Goal: Task Accomplishment & Management: Use online tool/utility

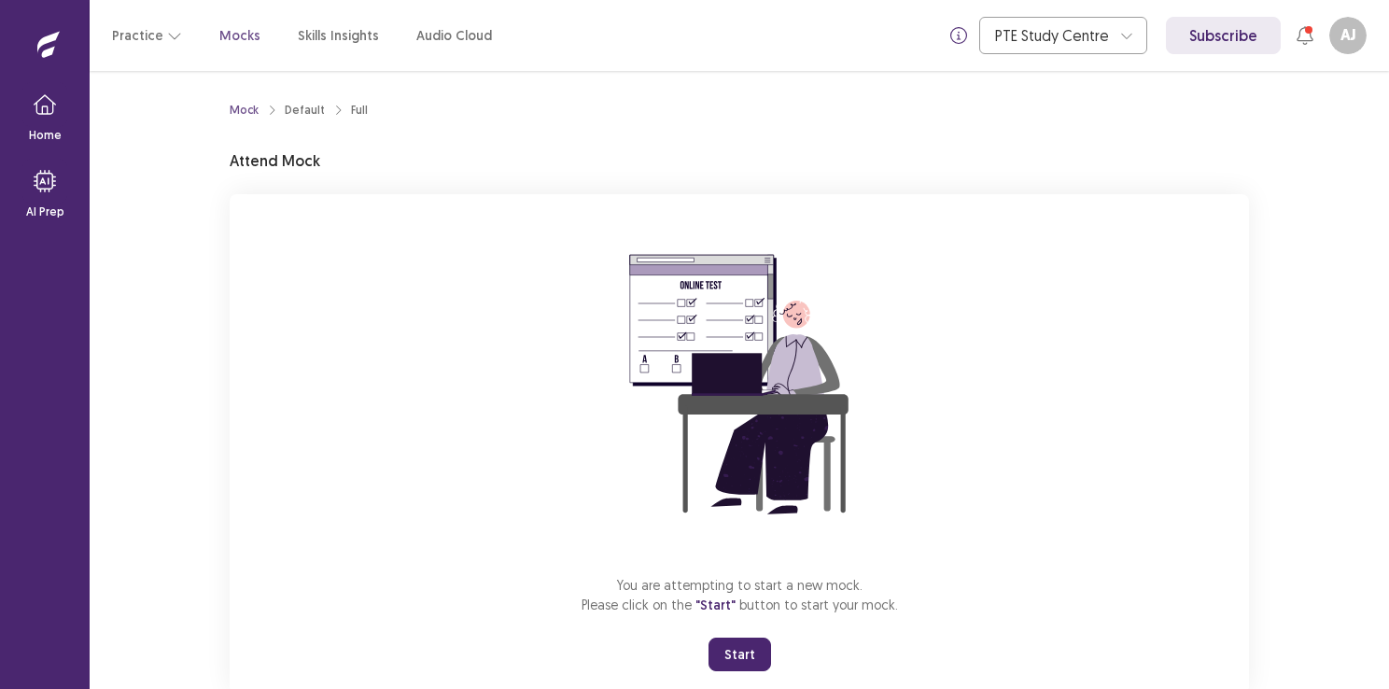
click at [736, 648] on button "Start" at bounding box center [739, 654] width 63 height 34
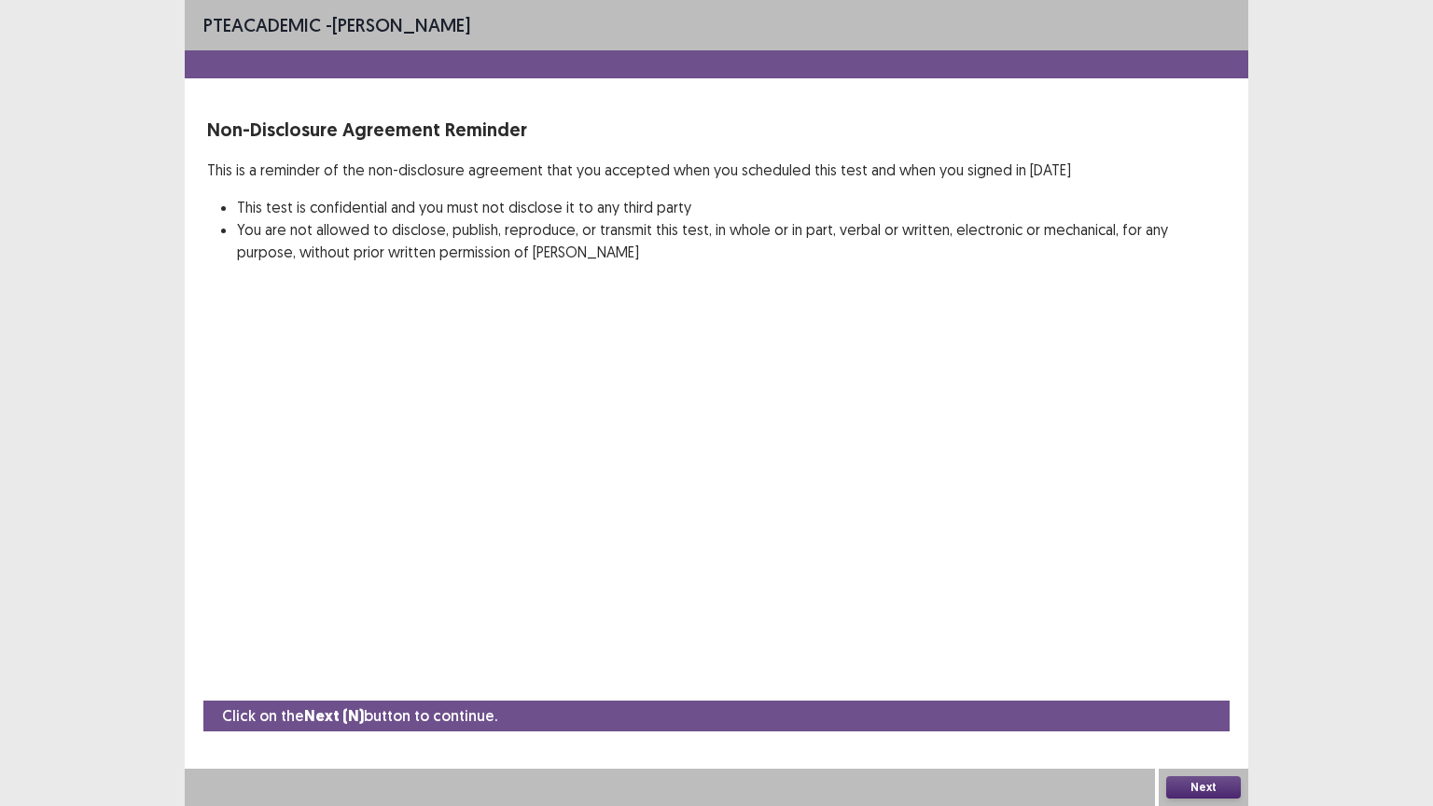
click at [1210, 688] on button "Next" at bounding box center [1204, 787] width 75 height 22
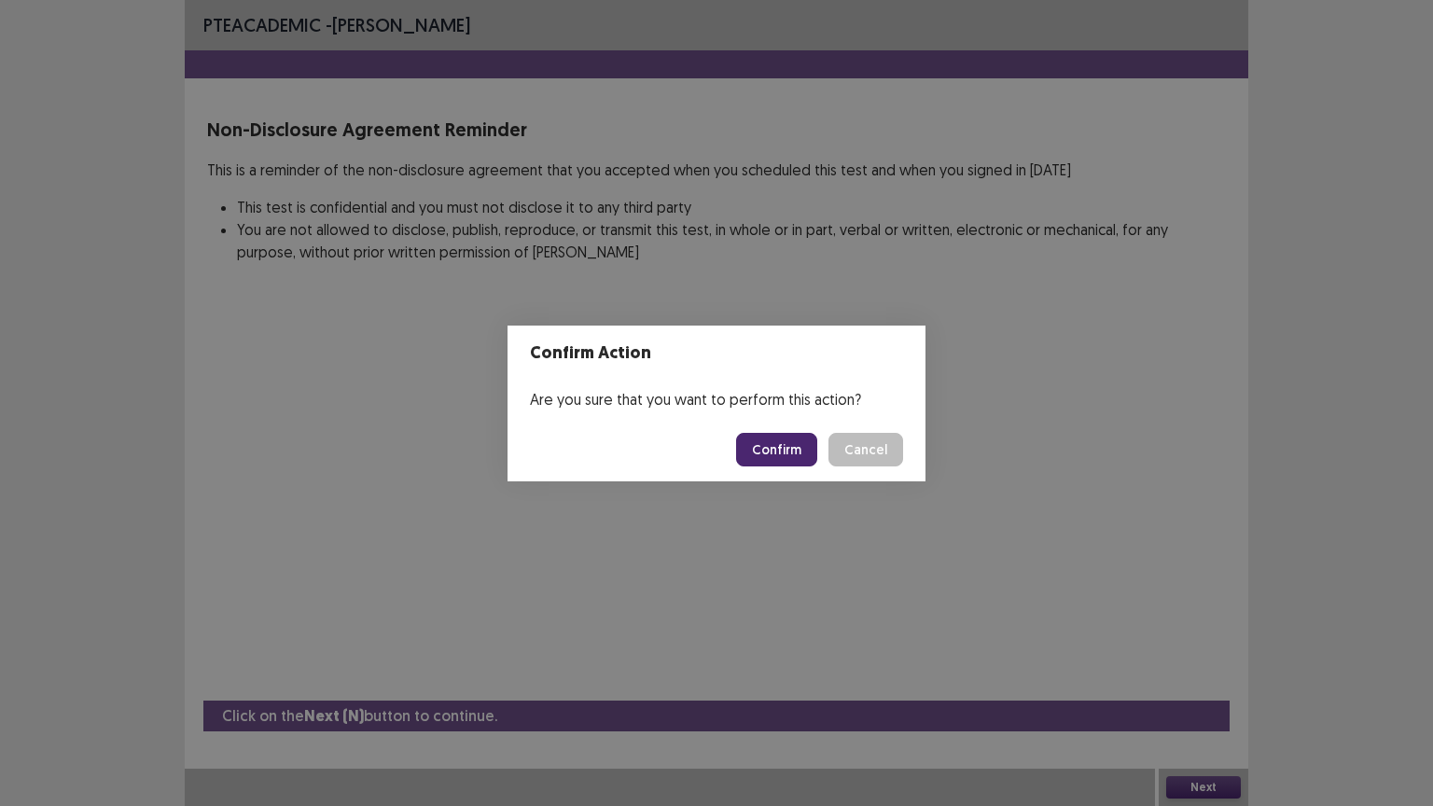
click at [764, 449] on button "Confirm" at bounding box center [776, 450] width 81 height 34
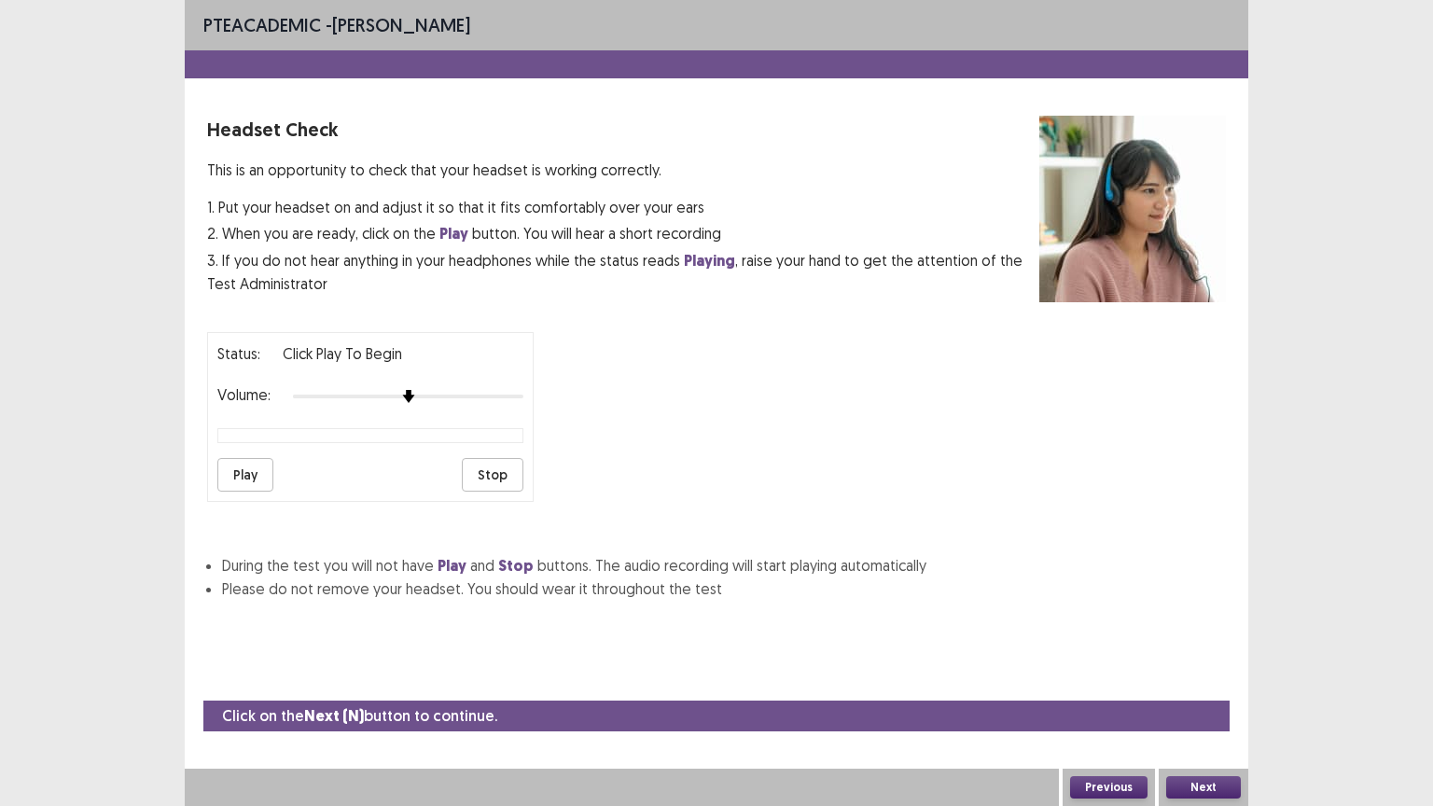
click at [1183, 688] on button "Next" at bounding box center [1204, 787] width 75 height 22
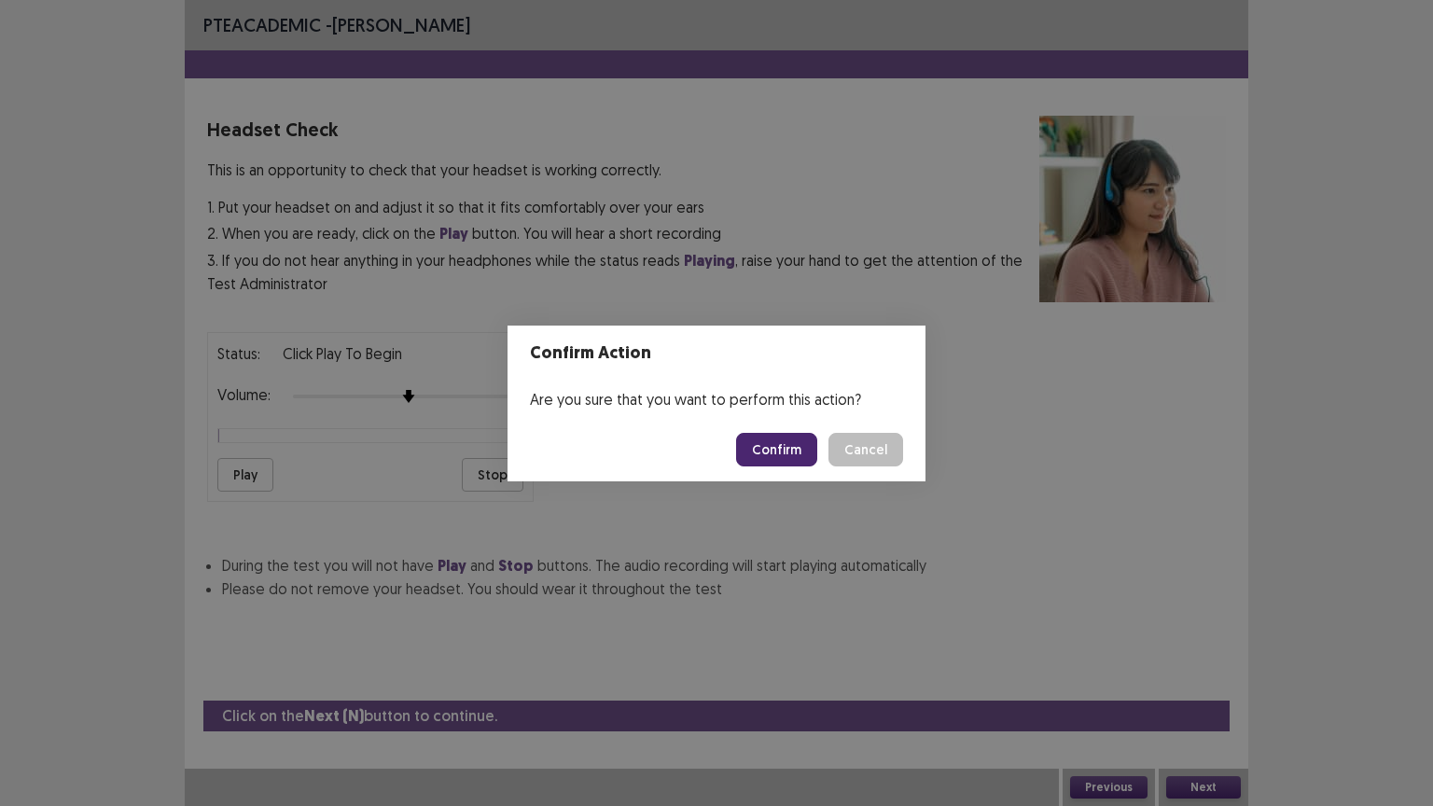
click at [798, 447] on button "Confirm" at bounding box center [776, 450] width 81 height 34
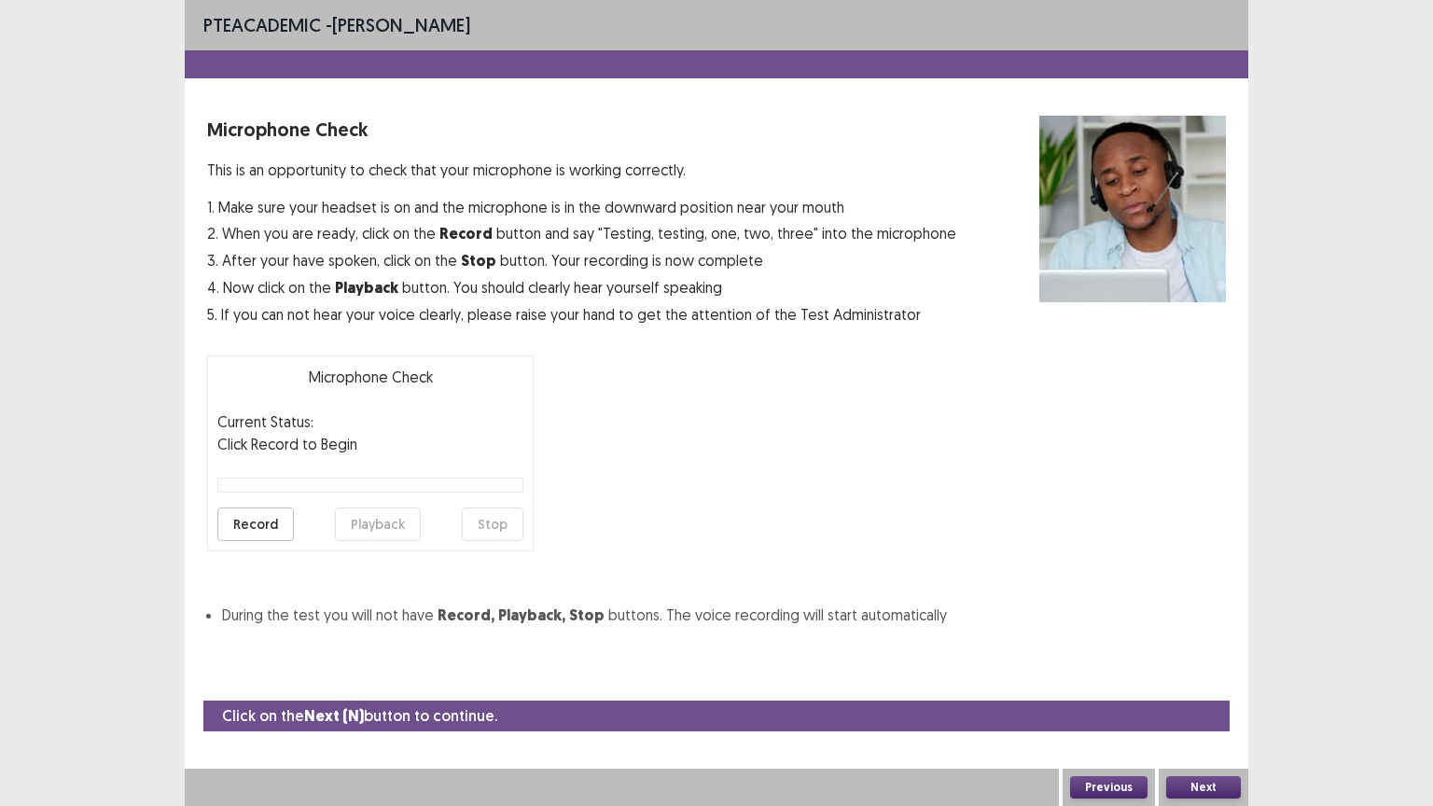
click at [1217, 688] on button "Next" at bounding box center [1204, 787] width 75 height 22
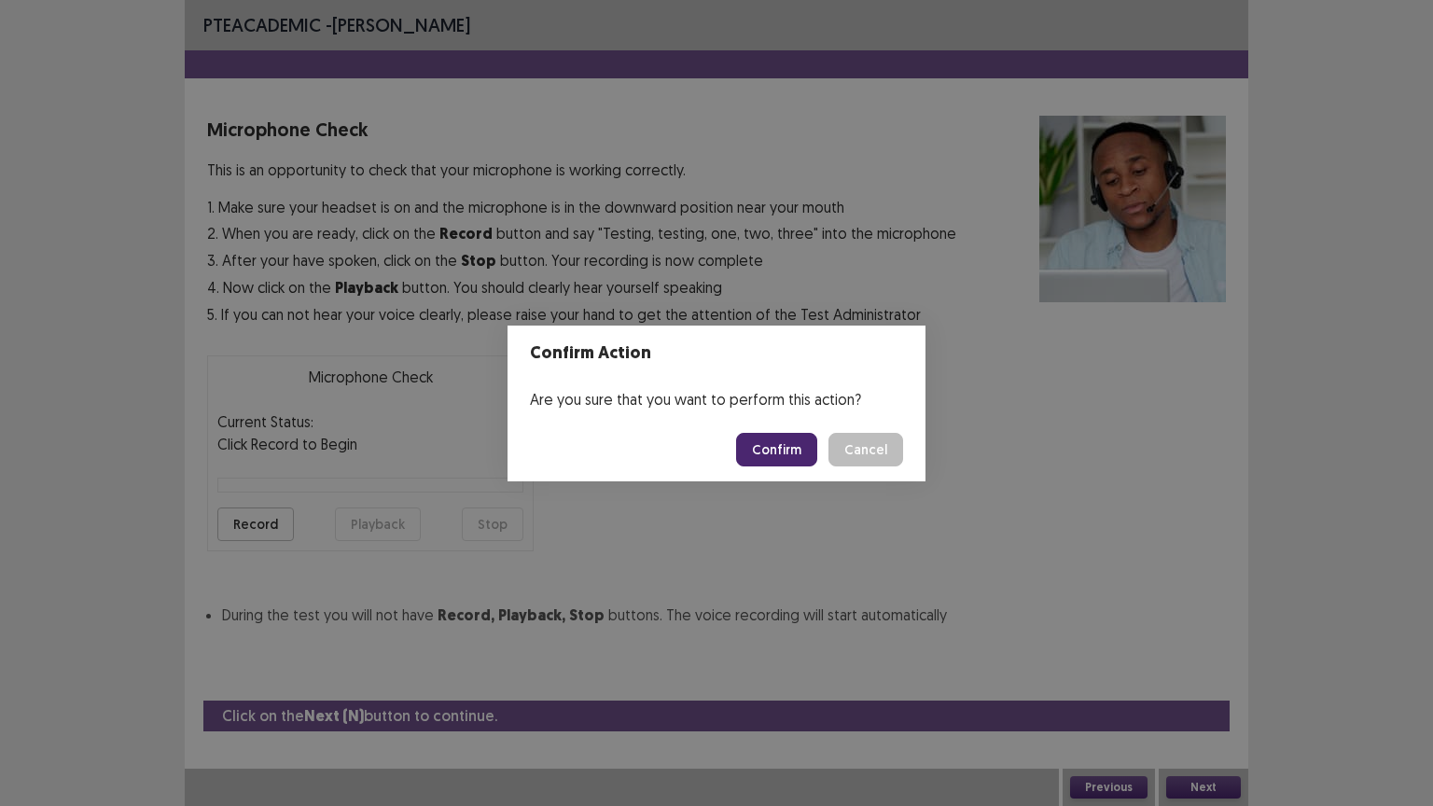
click at [788, 453] on button "Confirm" at bounding box center [776, 450] width 81 height 34
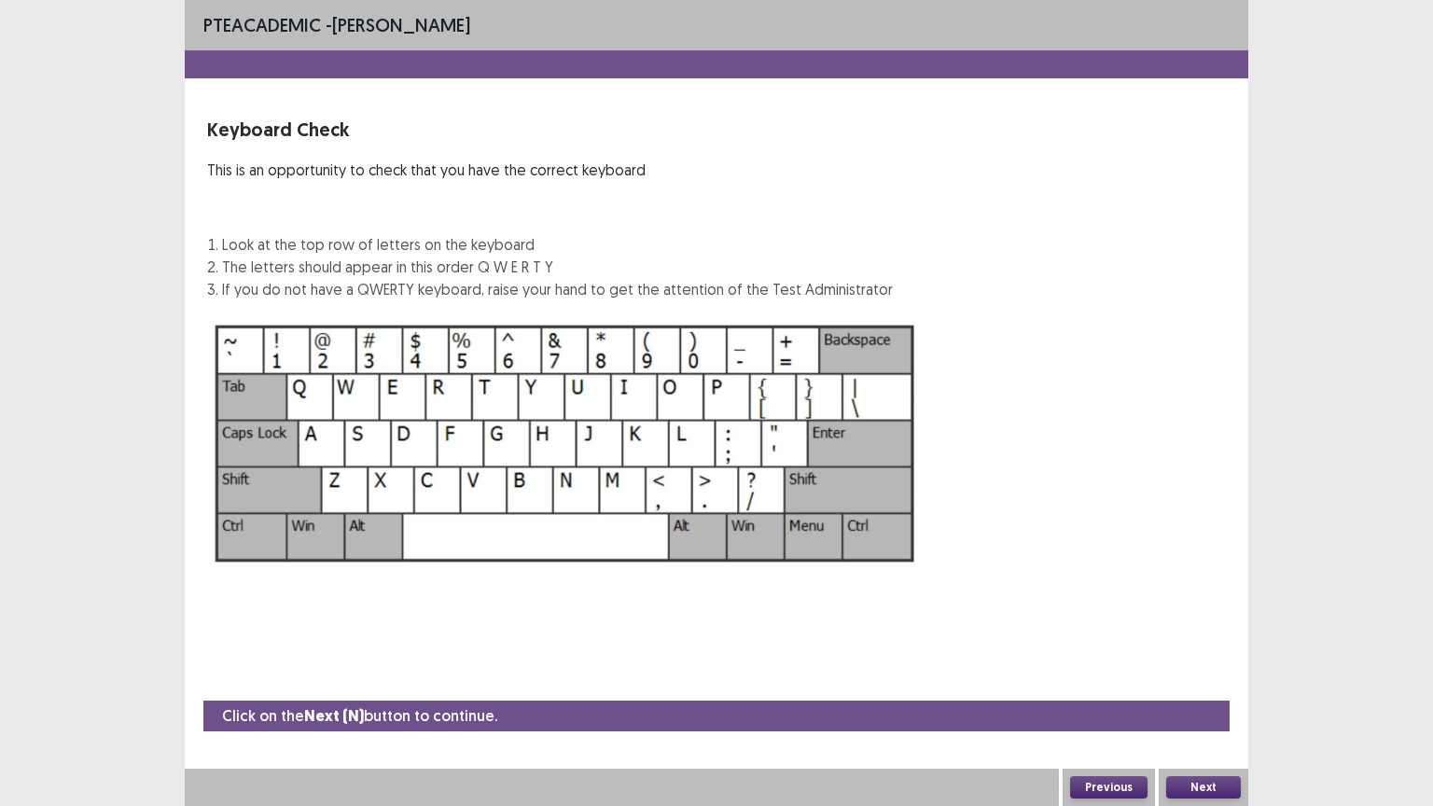
click at [1181, 688] on button "Next" at bounding box center [1204, 787] width 75 height 22
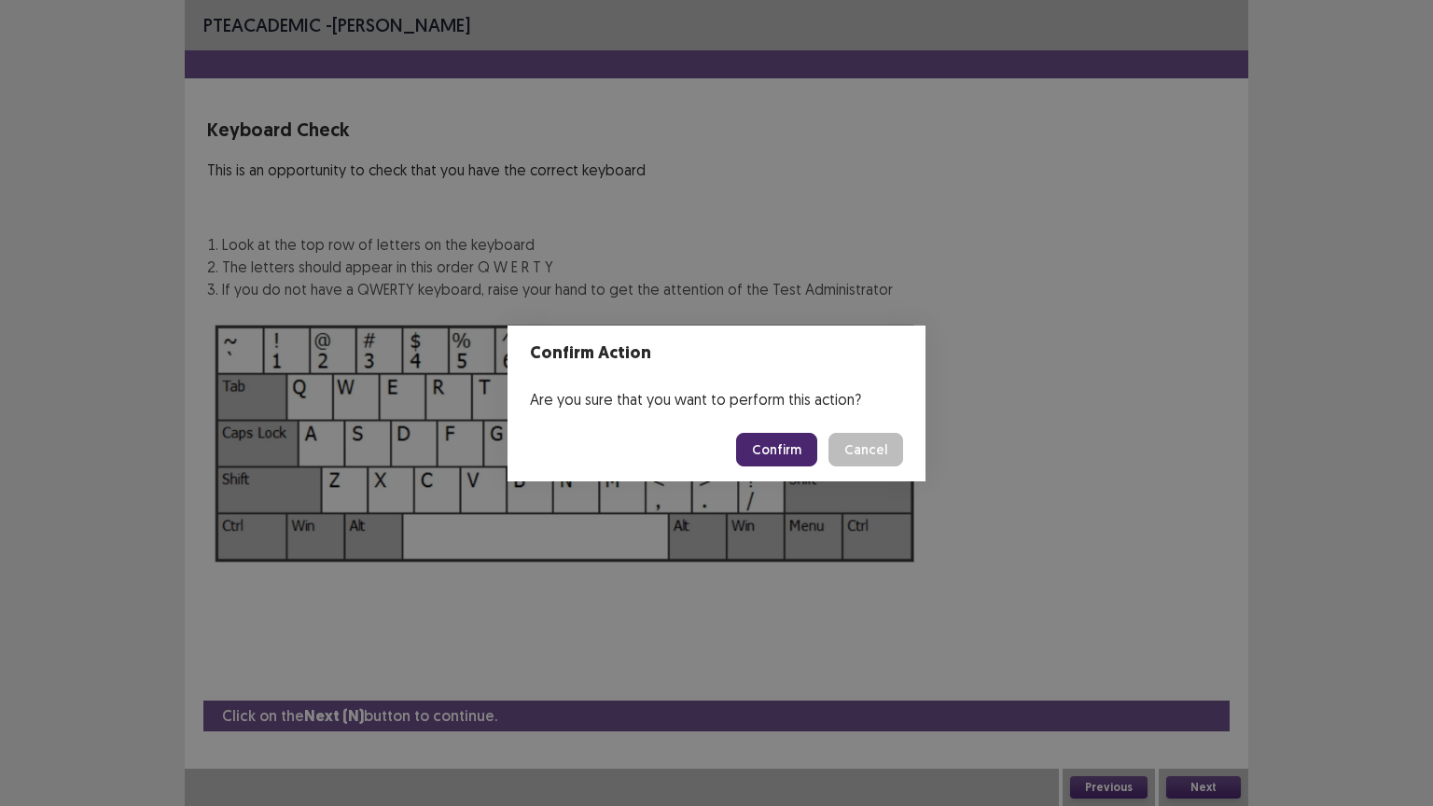
click at [781, 458] on button "Confirm" at bounding box center [776, 450] width 81 height 34
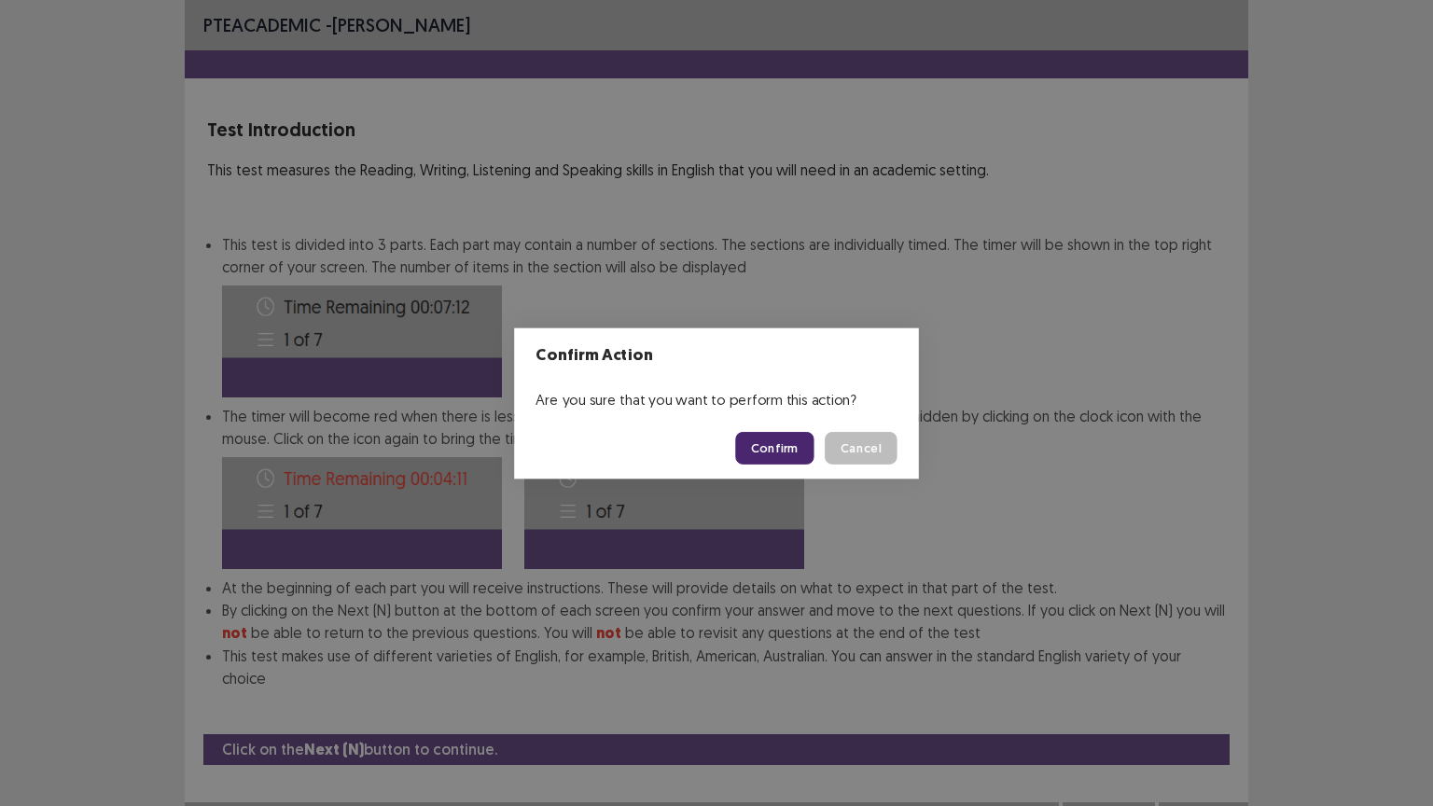
scroll to position [2, 0]
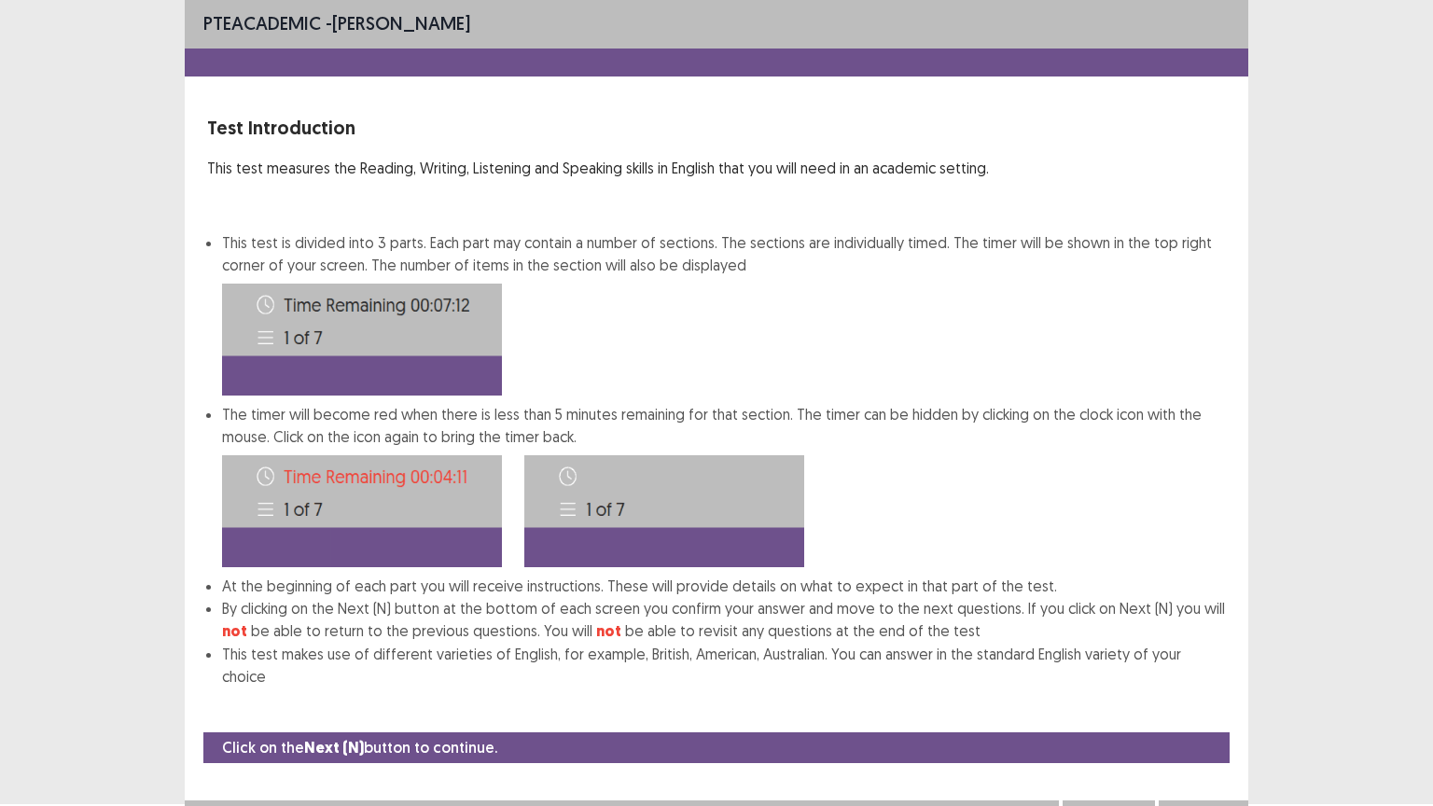
click at [1188, 688] on button "Next" at bounding box center [1204, 819] width 75 height 22
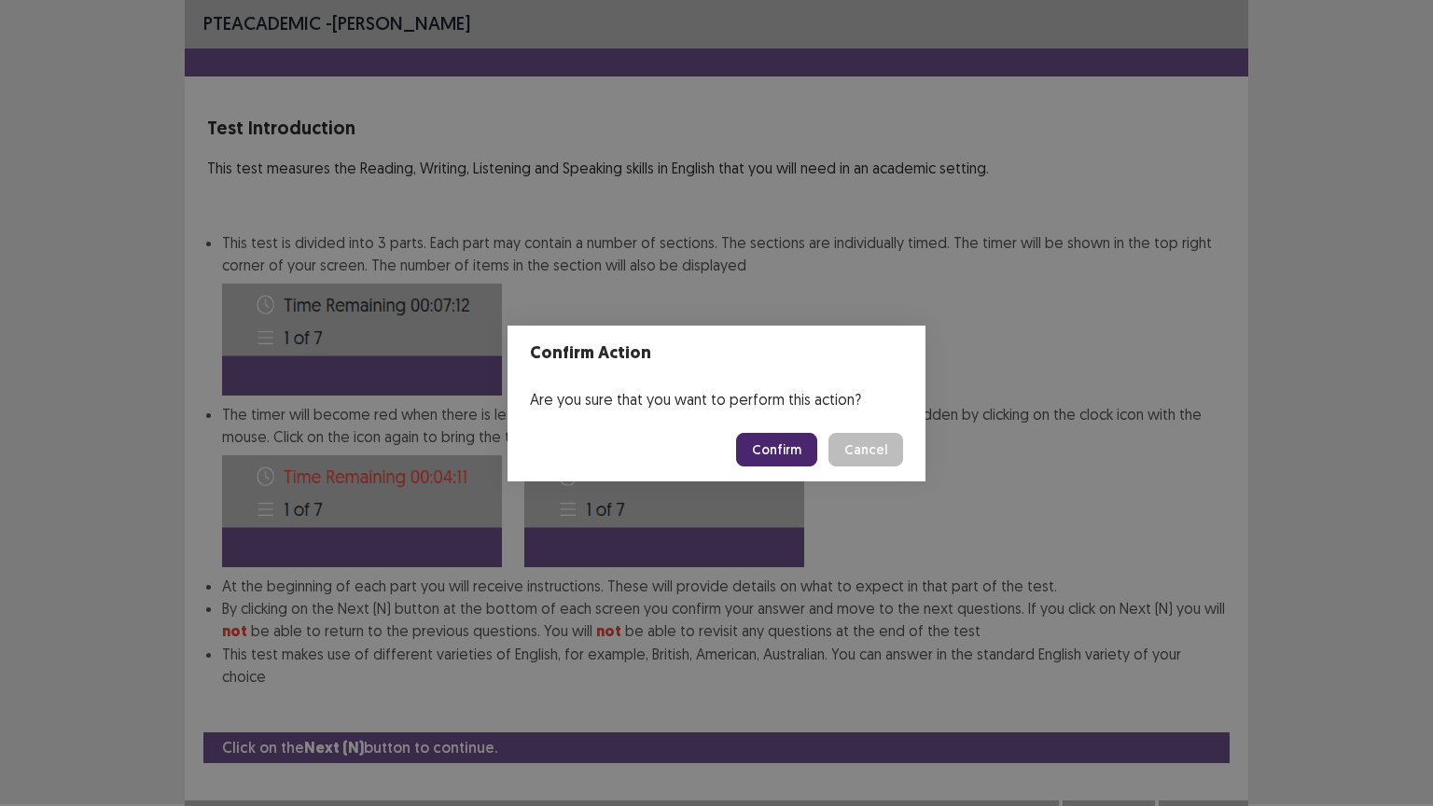
click at [776, 457] on button "Confirm" at bounding box center [776, 450] width 81 height 34
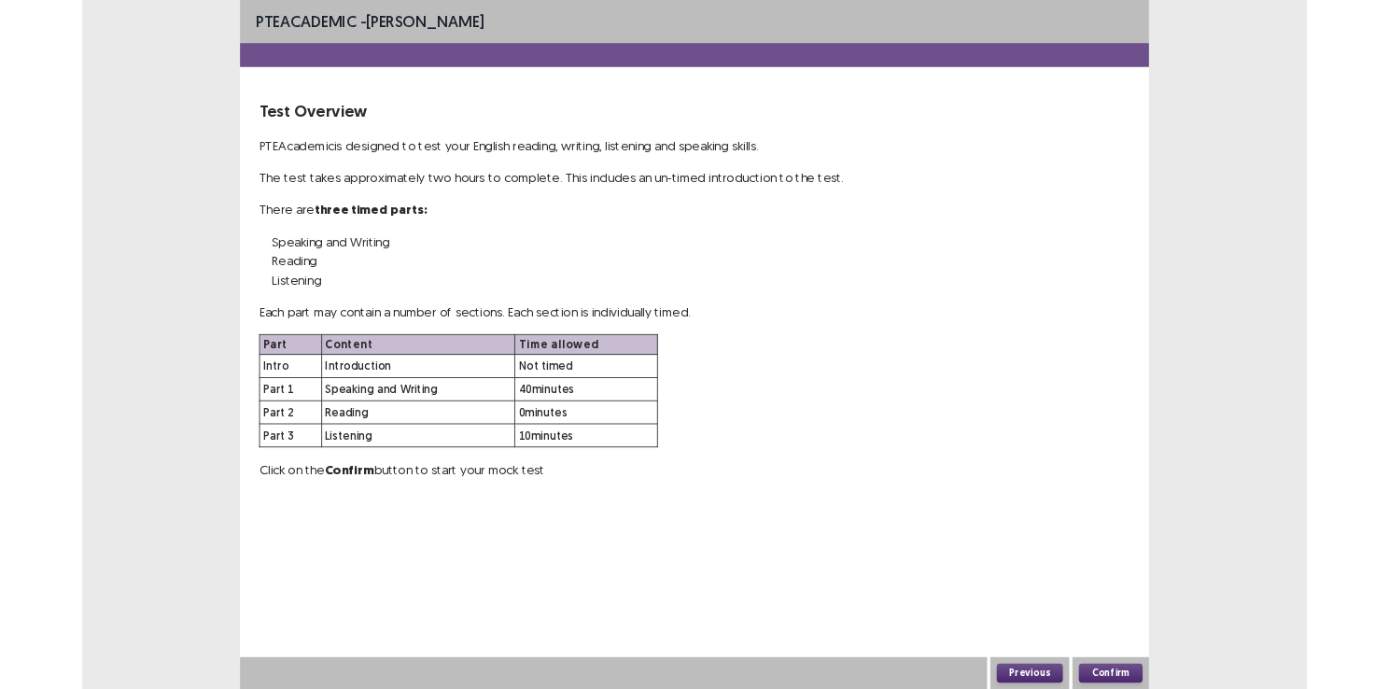
scroll to position [0, 0]
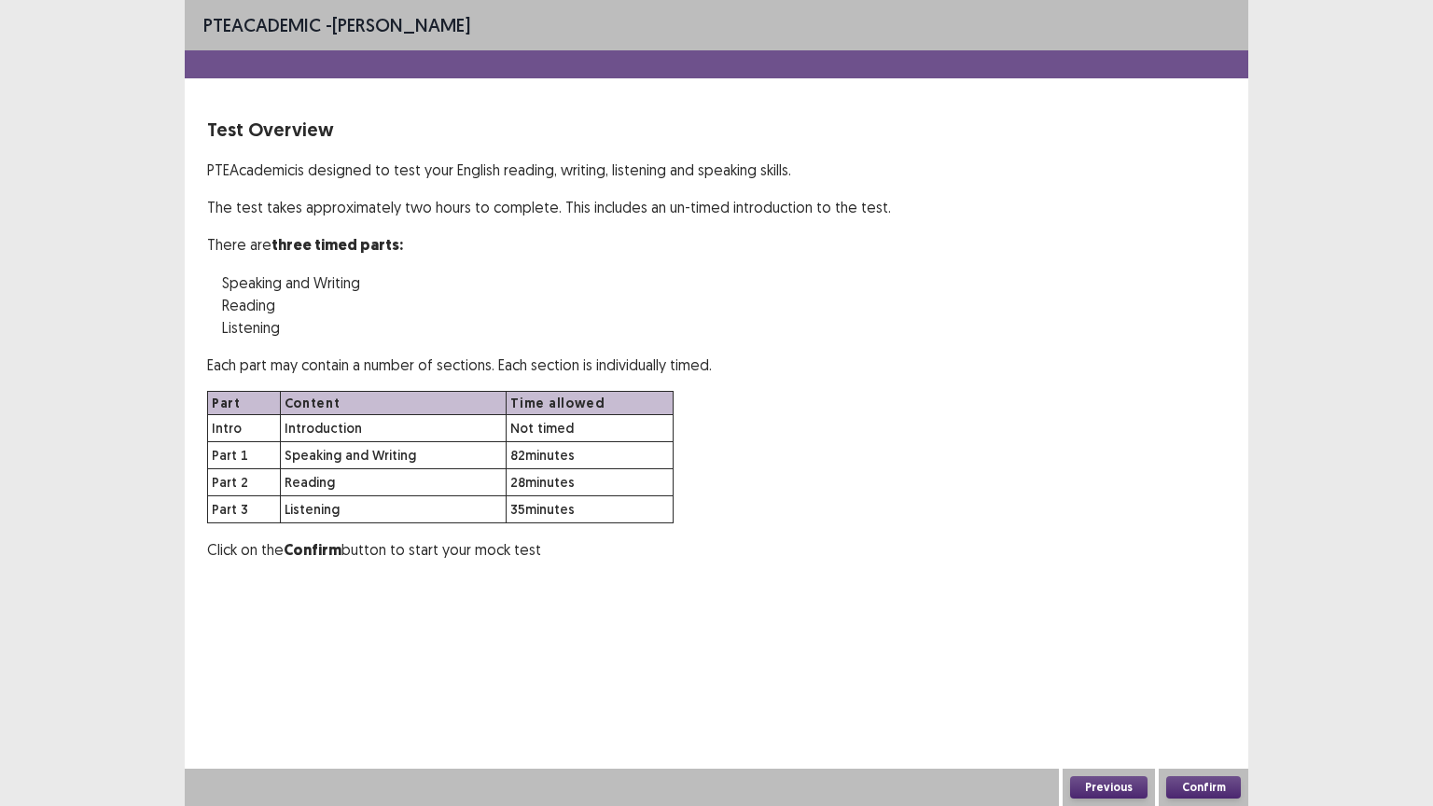
click at [1201, 688] on button "Confirm" at bounding box center [1204, 787] width 75 height 22
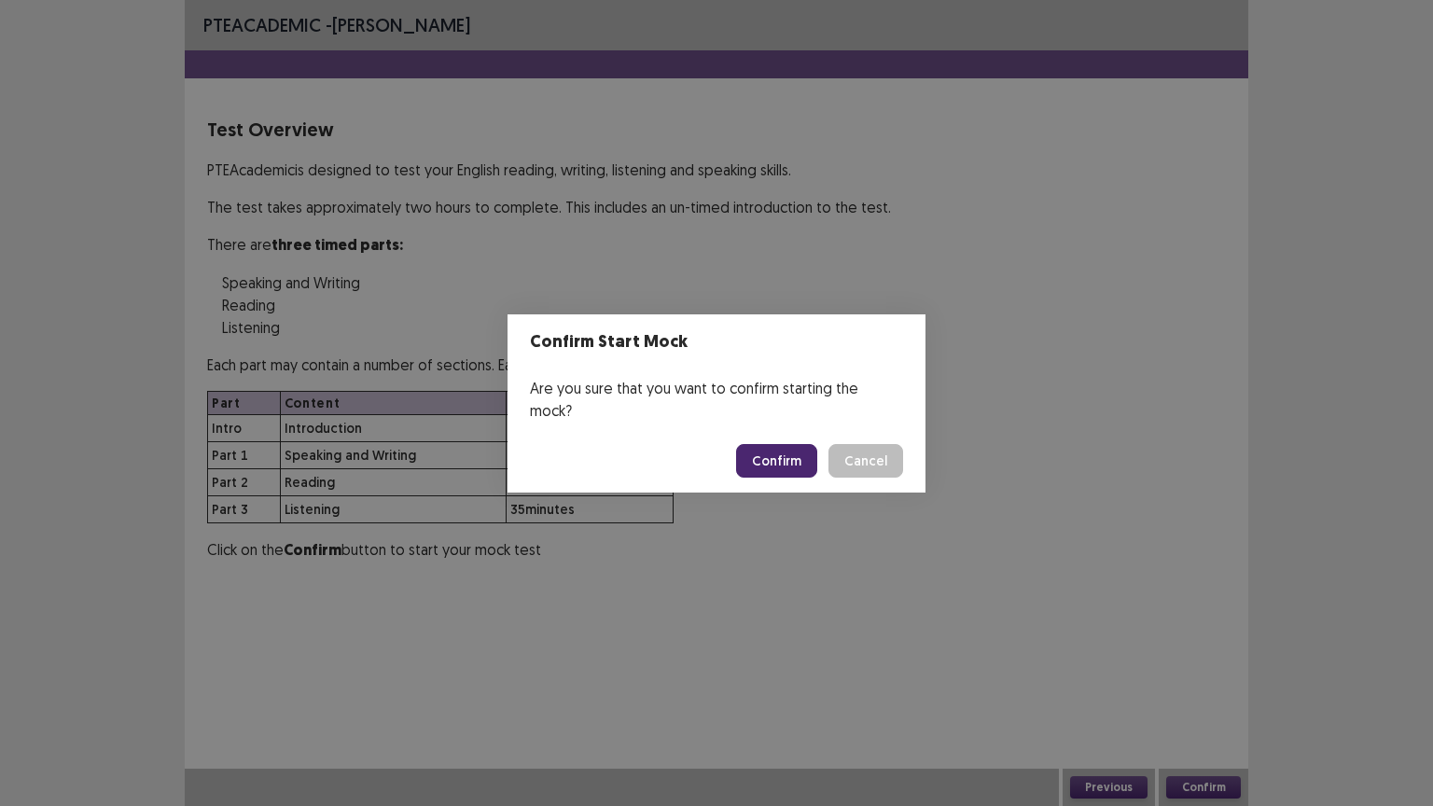
click at [773, 444] on button "Confirm" at bounding box center [776, 461] width 81 height 34
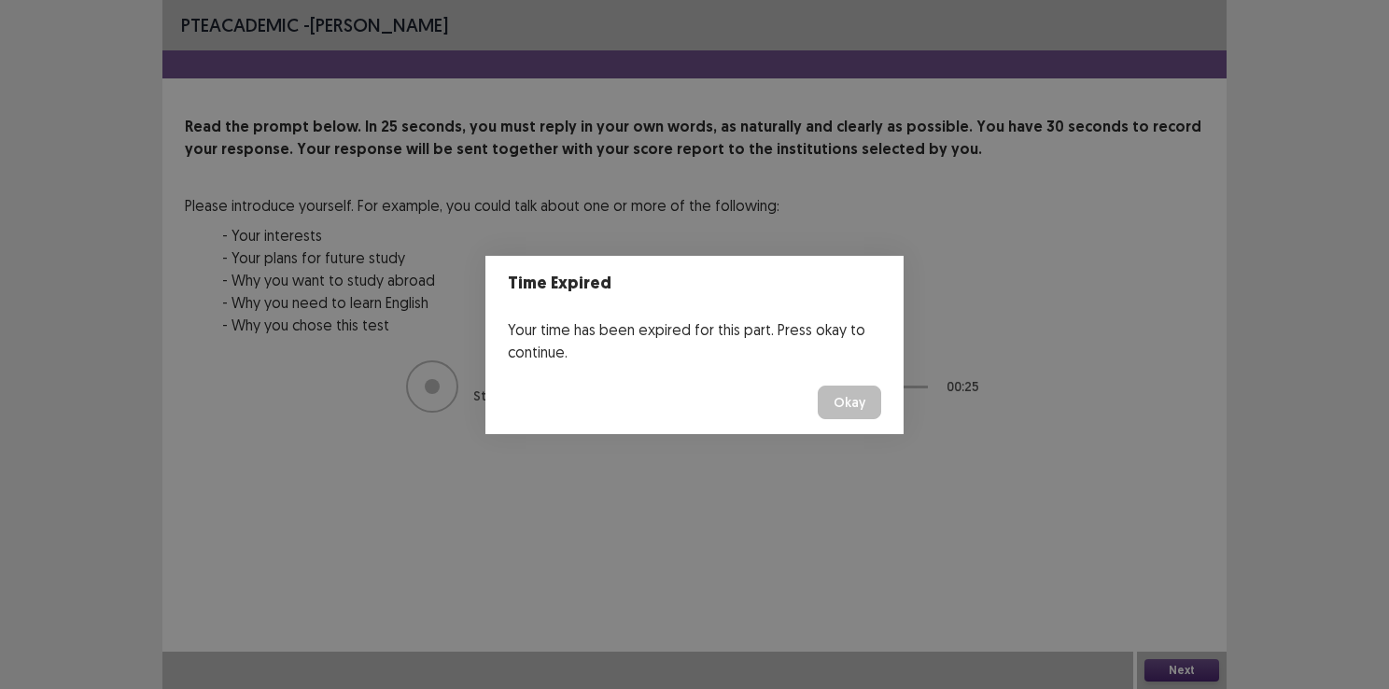
click at [854, 403] on button "Okay" at bounding box center [849, 402] width 63 height 34
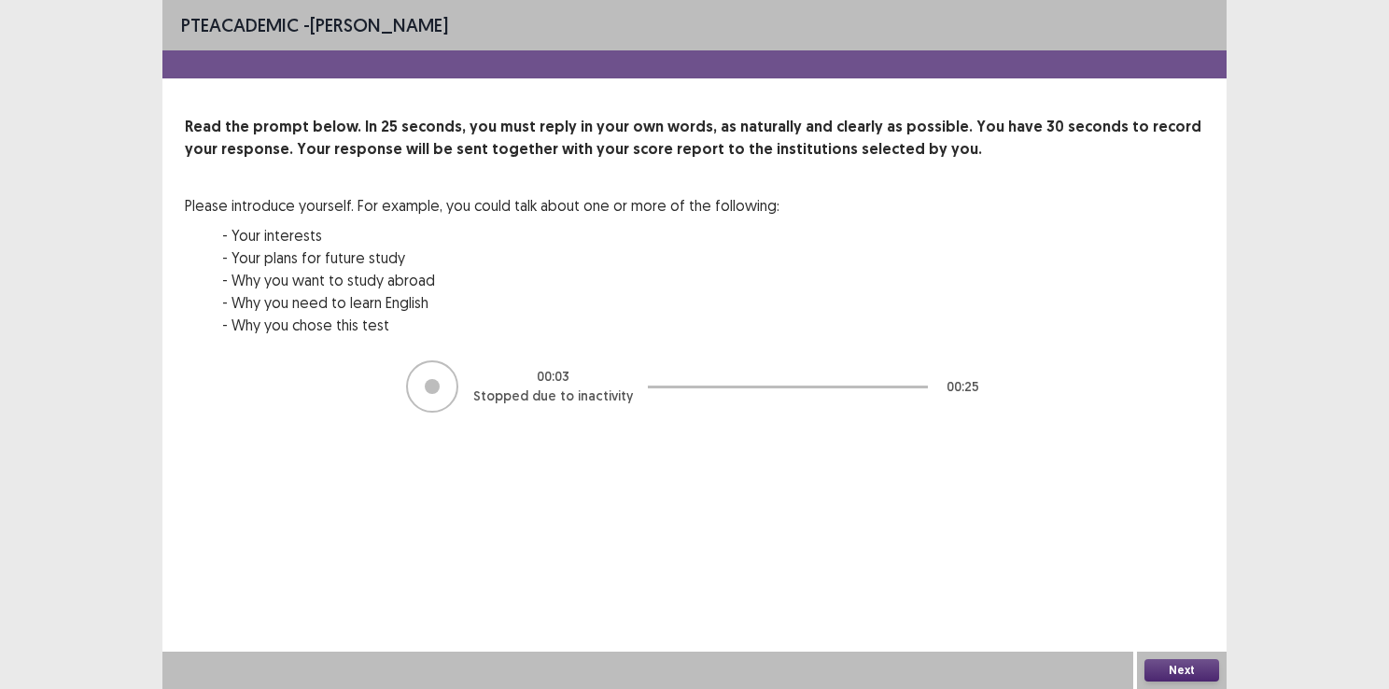
click at [1176, 662] on button "Next" at bounding box center [1181, 670] width 75 height 22
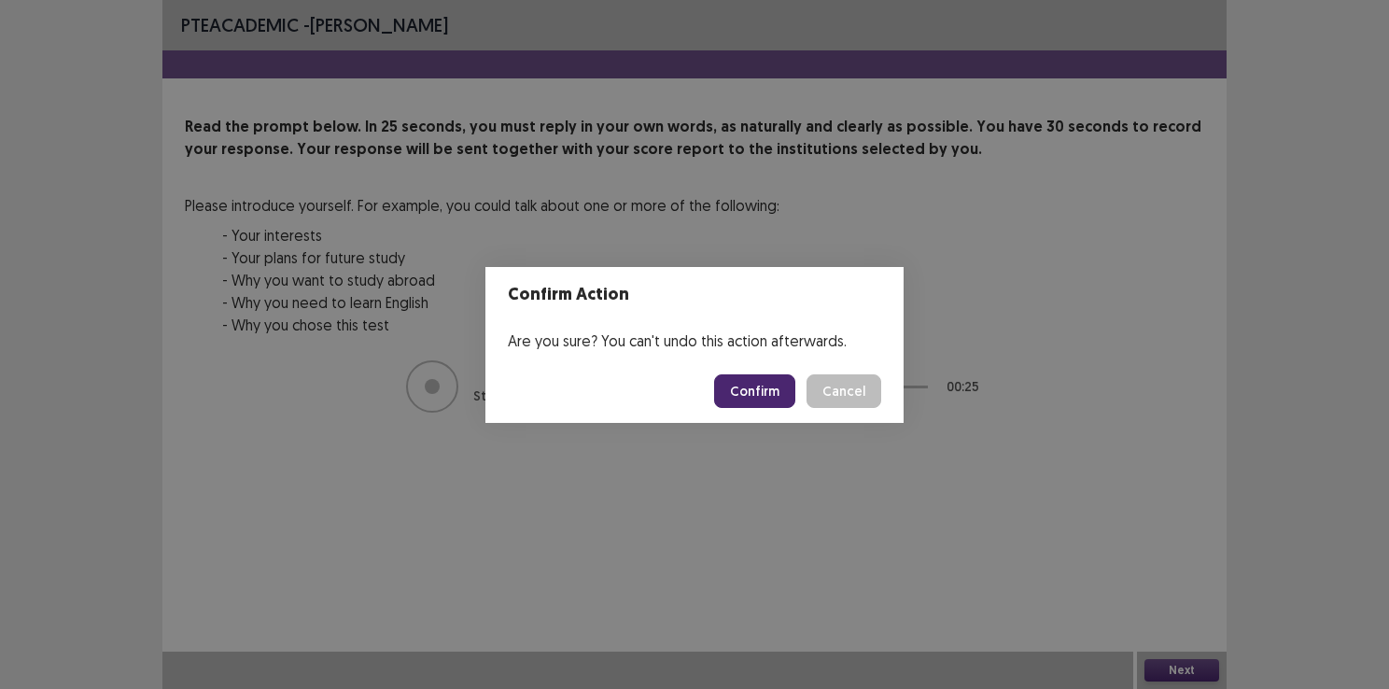
click at [752, 391] on button "Confirm" at bounding box center [754, 391] width 81 height 34
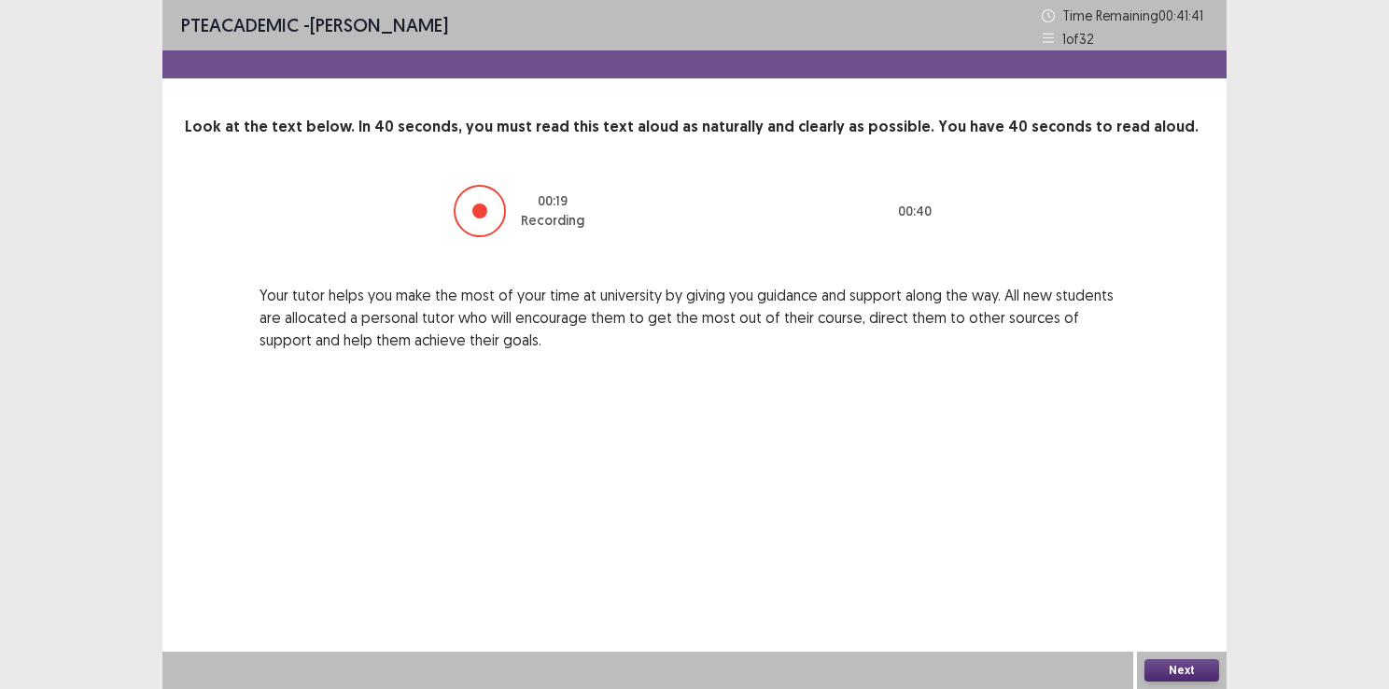
click at [1187, 660] on button "Next" at bounding box center [1181, 670] width 75 height 22
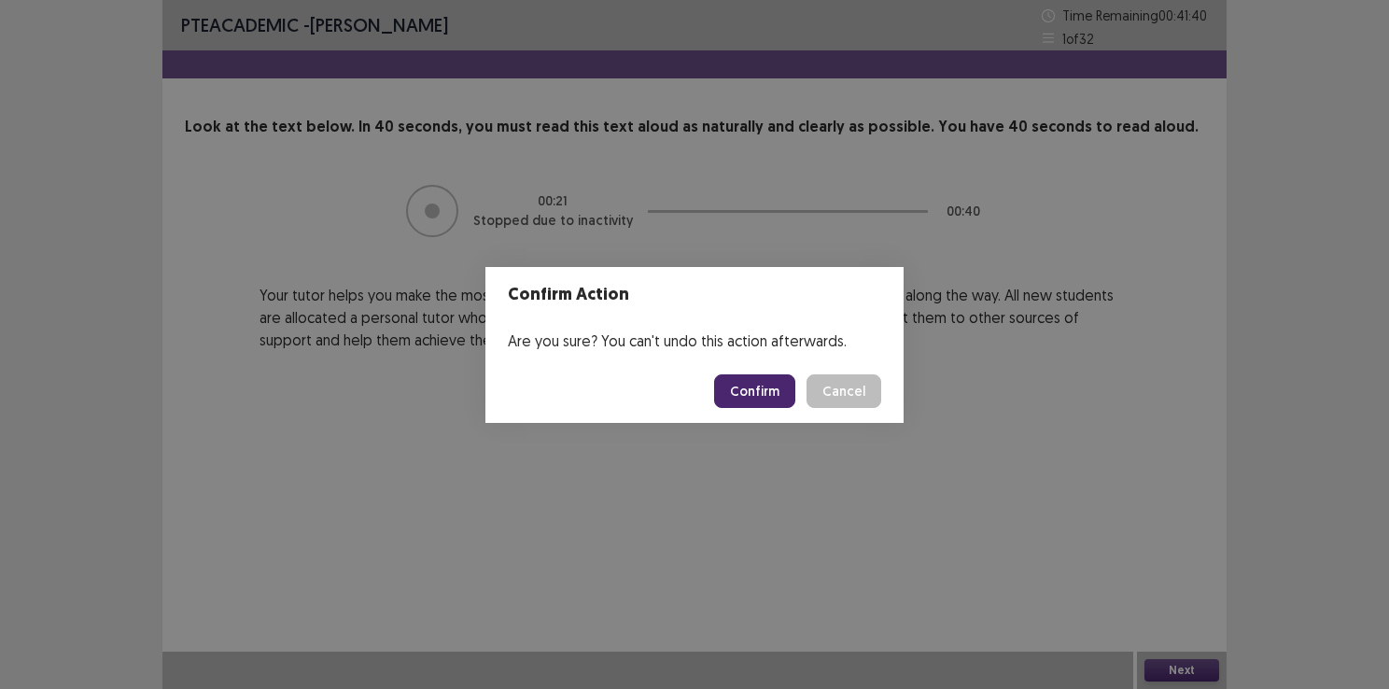
click at [747, 375] on button "Confirm" at bounding box center [754, 391] width 81 height 34
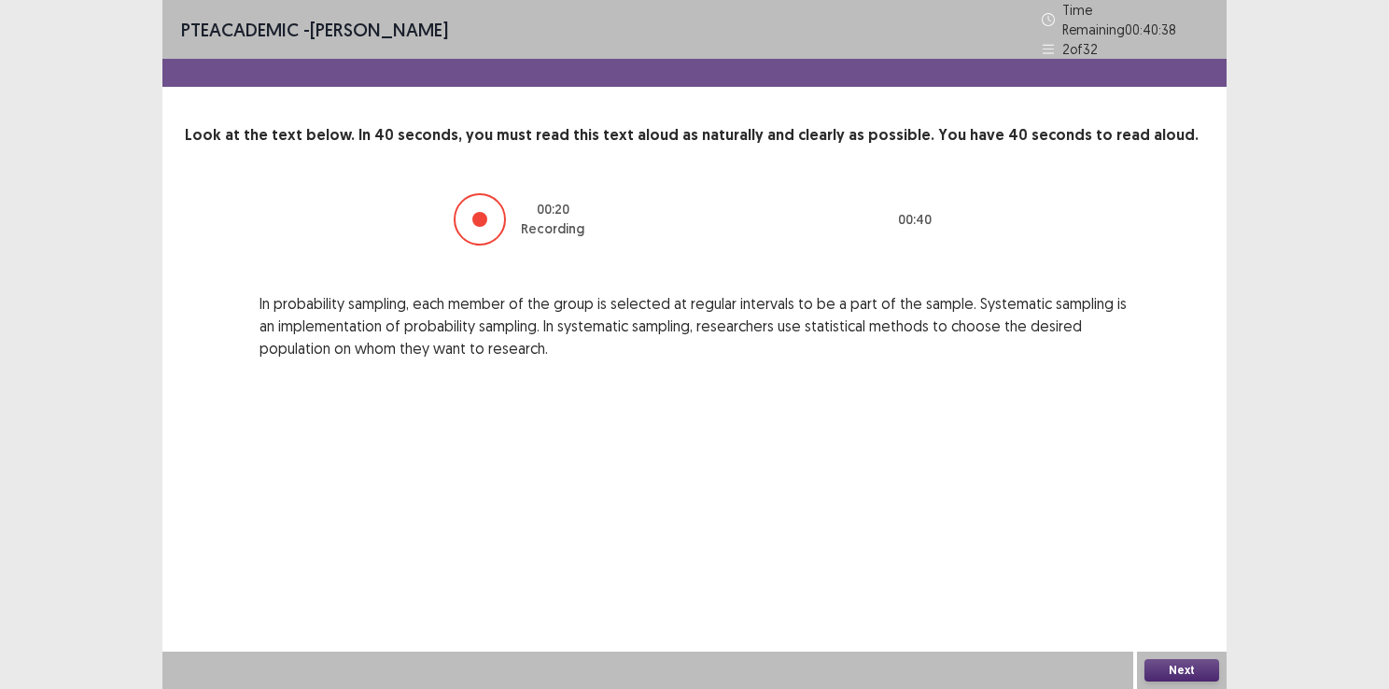
click at [1171, 671] on button "Next" at bounding box center [1181, 670] width 75 height 22
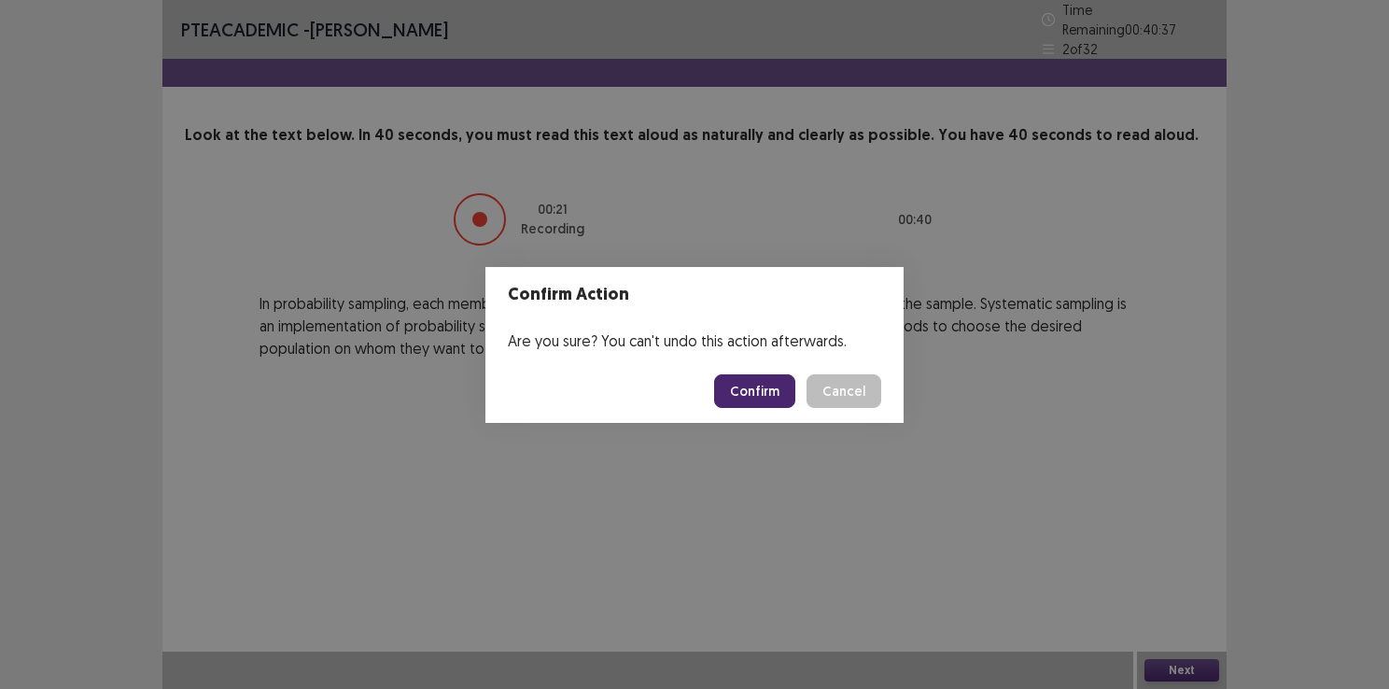
click at [748, 384] on button "Confirm" at bounding box center [754, 391] width 81 height 34
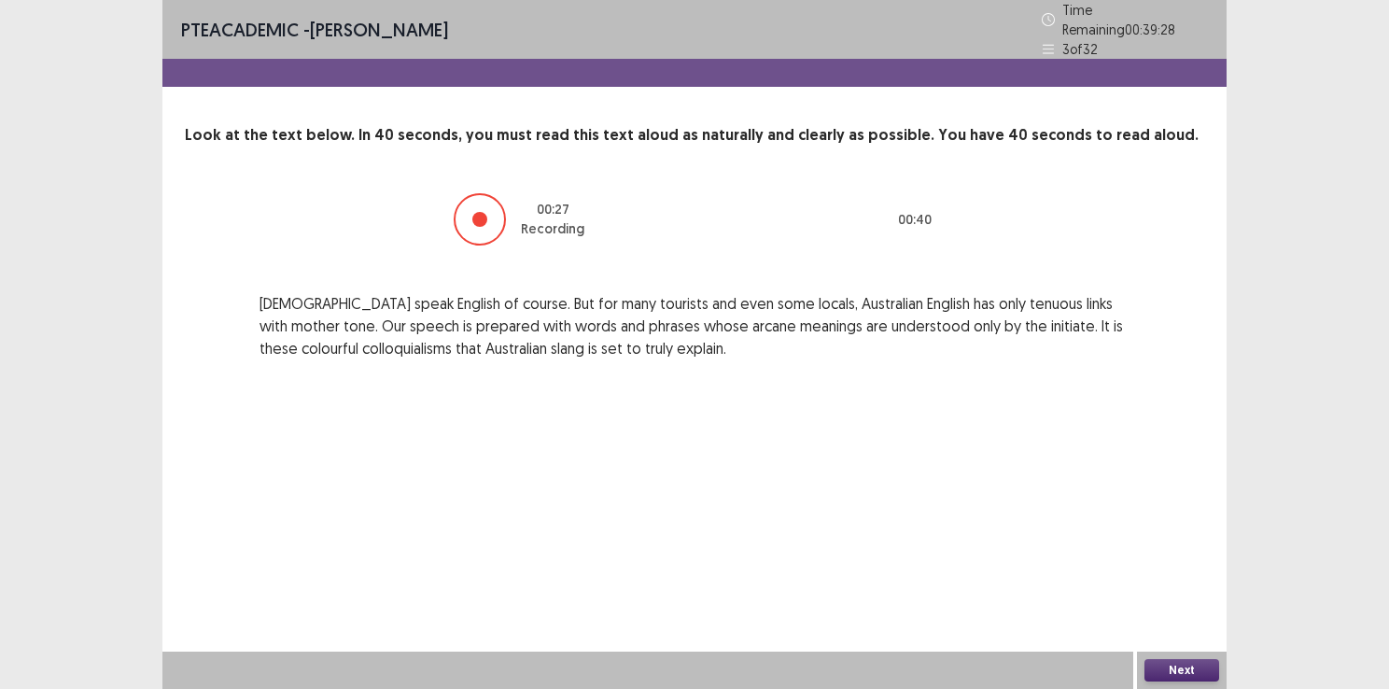
click at [1183, 672] on button "Next" at bounding box center [1181, 670] width 75 height 22
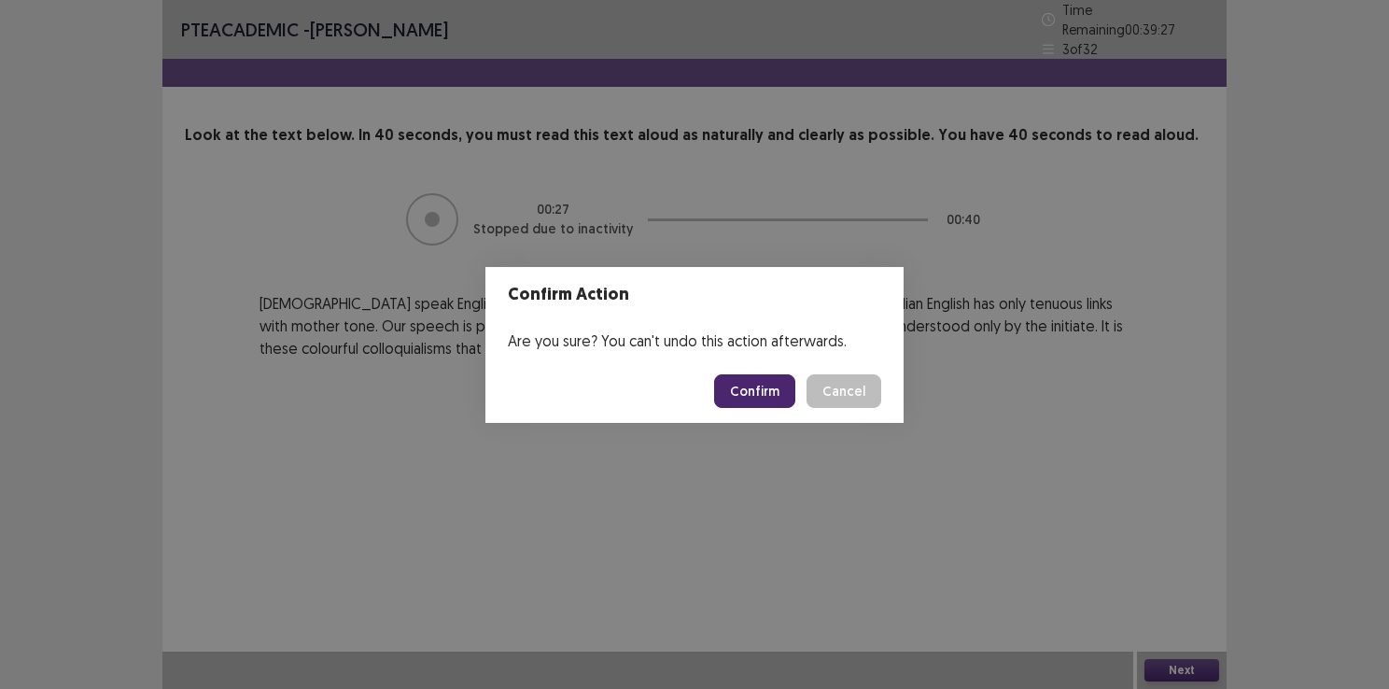
click at [772, 387] on button "Confirm" at bounding box center [754, 391] width 81 height 34
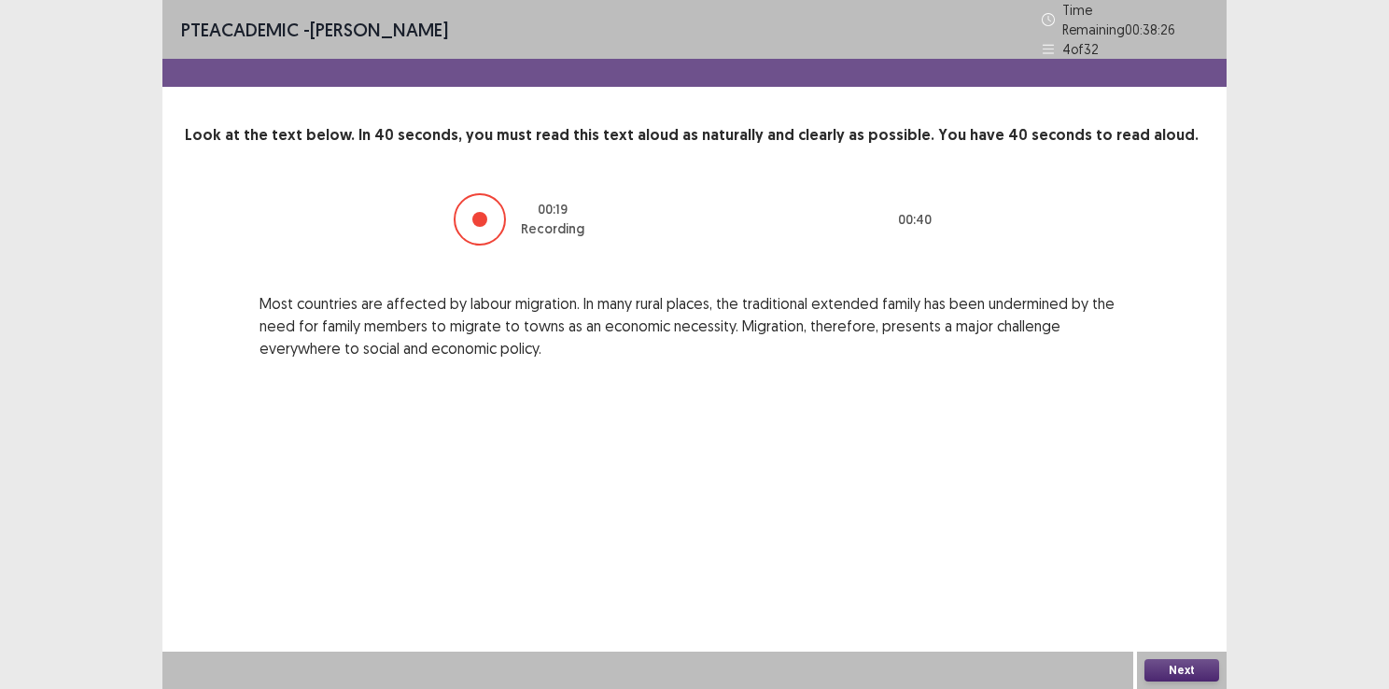
click at [1178, 674] on button "Next" at bounding box center [1181, 670] width 75 height 22
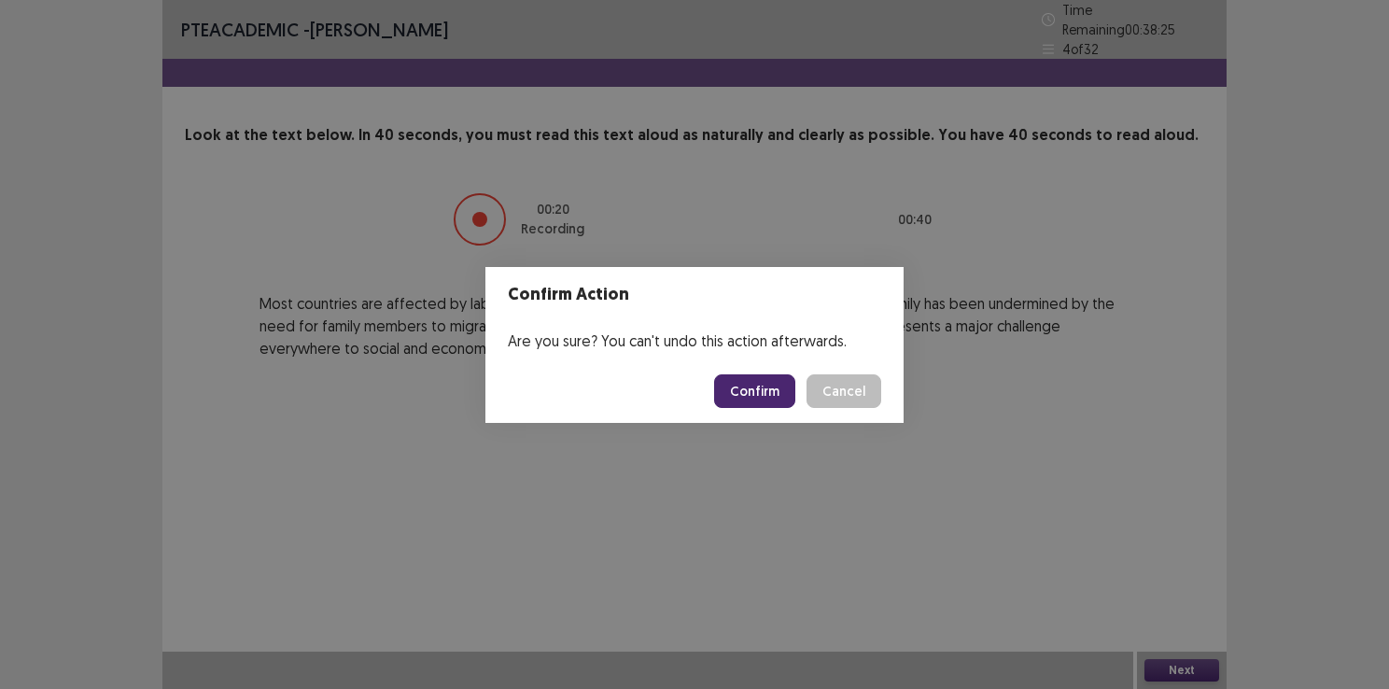
click at [750, 399] on button "Confirm" at bounding box center [754, 391] width 81 height 34
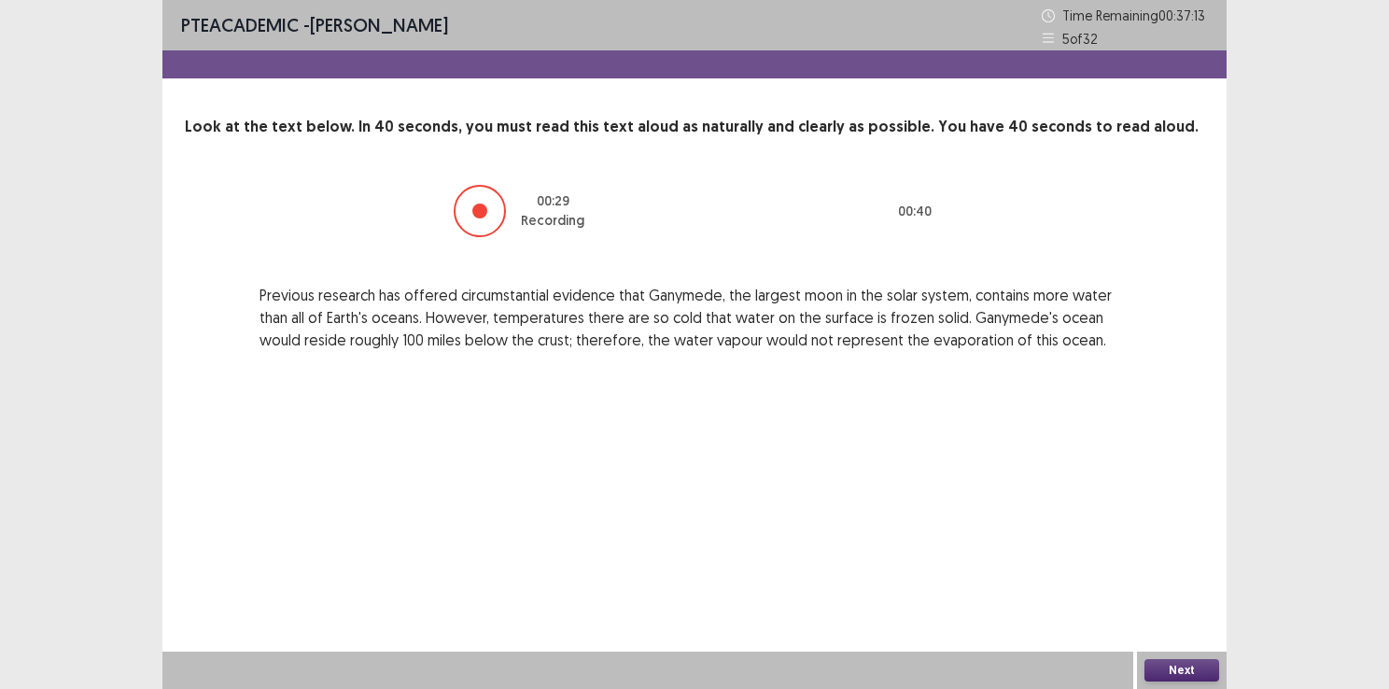
click at [1170, 666] on button "Next" at bounding box center [1181, 670] width 75 height 22
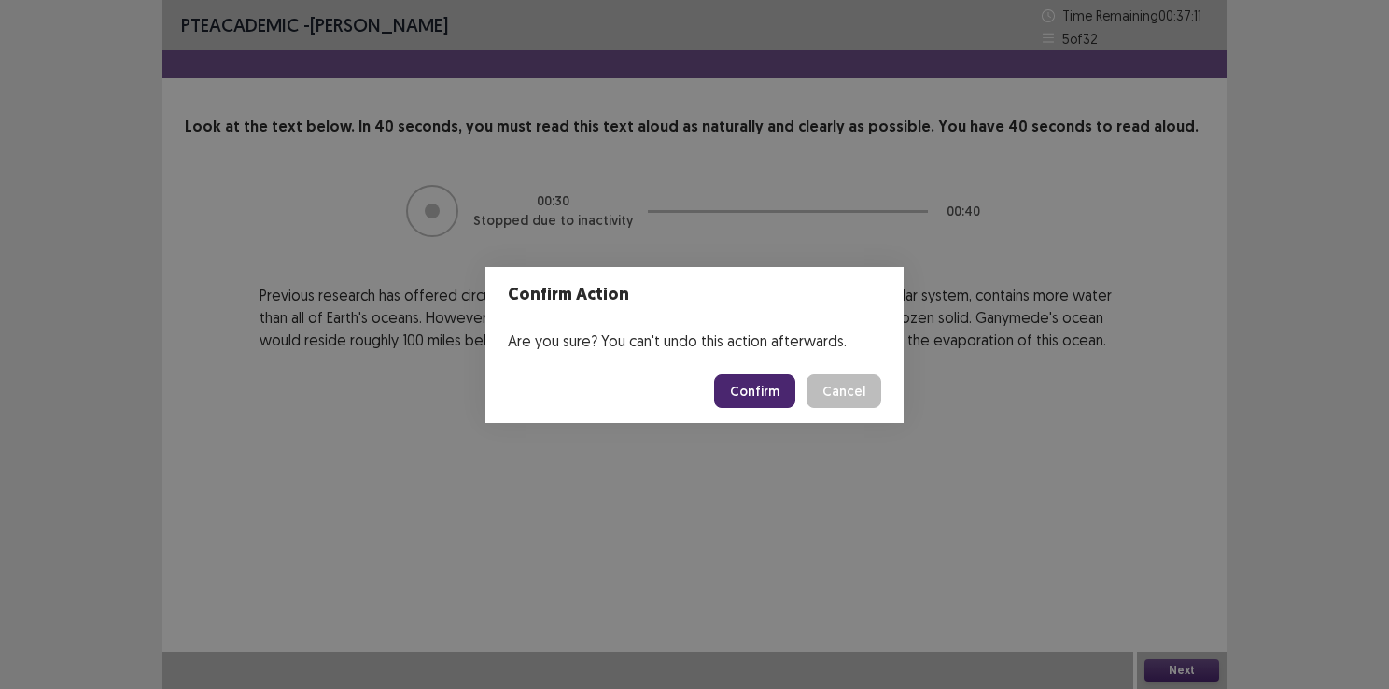
click at [745, 379] on button "Confirm" at bounding box center [754, 391] width 81 height 34
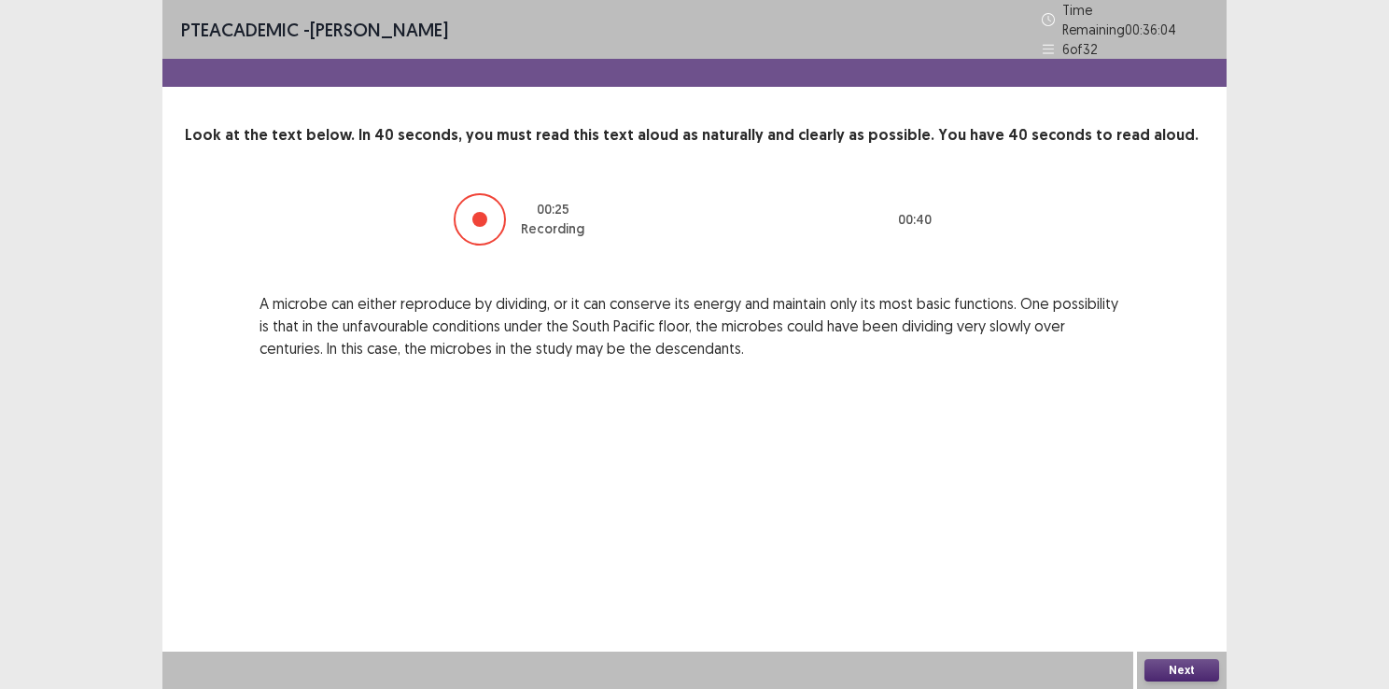
click at [1184, 662] on button "Next" at bounding box center [1181, 670] width 75 height 22
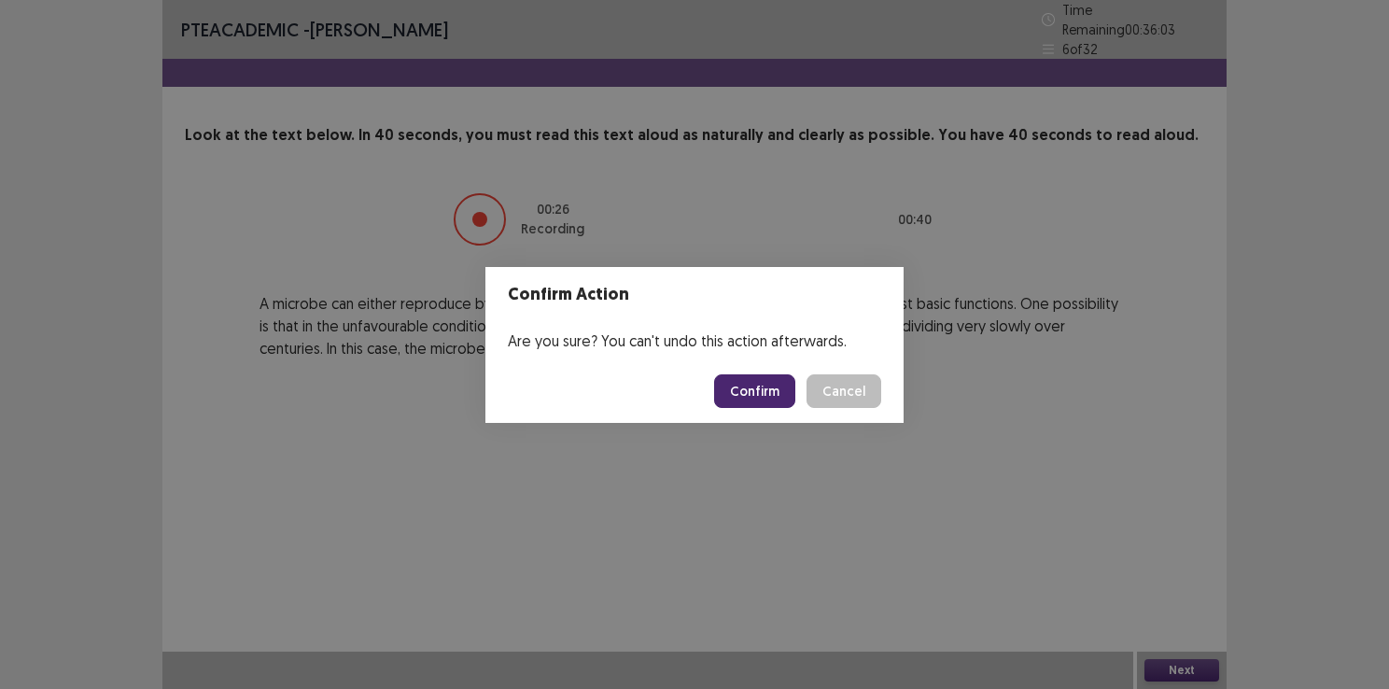
click at [769, 399] on button "Confirm" at bounding box center [754, 391] width 81 height 34
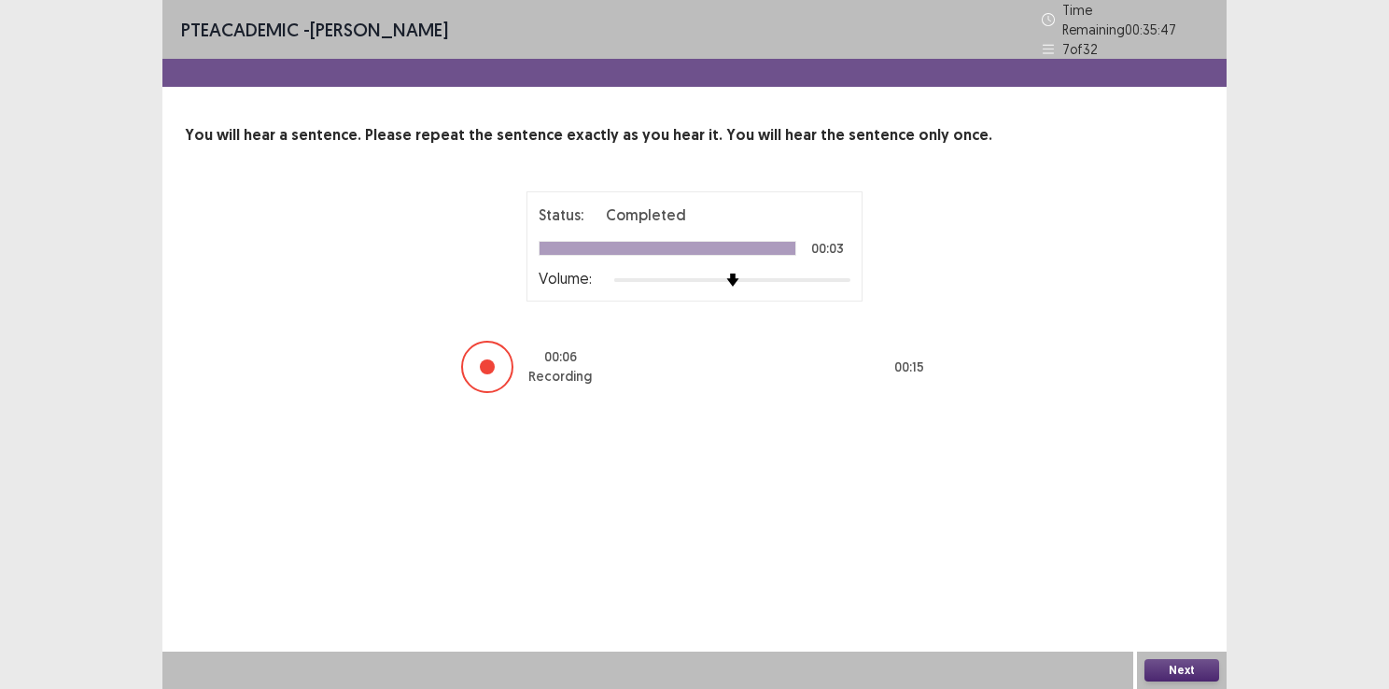
click at [1188, 672] on button "Next" at bounding box center [1181, 670] width 75 height 22
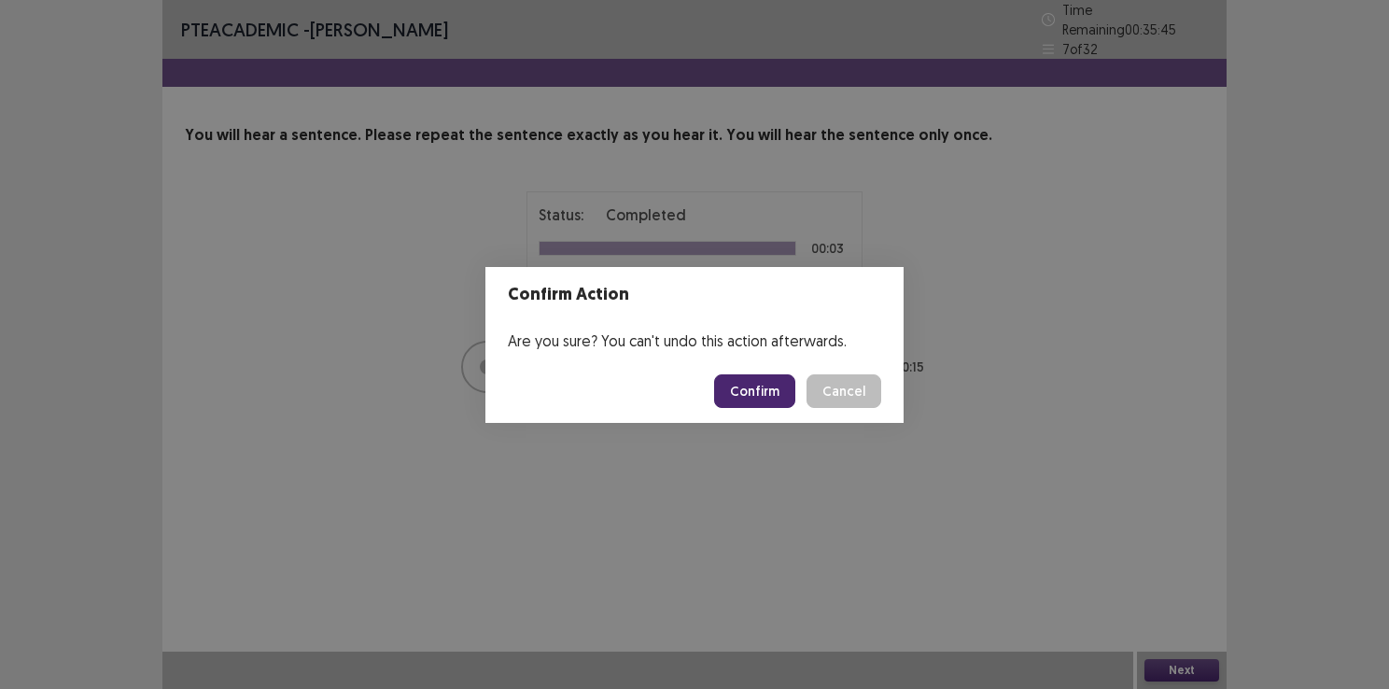
click at [778, 399] on button "Confirm" at bounding box center [754, 391] width 81 height 34
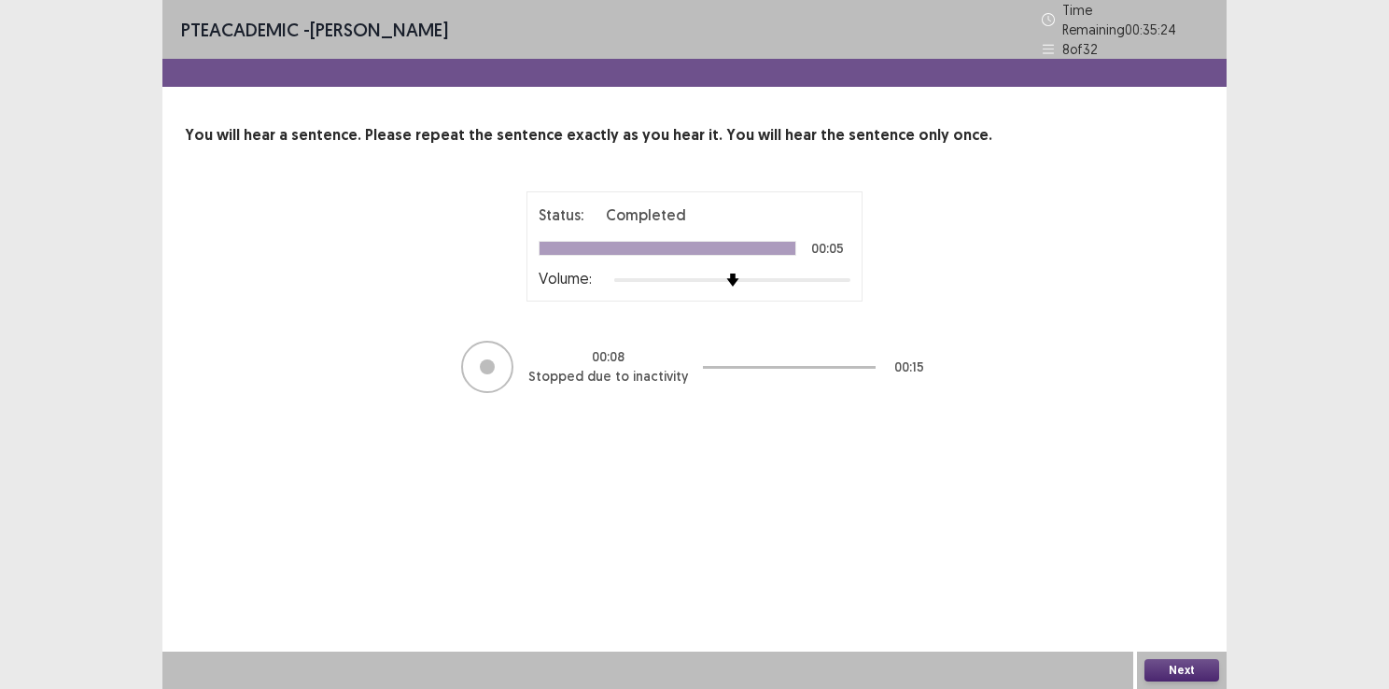
click at [1177, 670] on button "Next" at bounding box center [1181, 670] width 75 height 22
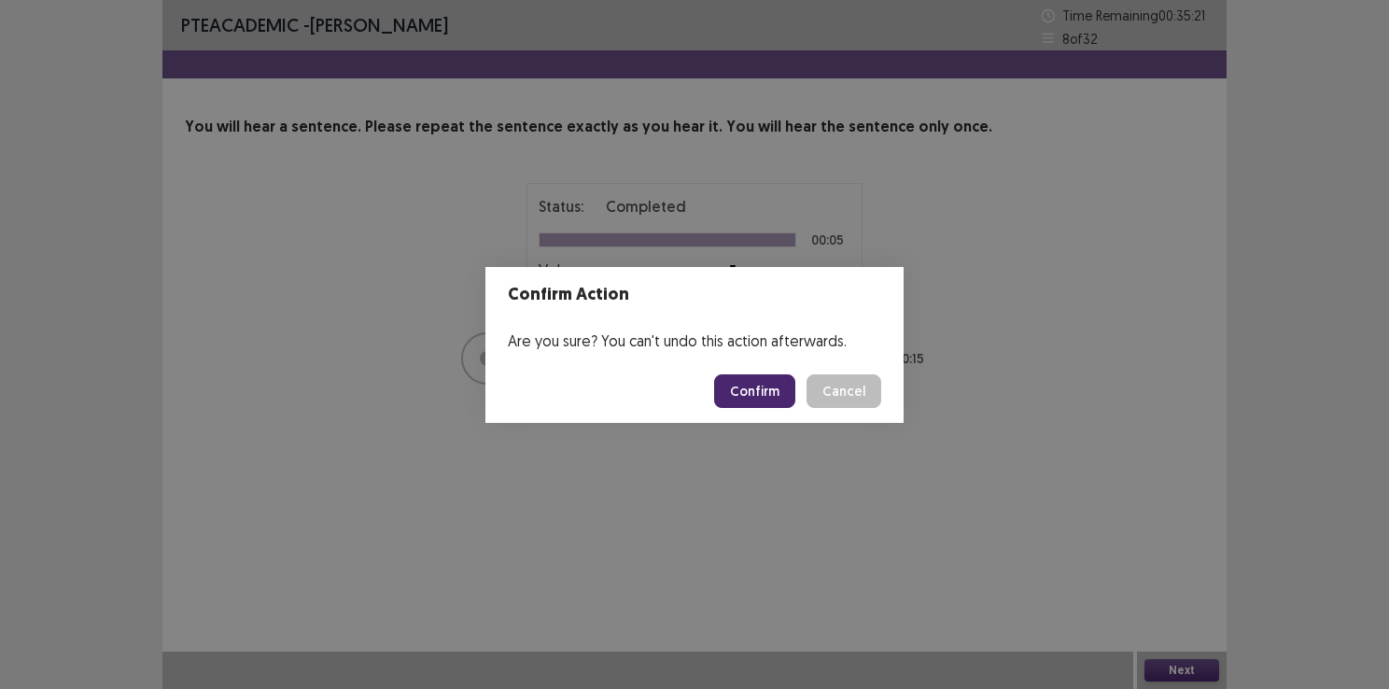
click at [762, 392] on button "Confirm" at bounding box center [754, 391] width 81 height 34
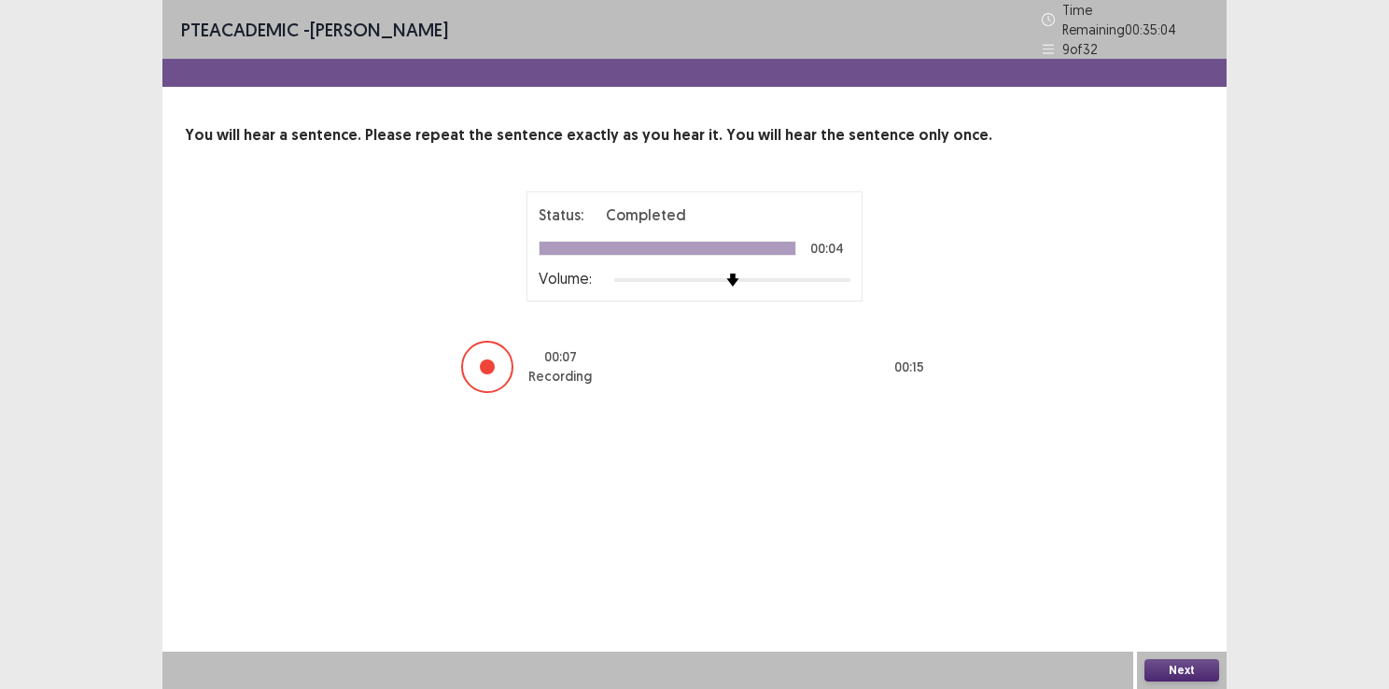
click at [1172, 669] on button "Next" at bounding box center [1181, 670] width 75 height 22
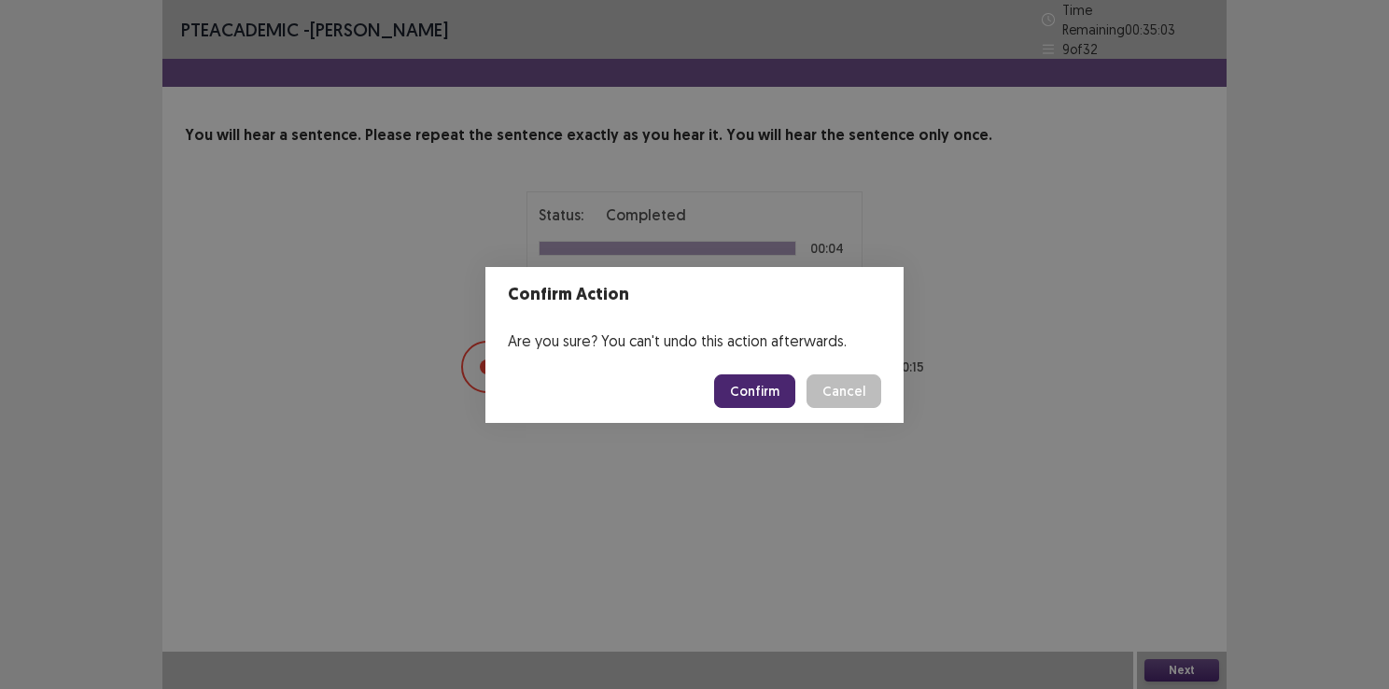
click at [743, 386] on button "Confirm" at bounding box center [754, 391] width 81 height 34
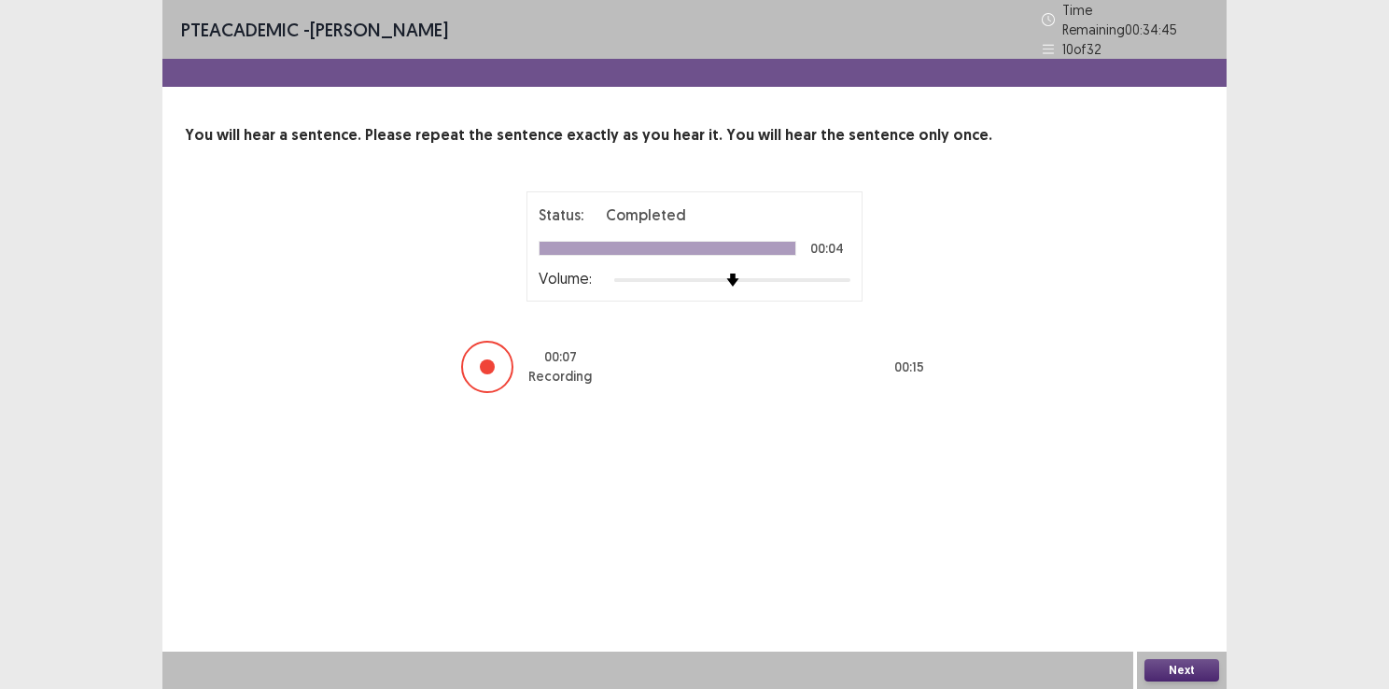
click at [1201, 679] on button "Next" at bounding box center [1181, 670] width 75 height 22
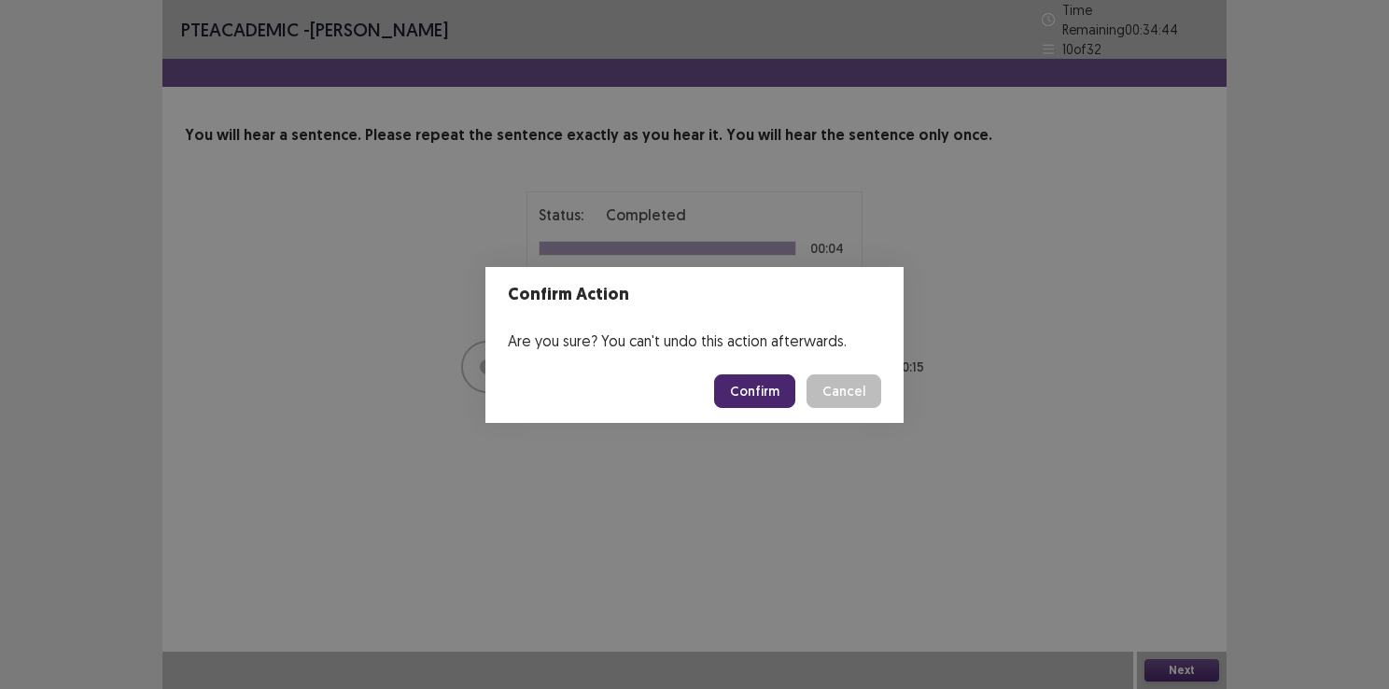
click at [747, 397] on button "Confirm" at bounding box center [754, 391] width 81 height 34
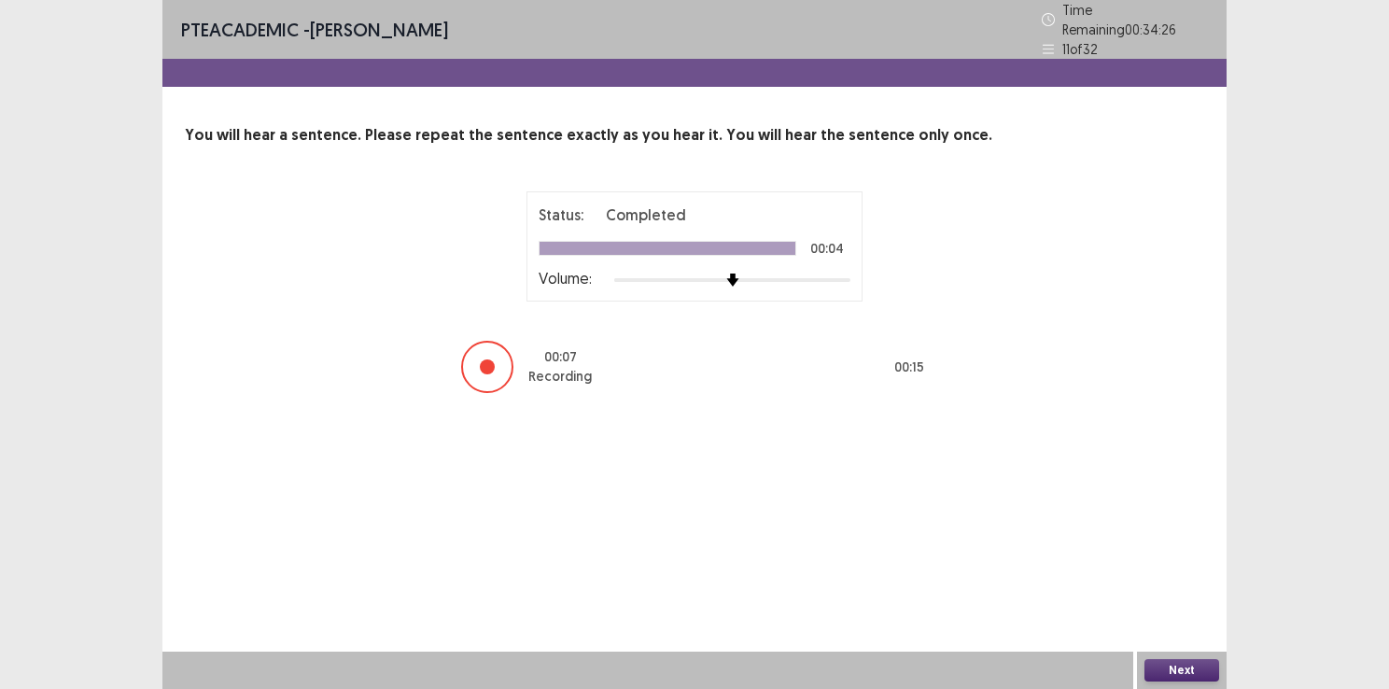
click at [1174, 670] on button "Next" at bounding box center [1181, 670] width 75 height 22
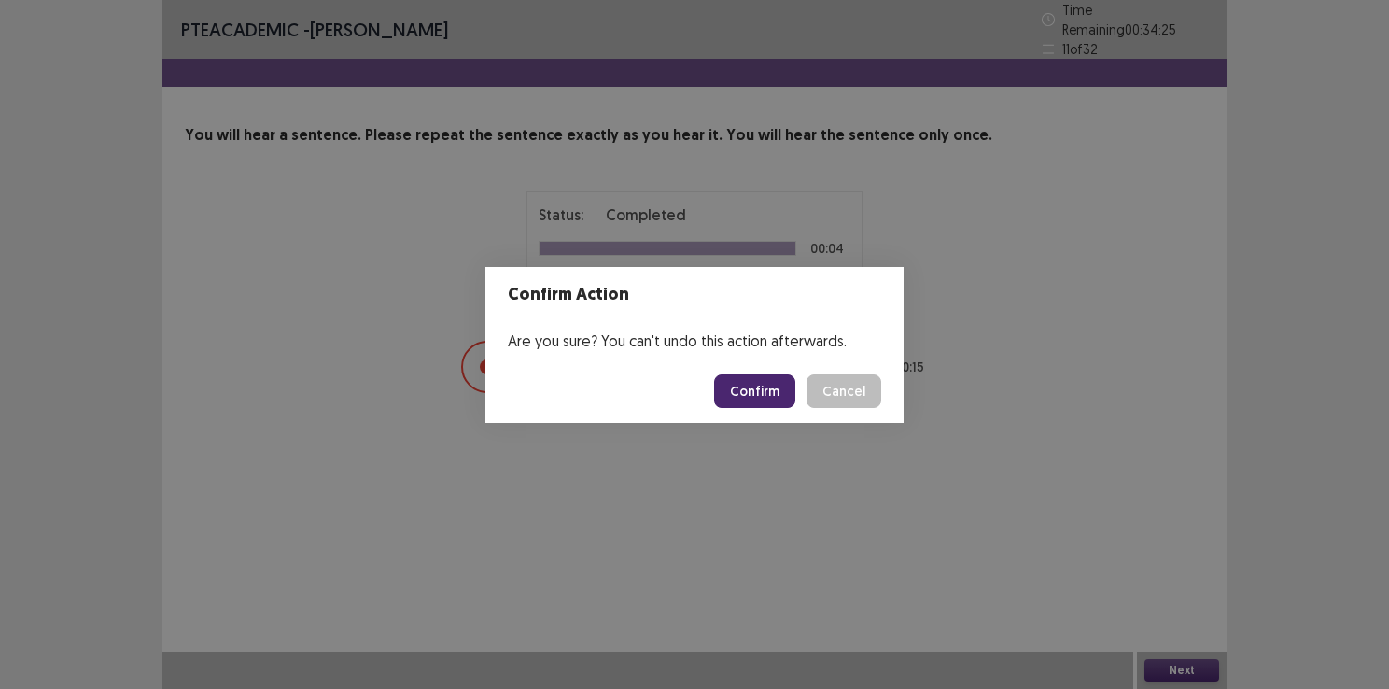
click at [738, 383] on button "Confirm" at bounding box center [754, 391] width 81 height 34
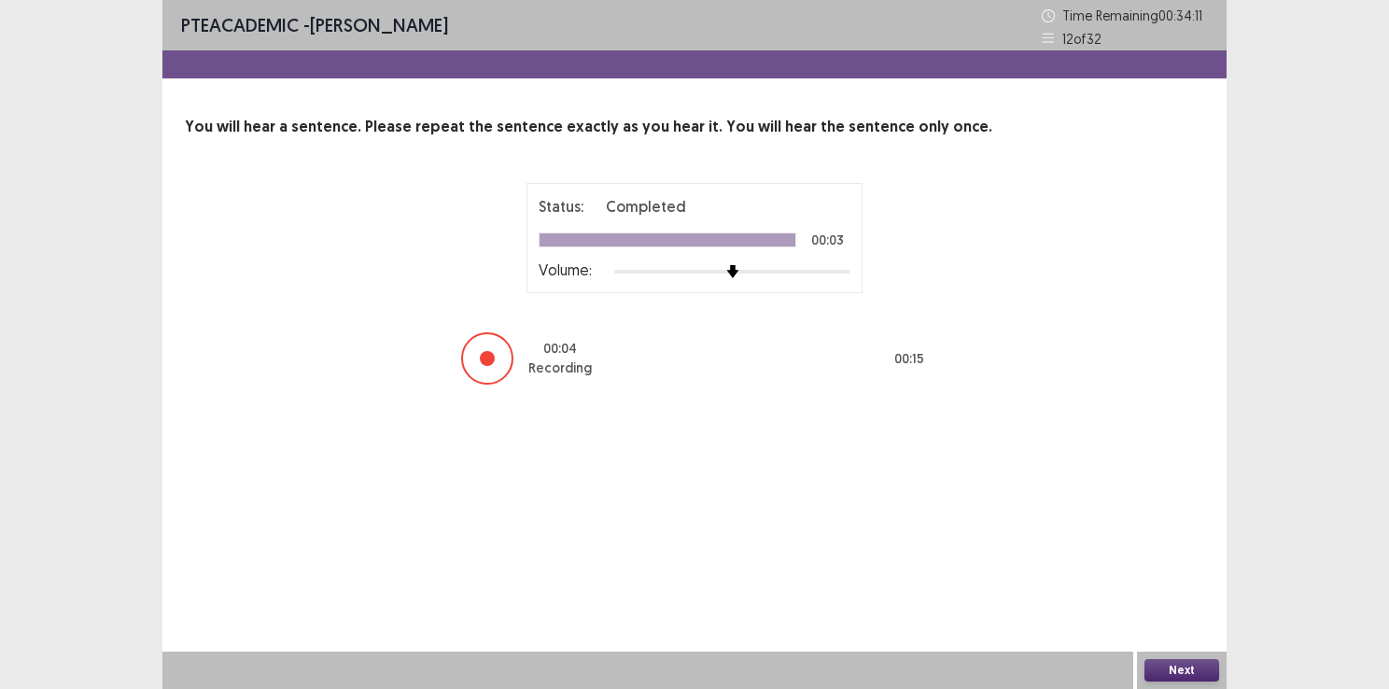
click at [1171, 666] on button "Next" at bounding box center [1181, 670] width 75 height 22
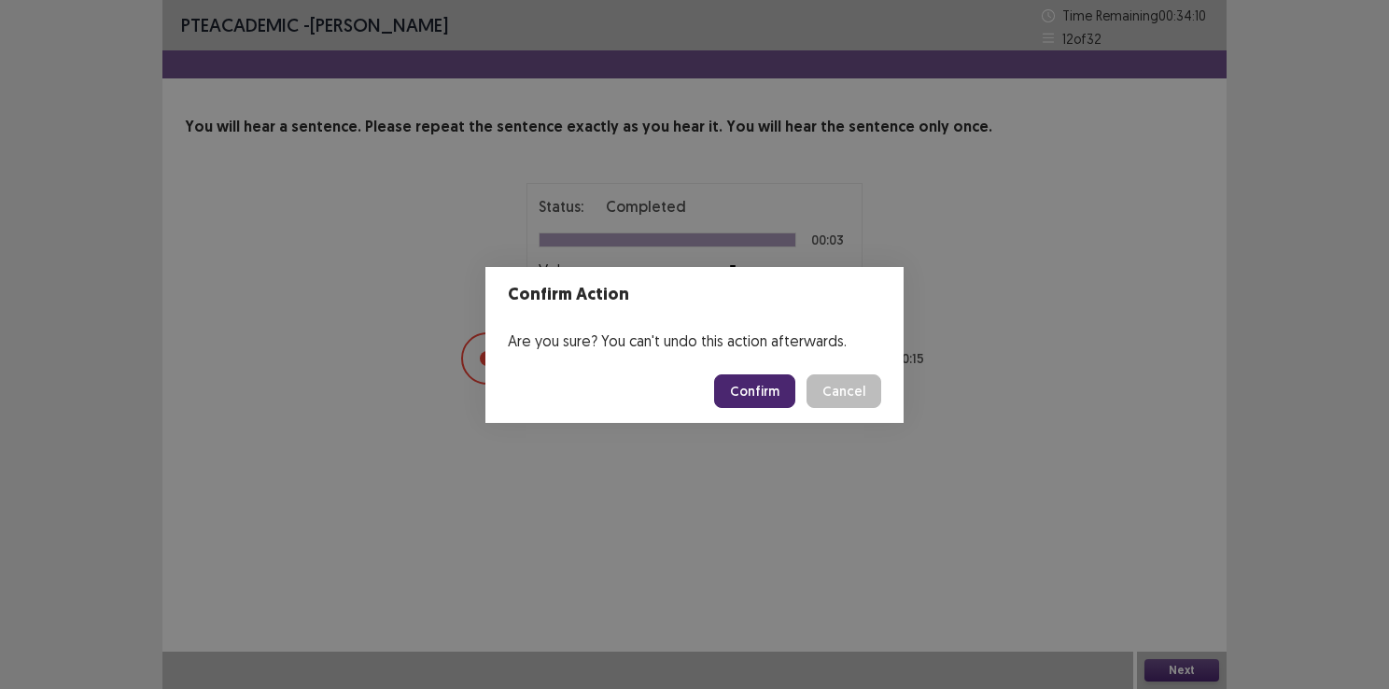
click at [789, 391] on button "Confirm" at bounding box center [754, 391] width 81 height 34
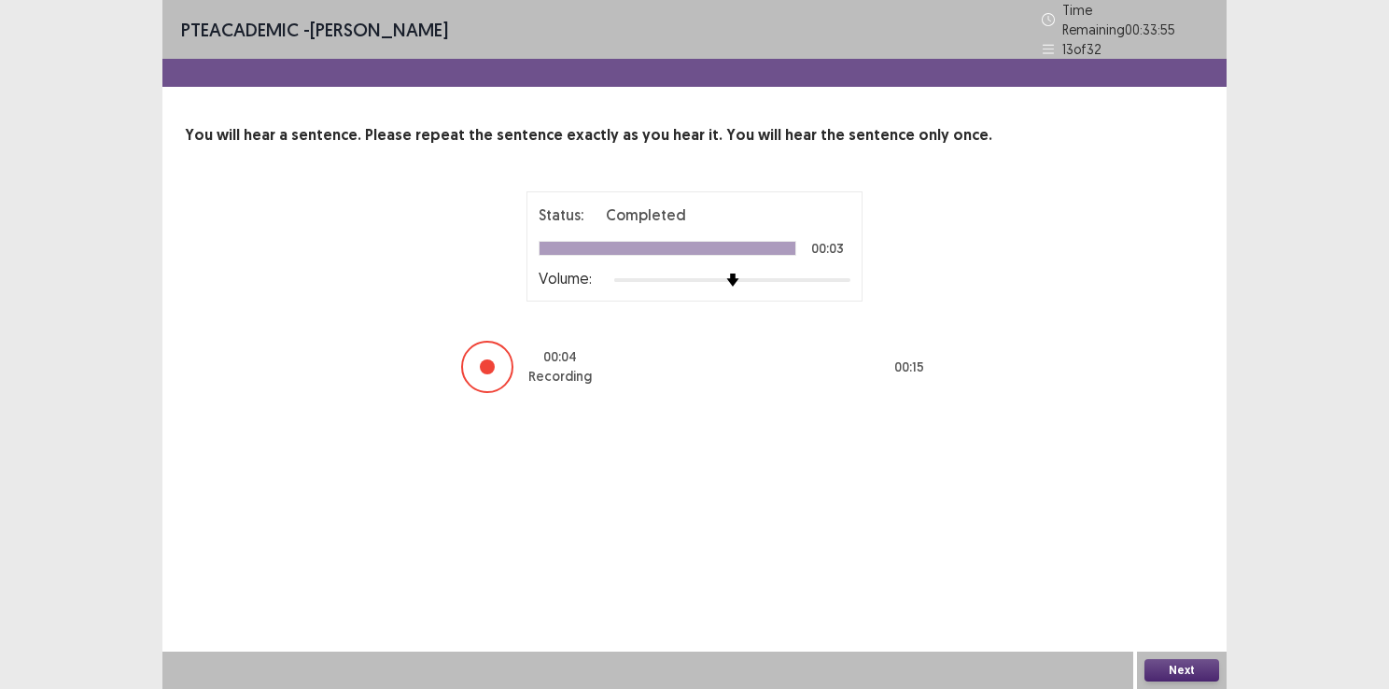
click at [1186, 662] on button "Next" at bounding box center [1181, 670] width 75 height 22
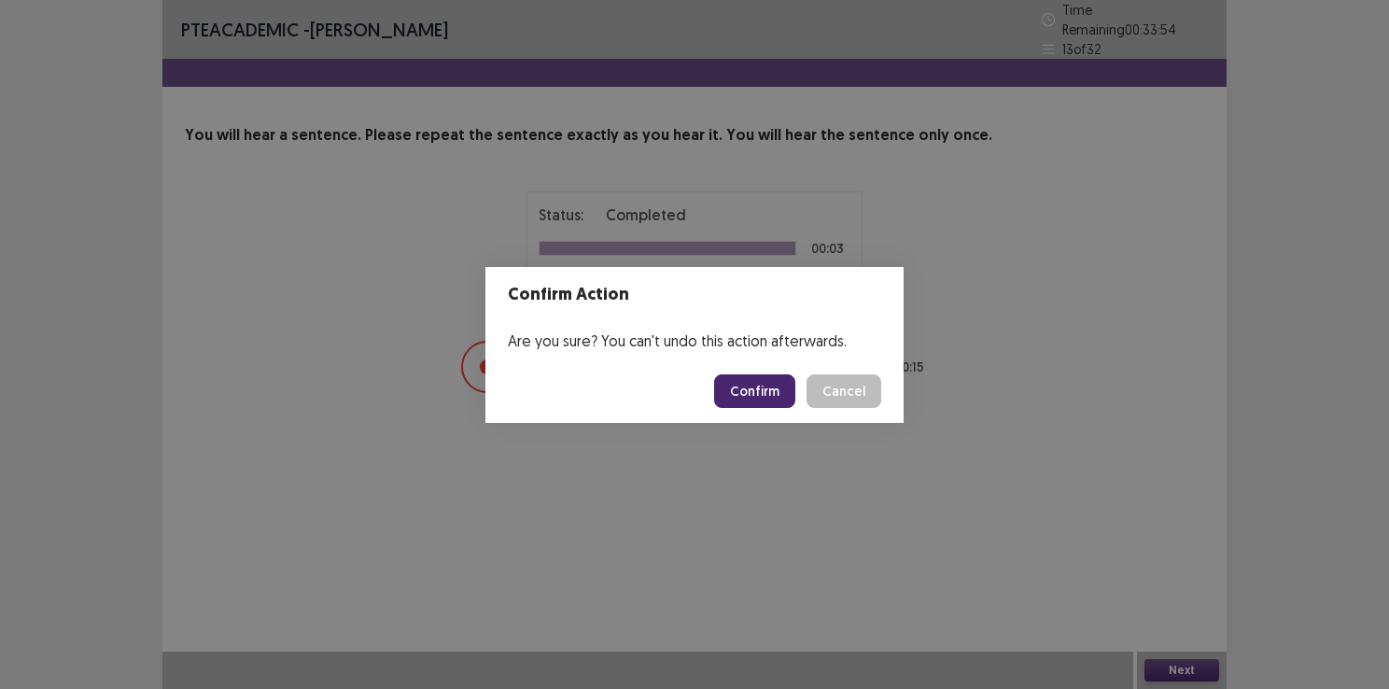
click at [754, 395] on button "Confirm" at bounding box center [754, 391] width 81 height 34
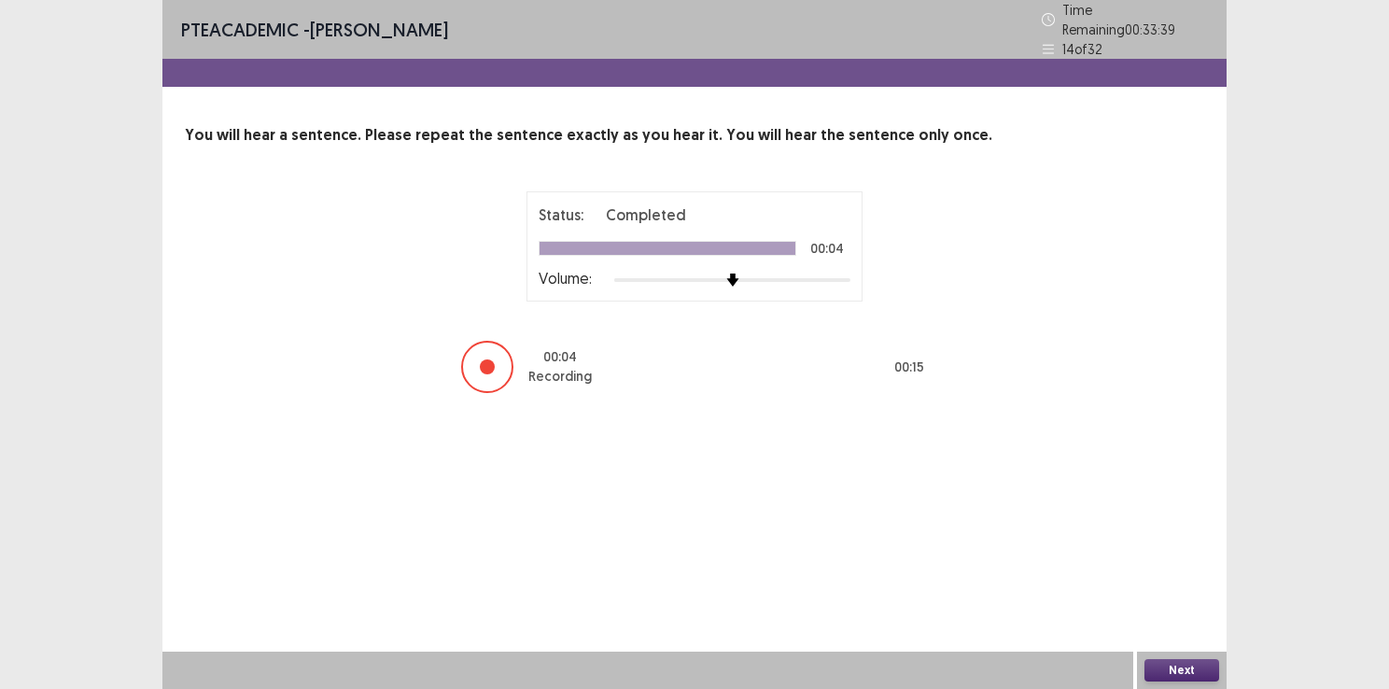
click at [1188, 676] on button "Next" at bounding box center [1181, 670] width 75 height 22
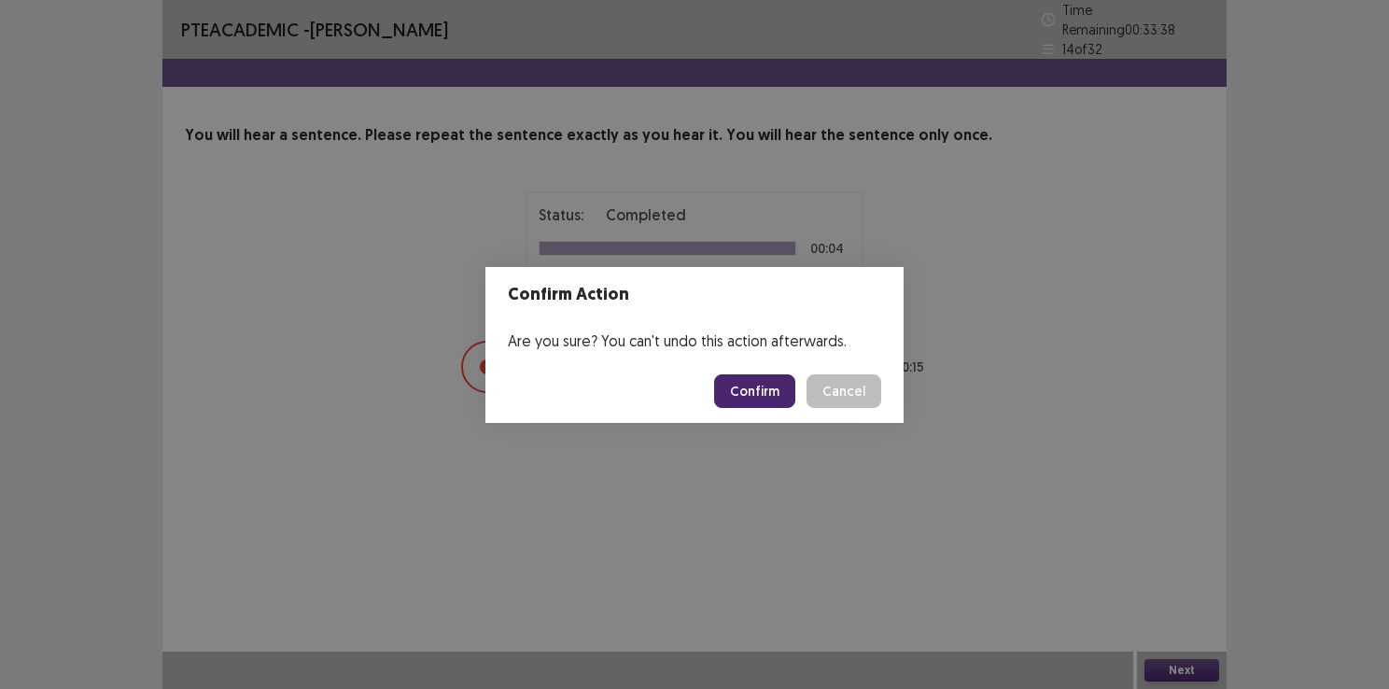
click at [786, 392] on button "Confirm" at bounding box center [754, 391] width 81 height 34
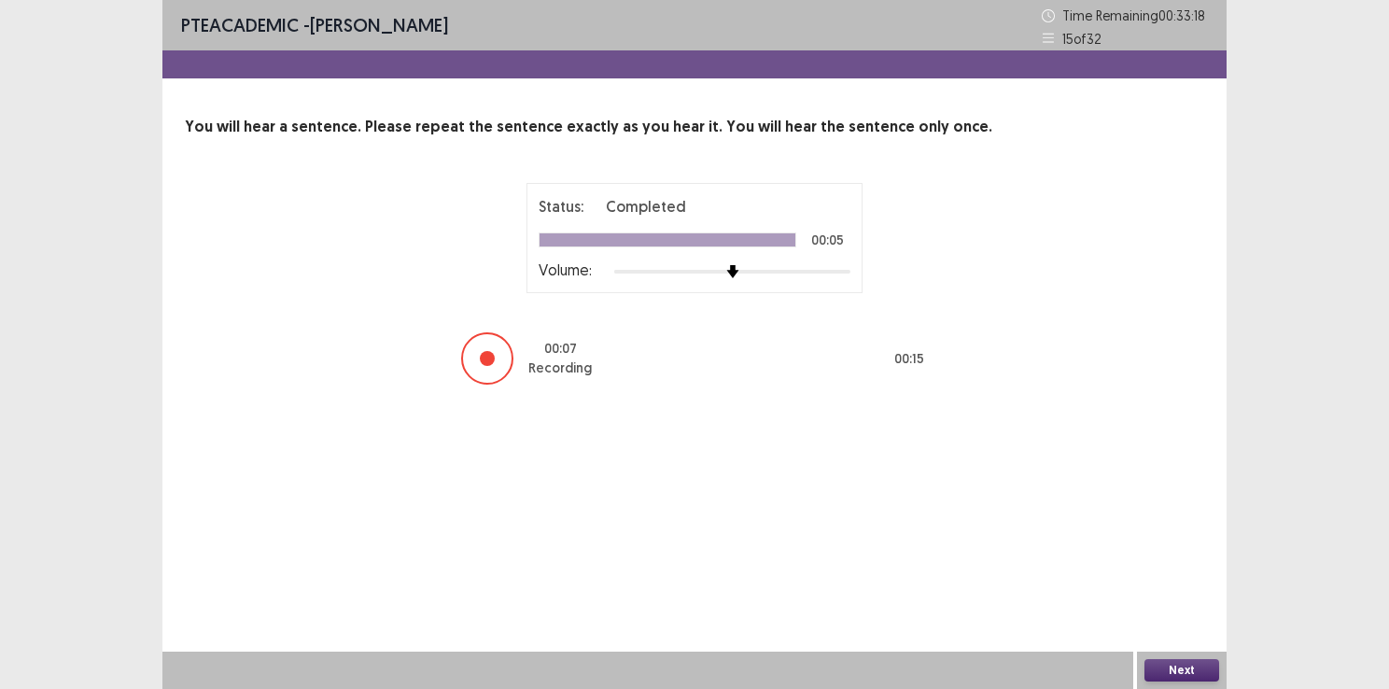
click at [1181, 660] on button "Next" at bounding box center [1181, 670] width 75 height 22
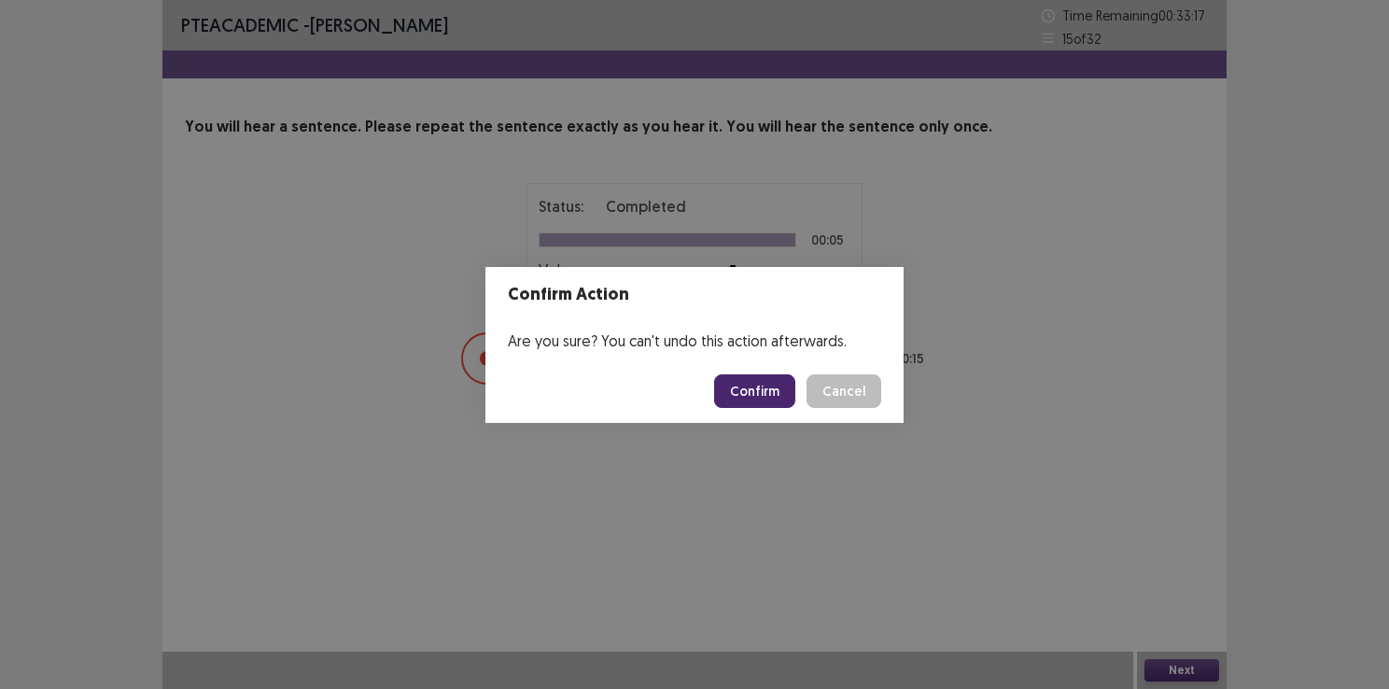
click at [770, 382] on button "Confirm" at bounding box center [754, 391] width 81 height 34
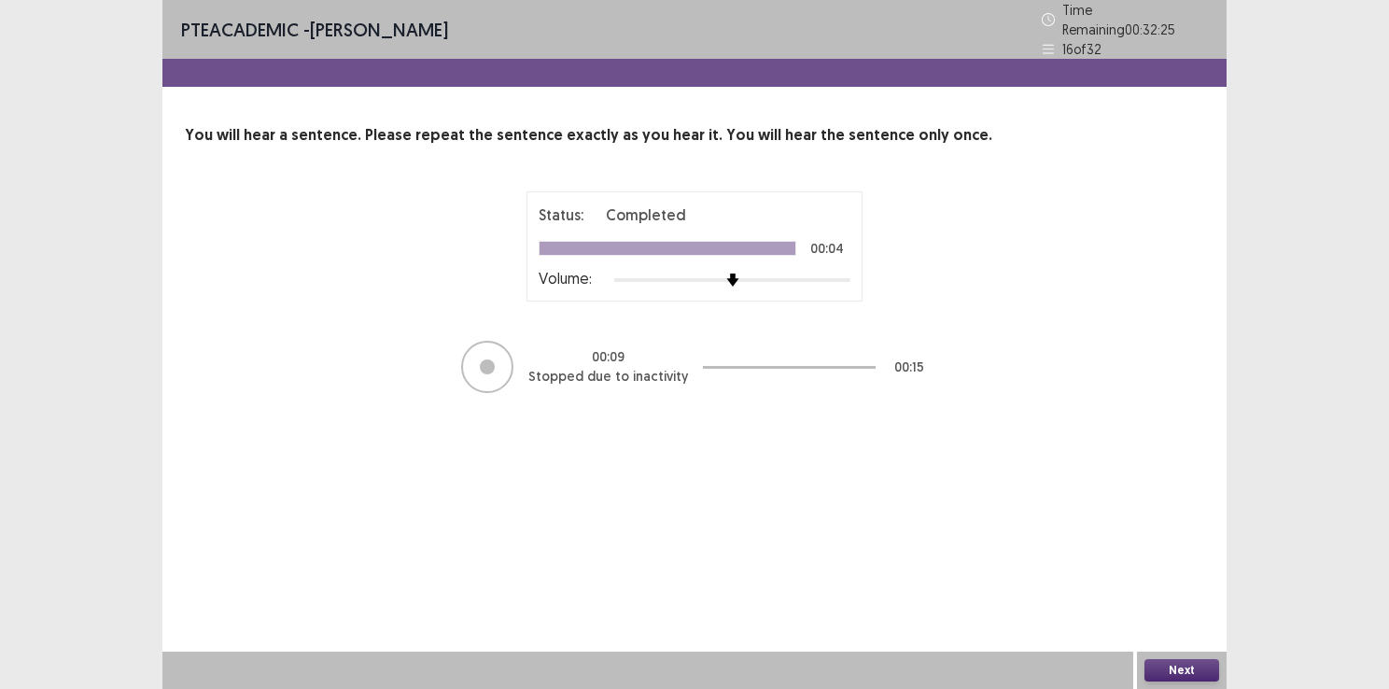
click at [1202, 669] on button "Next" at bounding box center [1181, 670] width 75 height 22
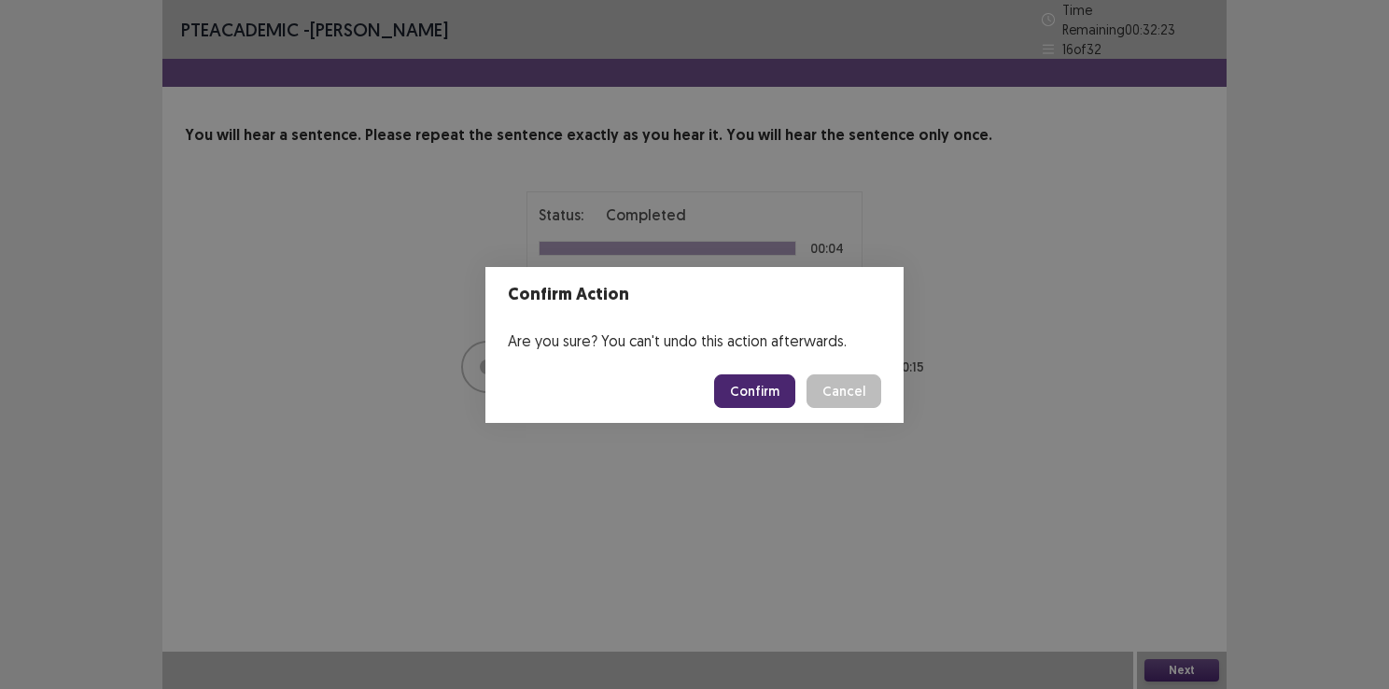
click at [769, 390] on button "Confirm" at bounding box center [754, 391] width 81 height 34
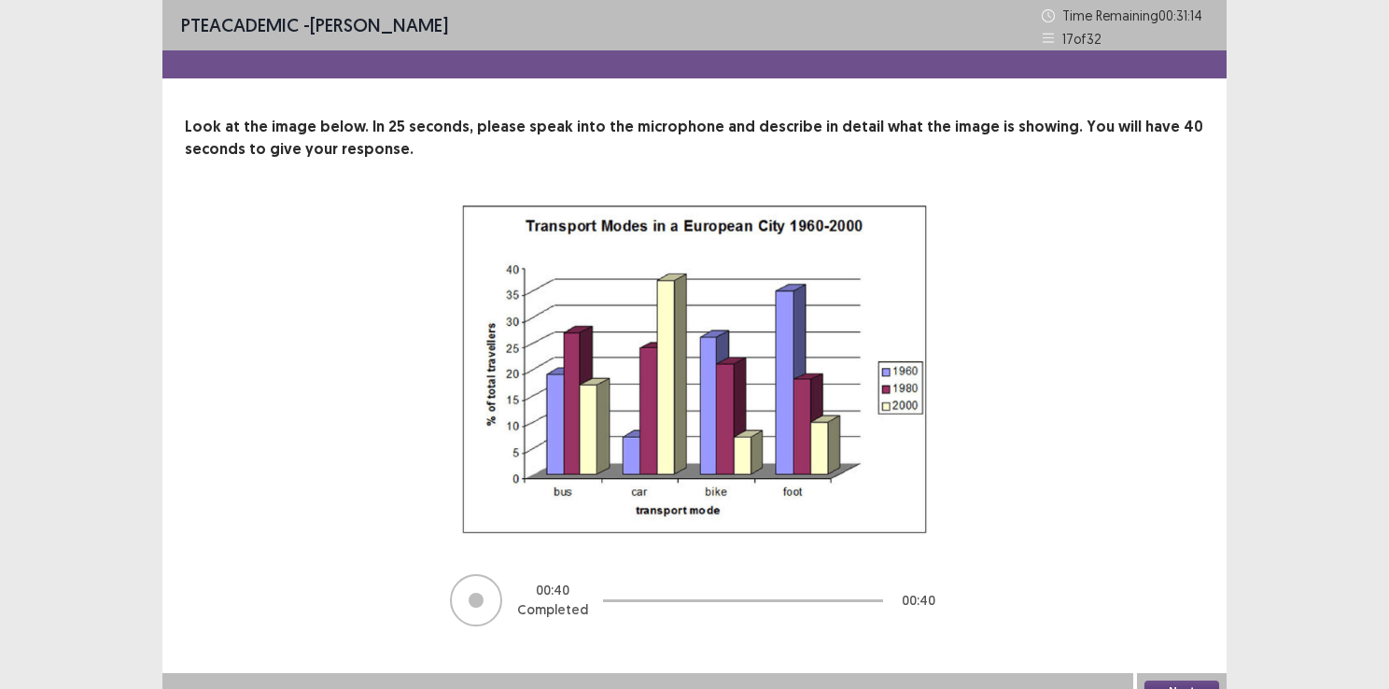
click at [1167, 684] on button "Next" at bounding box center [1181, 691] width 75 height 22
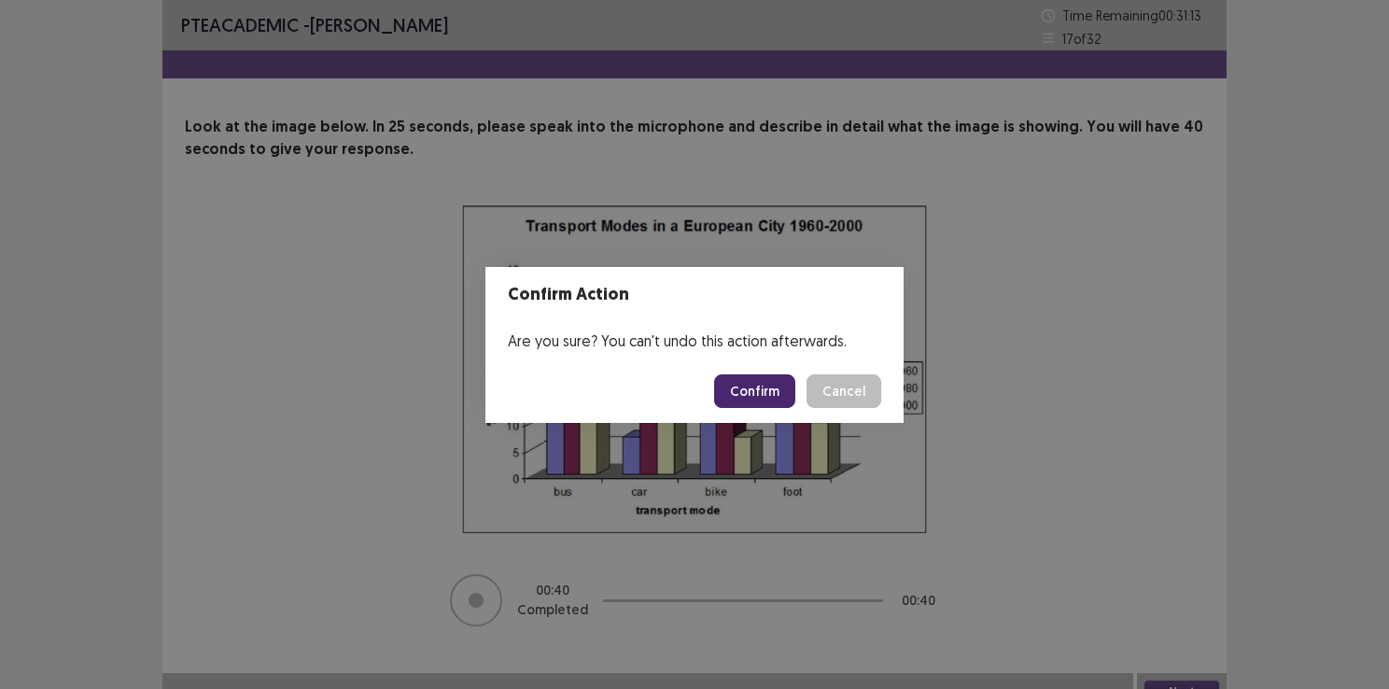
click at [761, 393] on button "Confirm" at bounding box center [754, 391] width 81 height 34
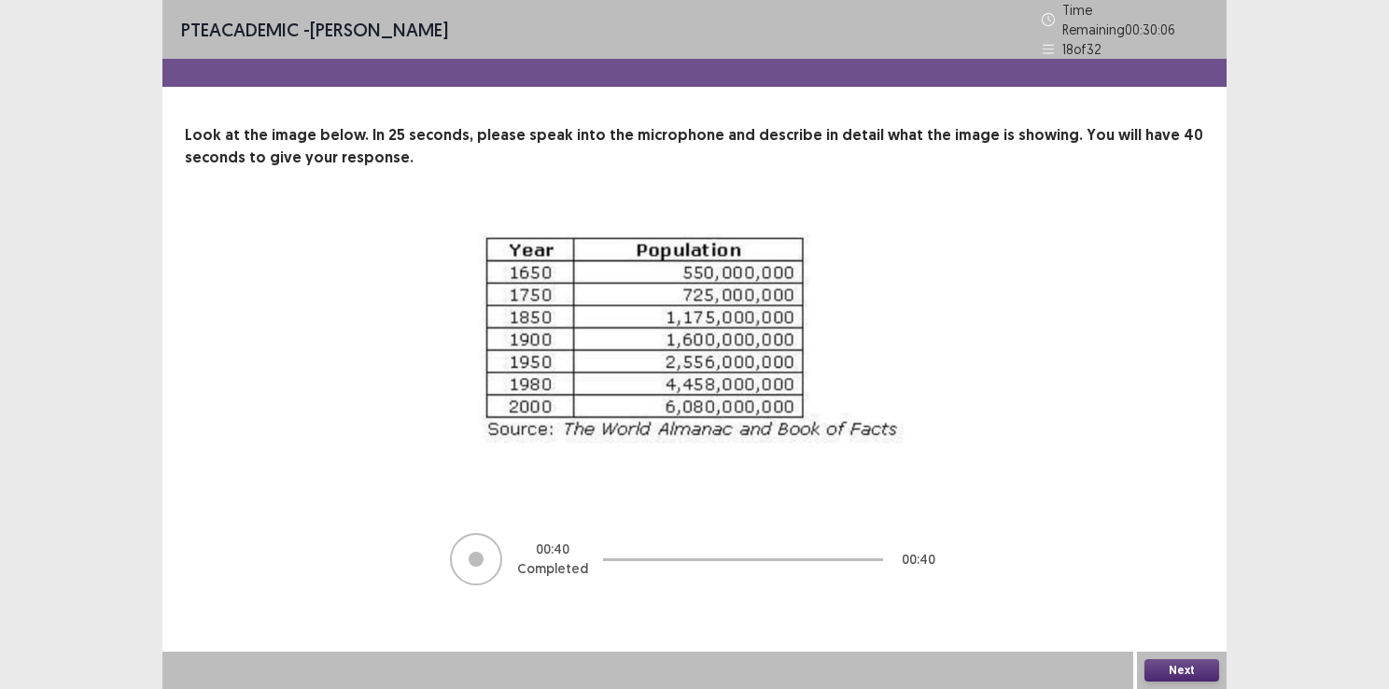
click at [1172, 667] on button "Next" at bounding box center [1181, 670] width 75 height 22
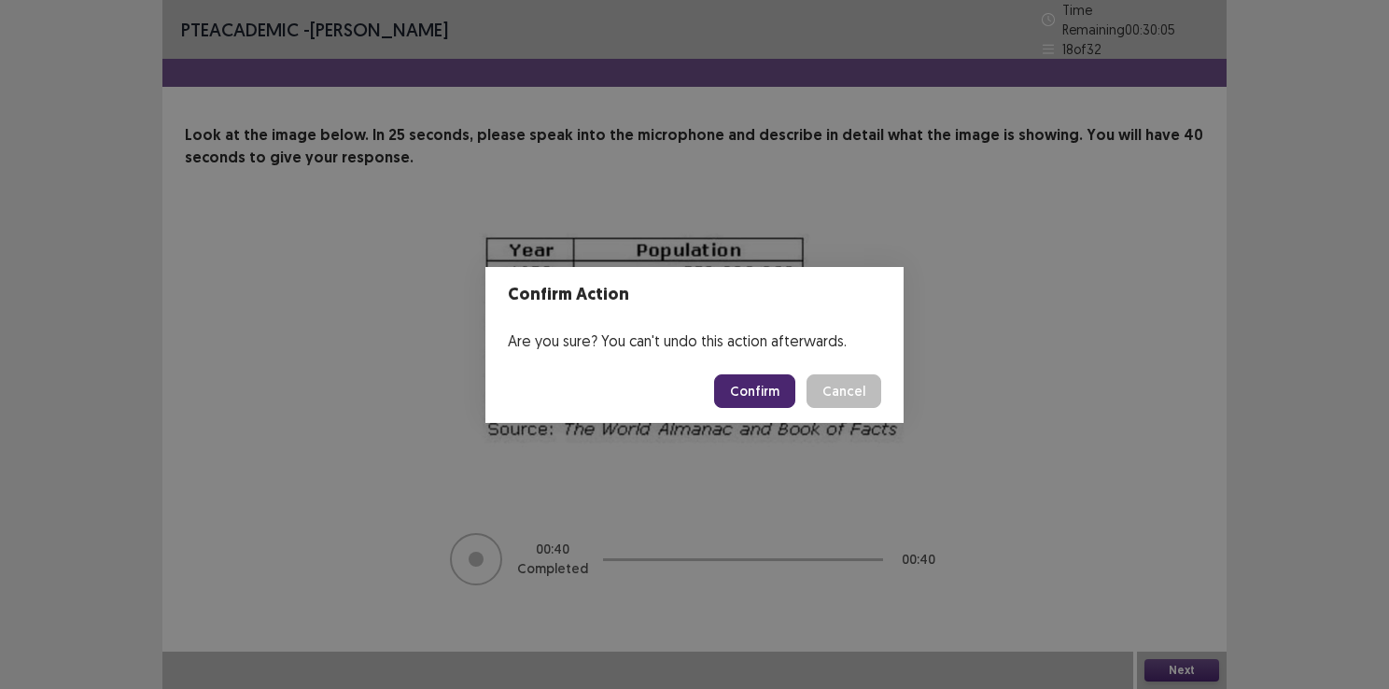
click at [765, 390] on button "Confirm" at bounding box center [754, 391] width 81 height 34
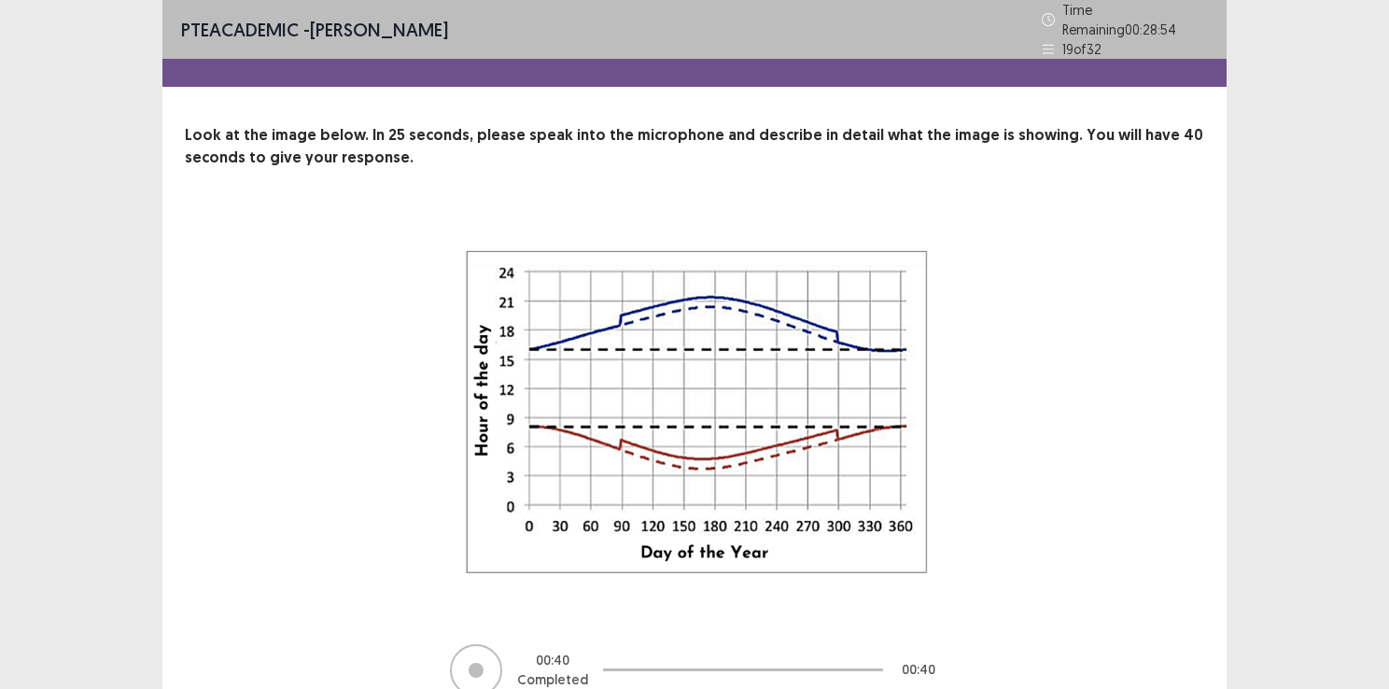
click at [1012, 450] on div "00 : 40 Completed 00 : 40" at bounding box center [694, 456] width 870 height 484
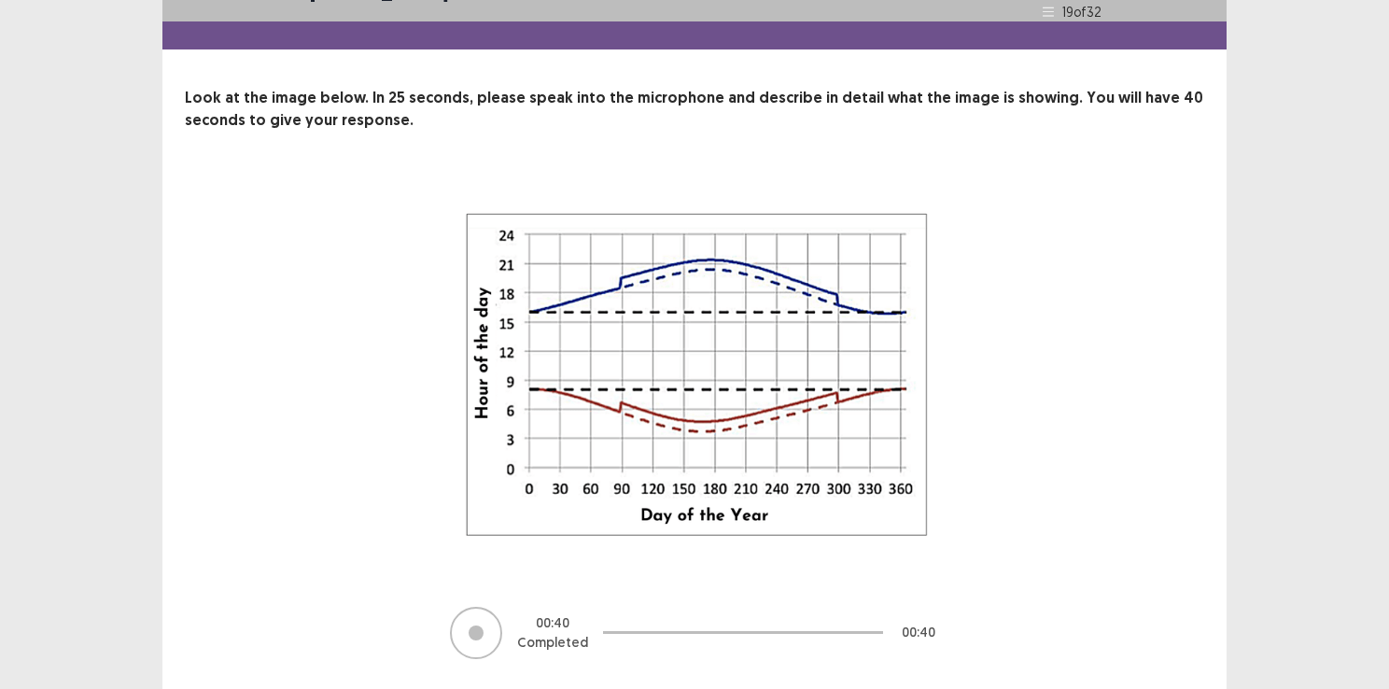
scroll to position [82, 0]
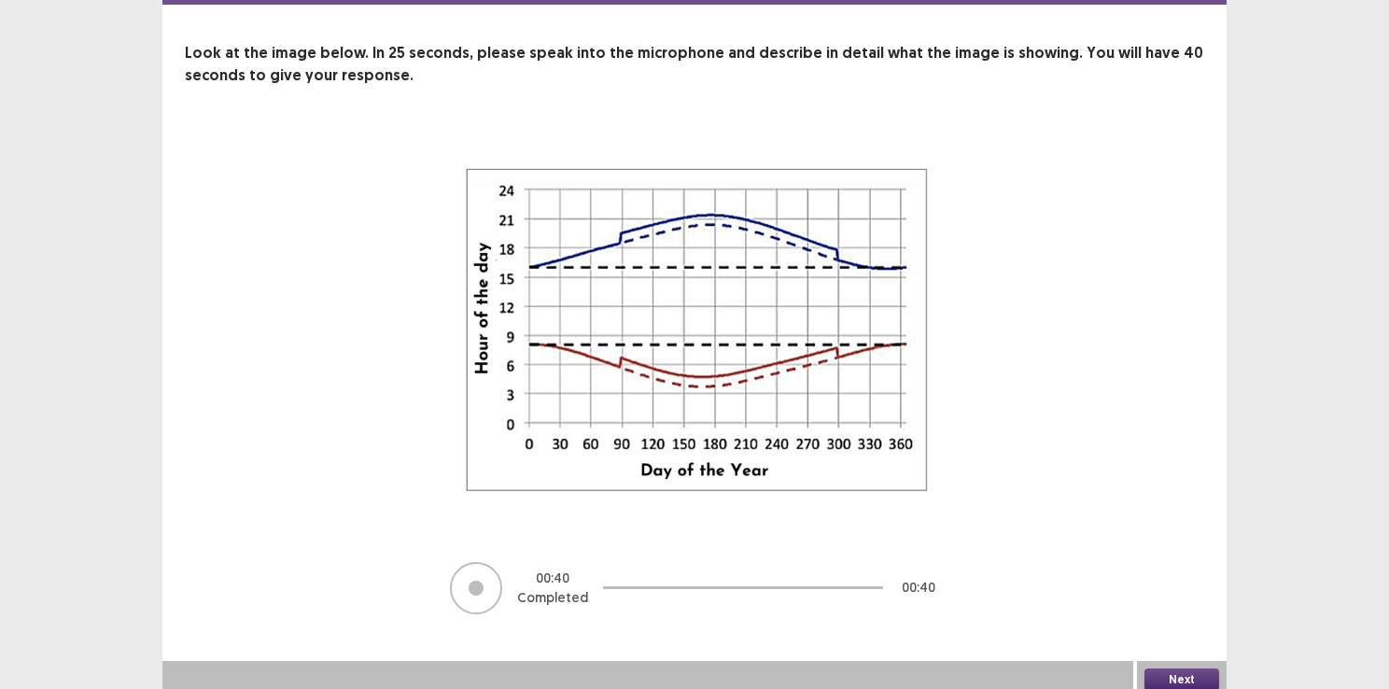
click at [1168, 668] on button "Next" at bounding box center [1181, 679] width 75 height 22
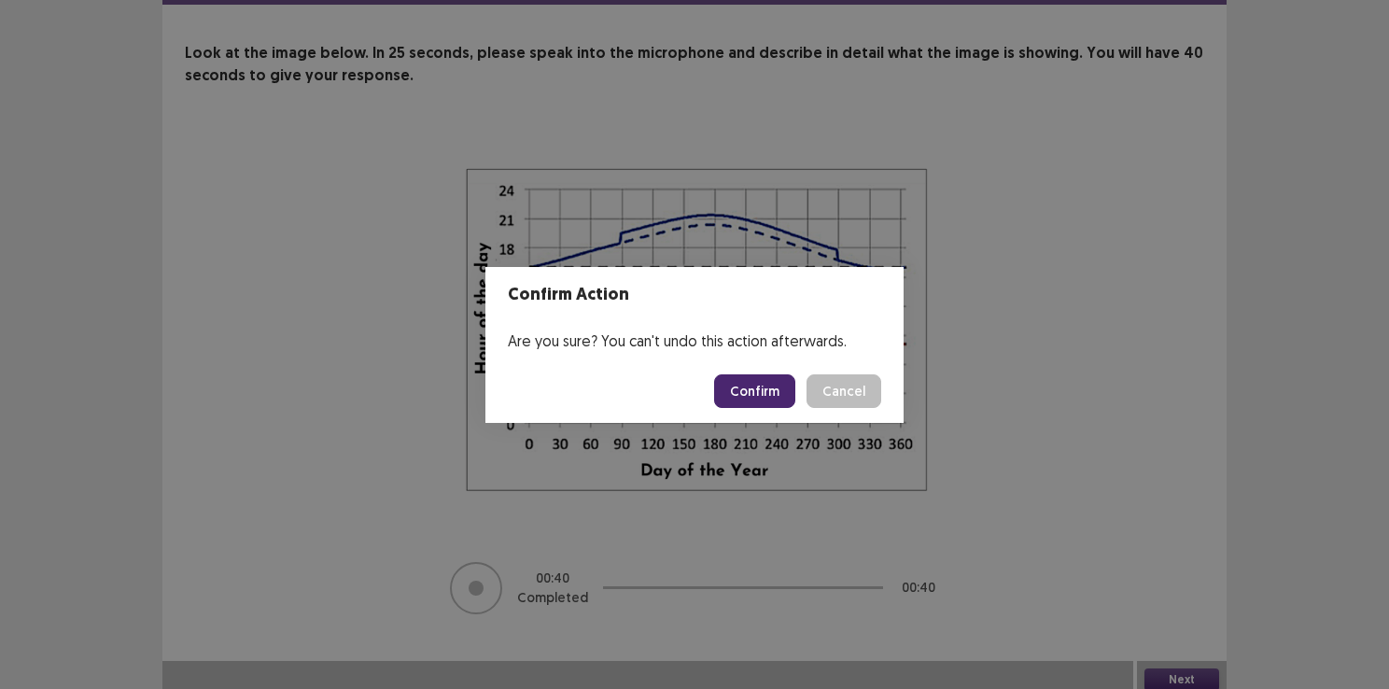
click at [762, 386] on button "Confirm" at bounding box center [754, 391] width 81 height 34
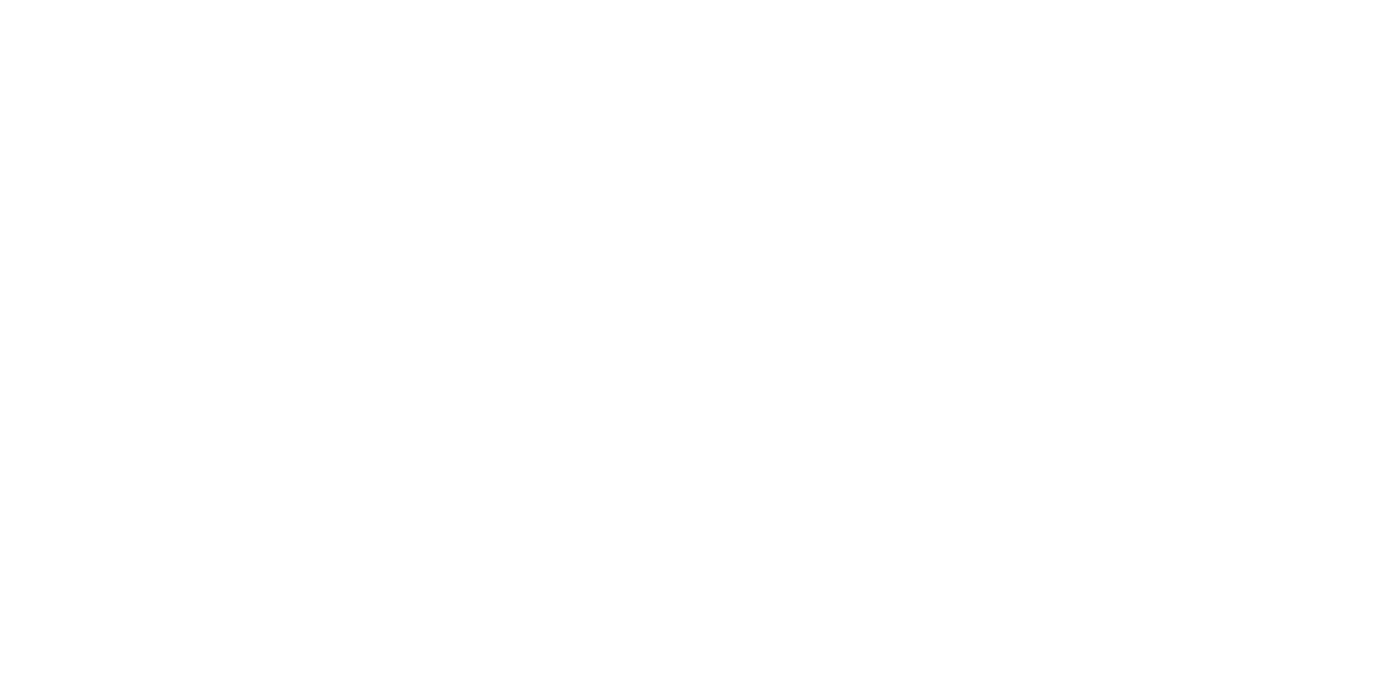
scroll to position [0, 0]
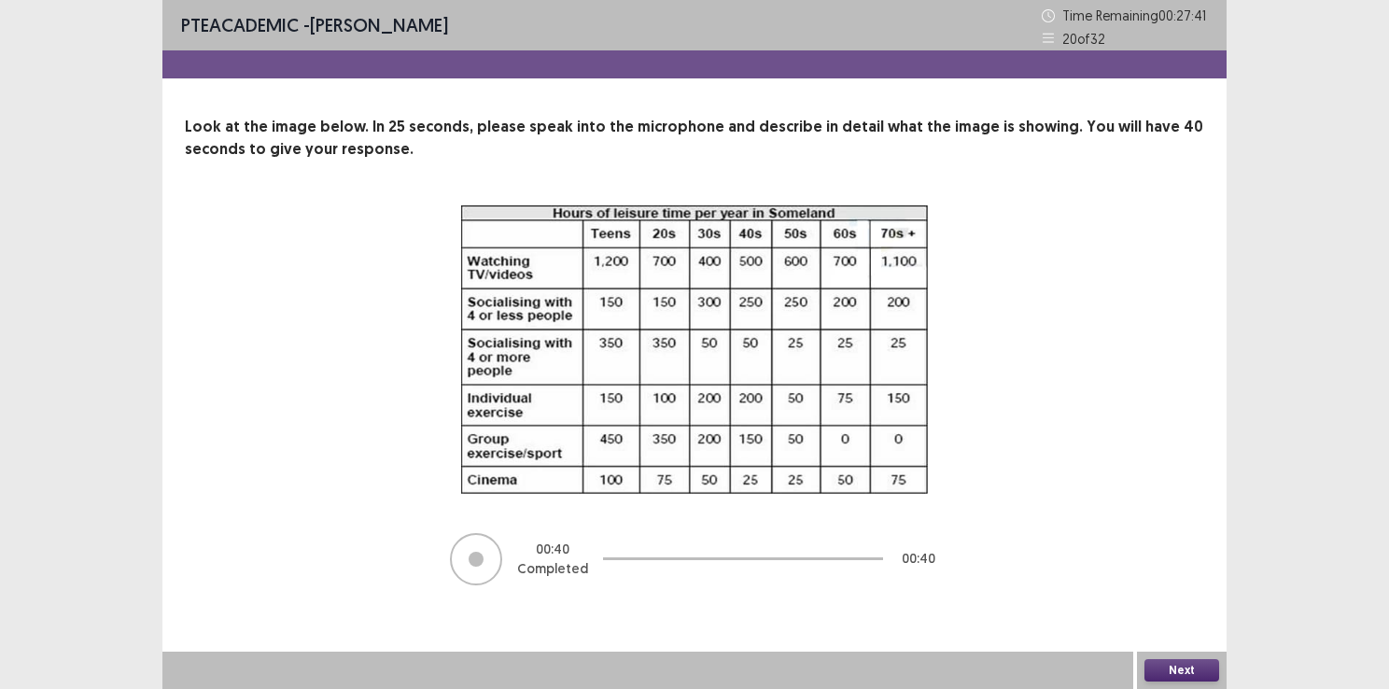
click at [1183, 666] on button "Next" at bounding box center [1181, 670] width 75 height 22
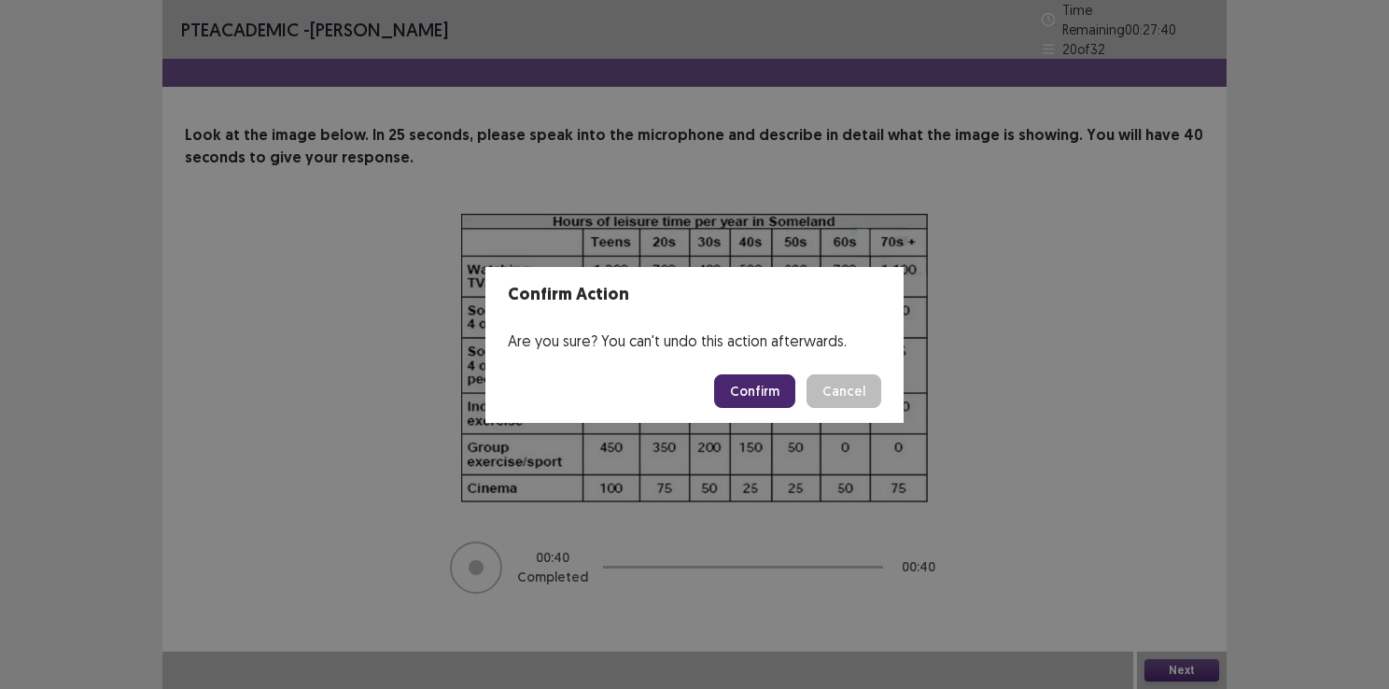
click at [758, 398] on button "Confirm" at bounding box center [754, 391] width 81 height 34
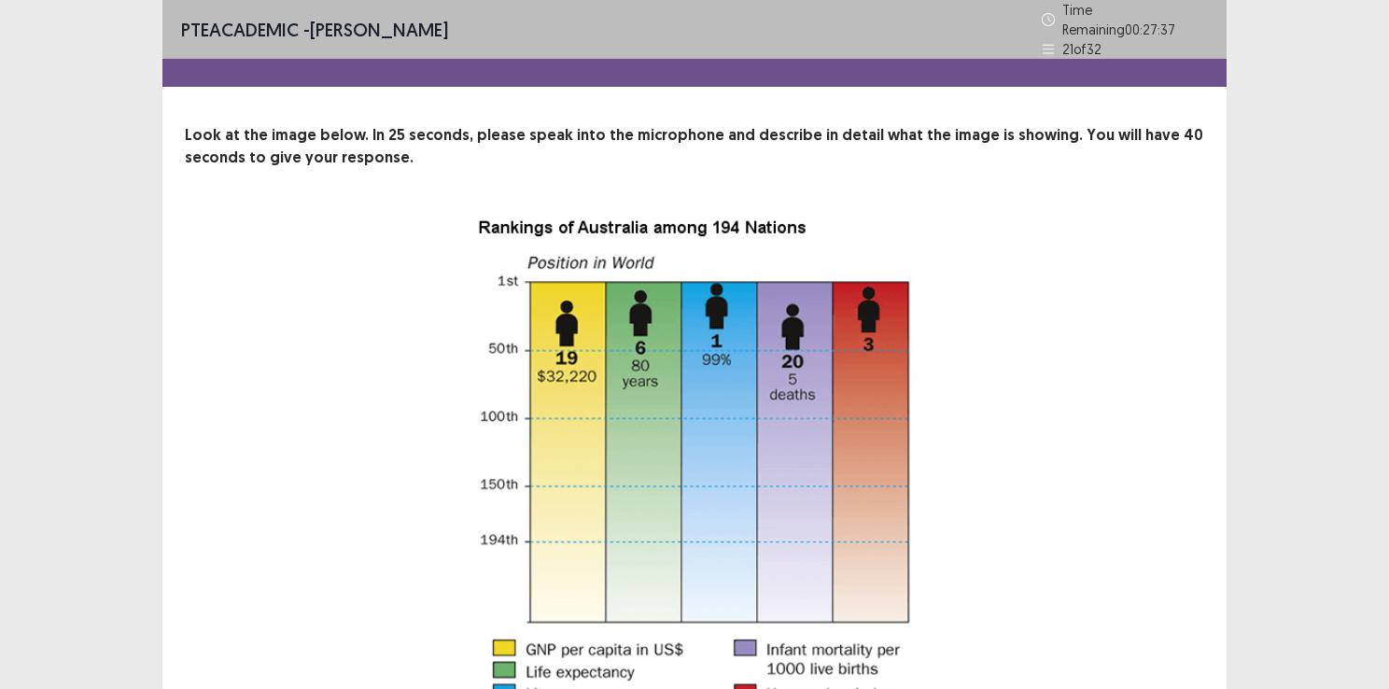
click at [993, 352] on div "22 Recording will begin in 22 seconds" at bounding box center [694, 511] width 870 height 594
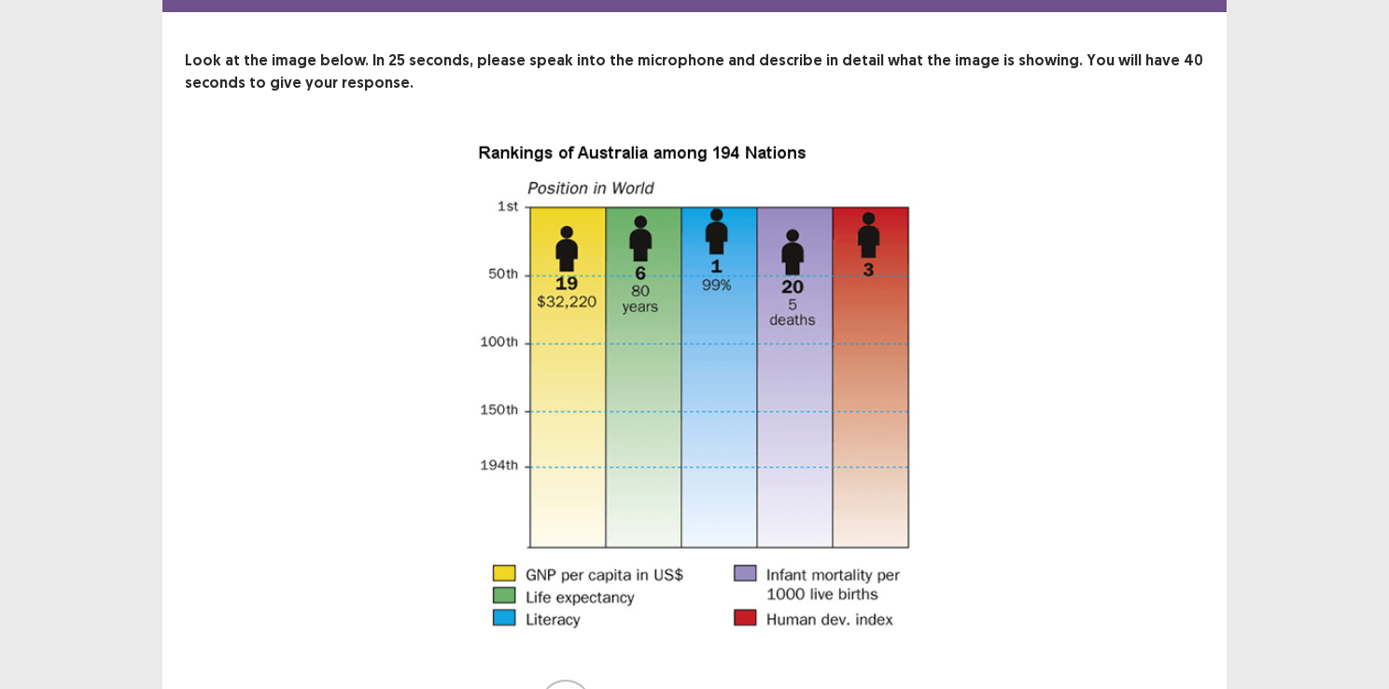
scroll to position [112, 0]
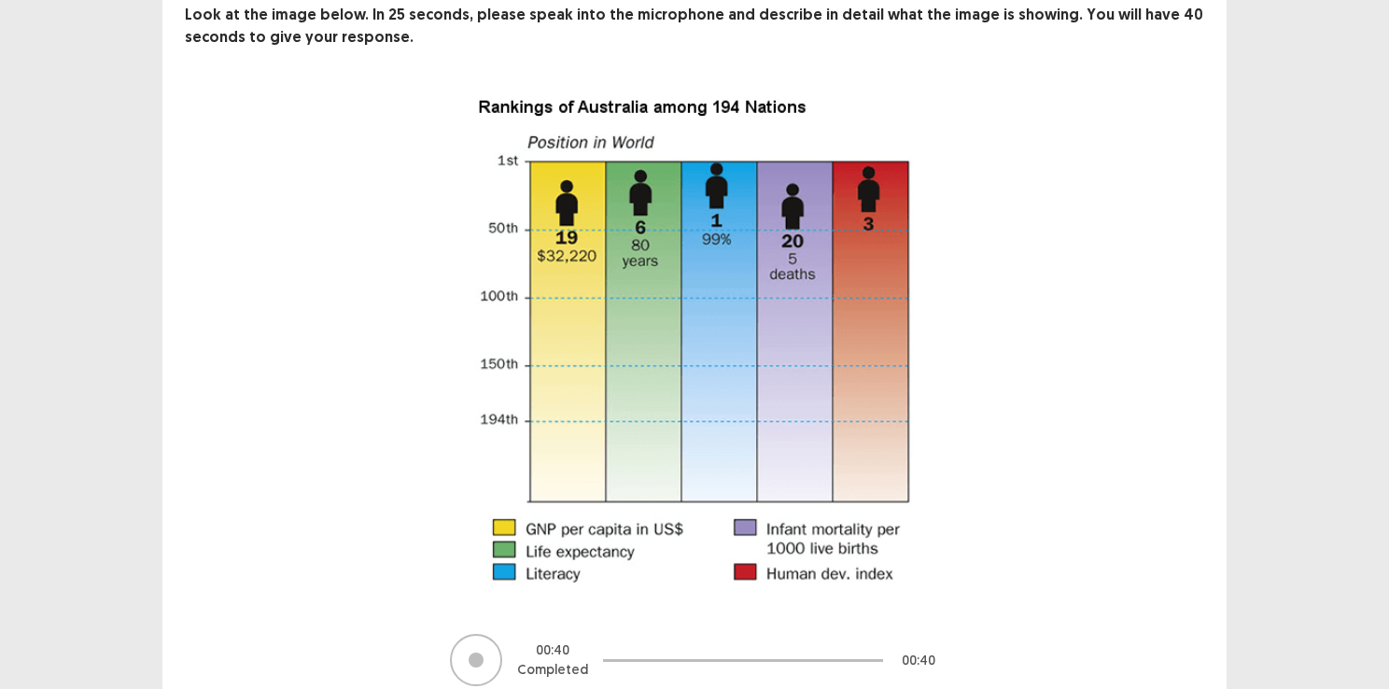
click at [1147, 319] on div "00 : 40 Completed 00 : 40" at bounding box center [694, 390] width 1019 height 594
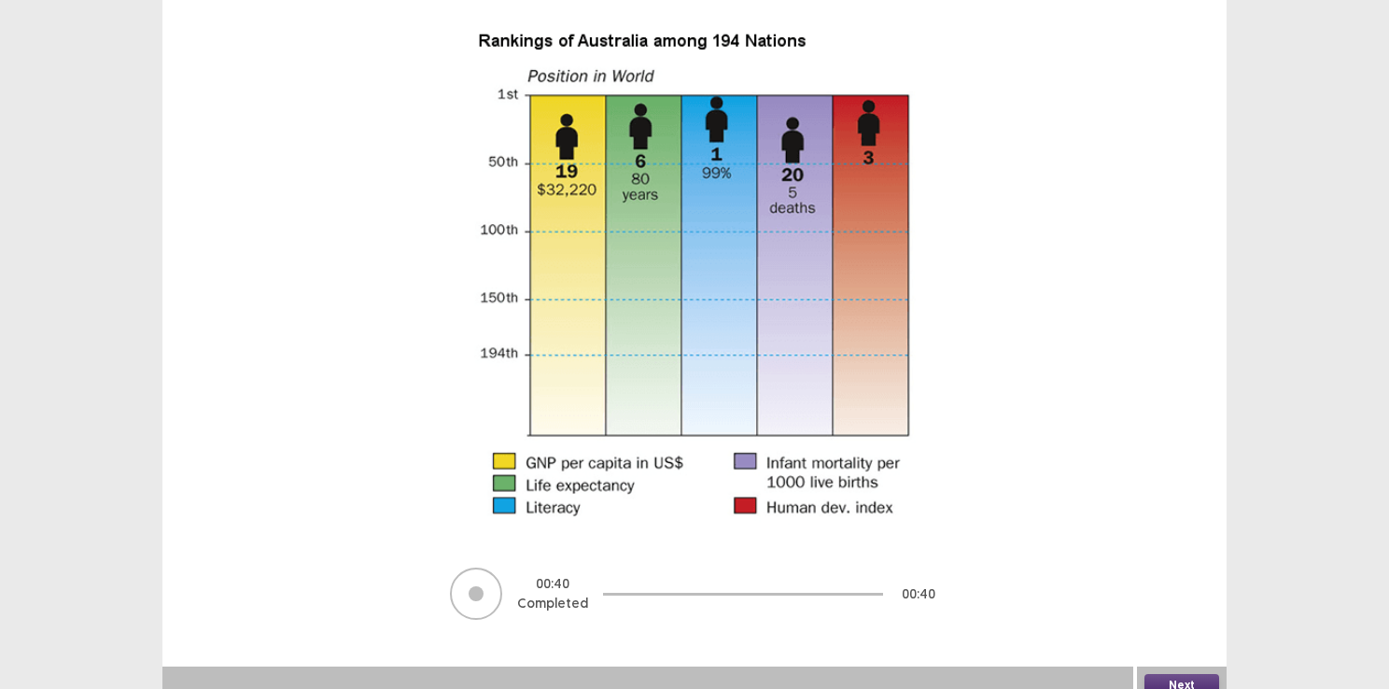
scroll to position [192, 0]
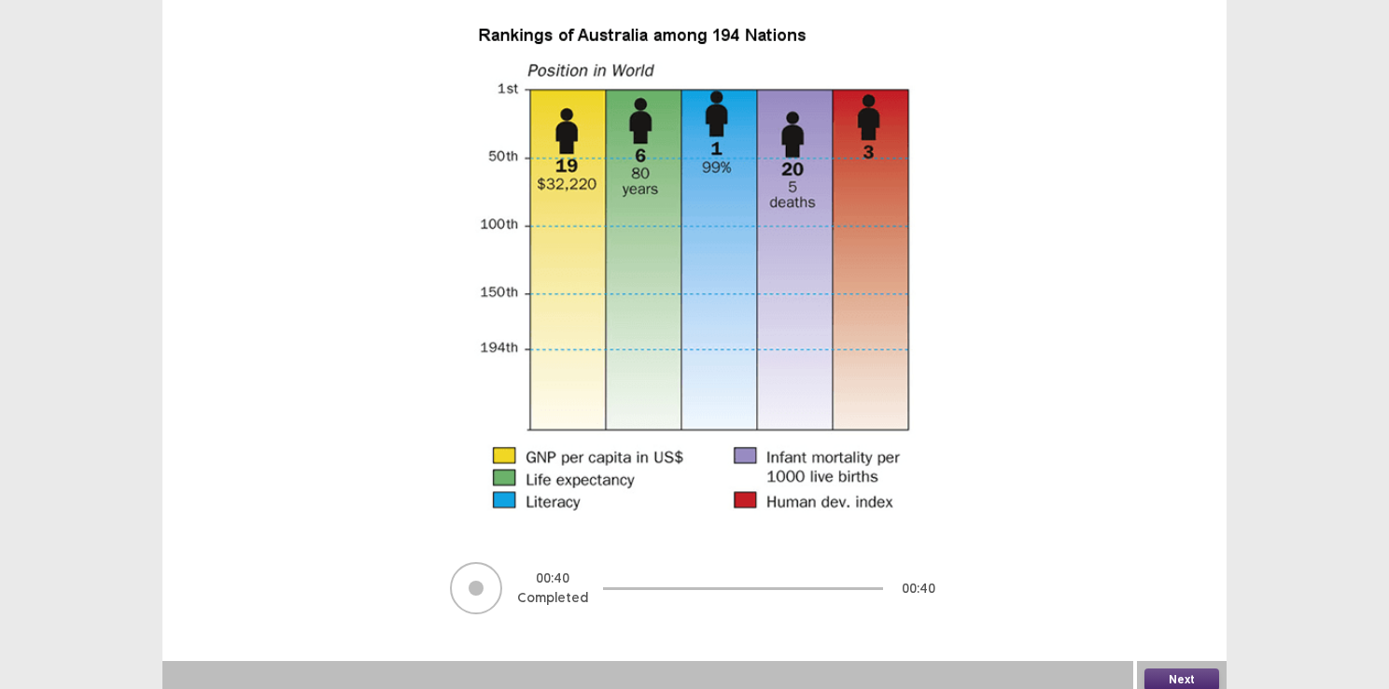
click at [1170, 661] on div "Next" at bounding box center [1182, 679] width 90 height 37
click at [1178, 674] on button "Next" at bounding box center [1181, 679] width 75 height 22
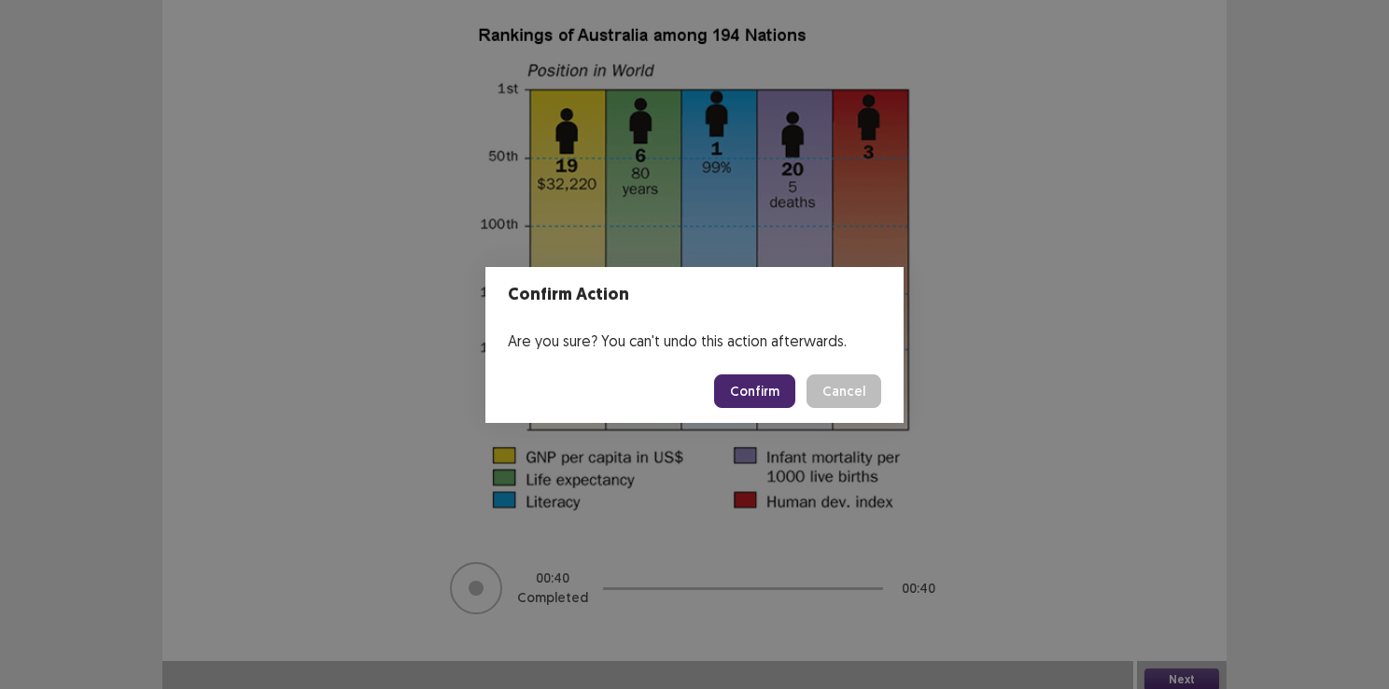
click at [754, 386] on button "Confirm" at bounding box center [754, 391] width 81 height 34
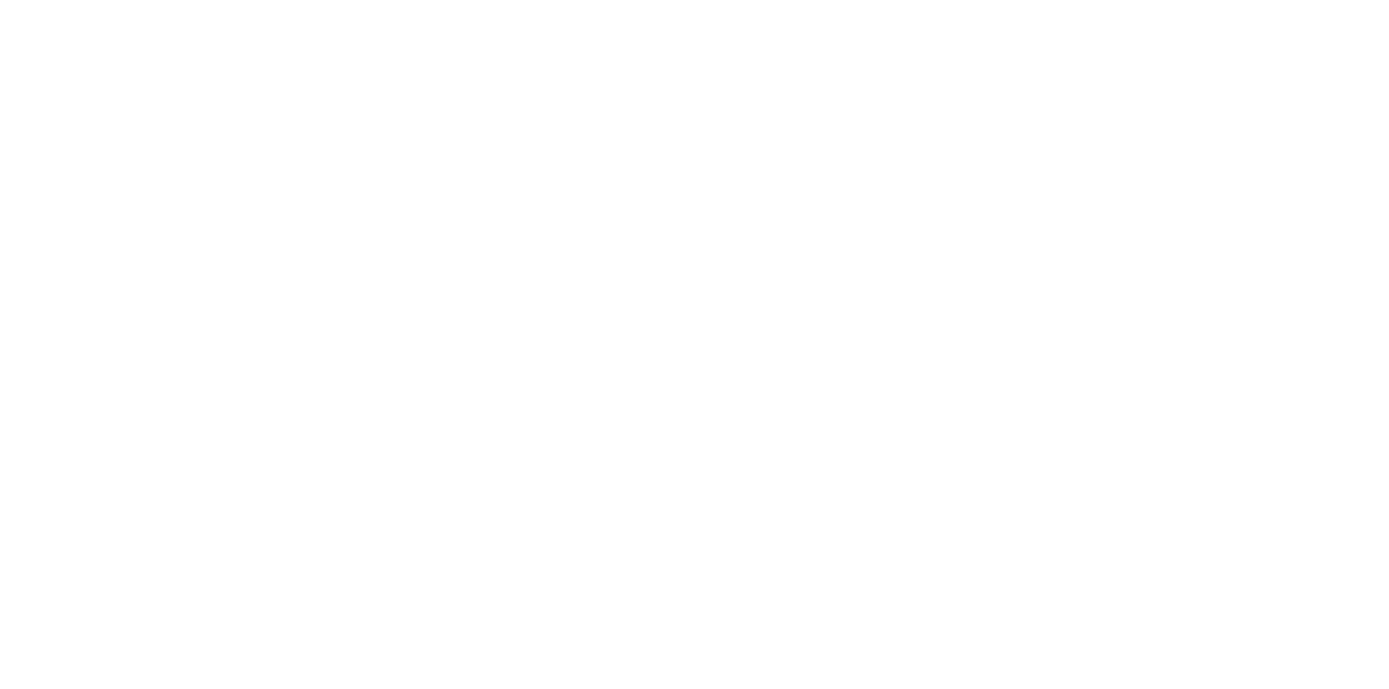
scroll to position [0, 0]
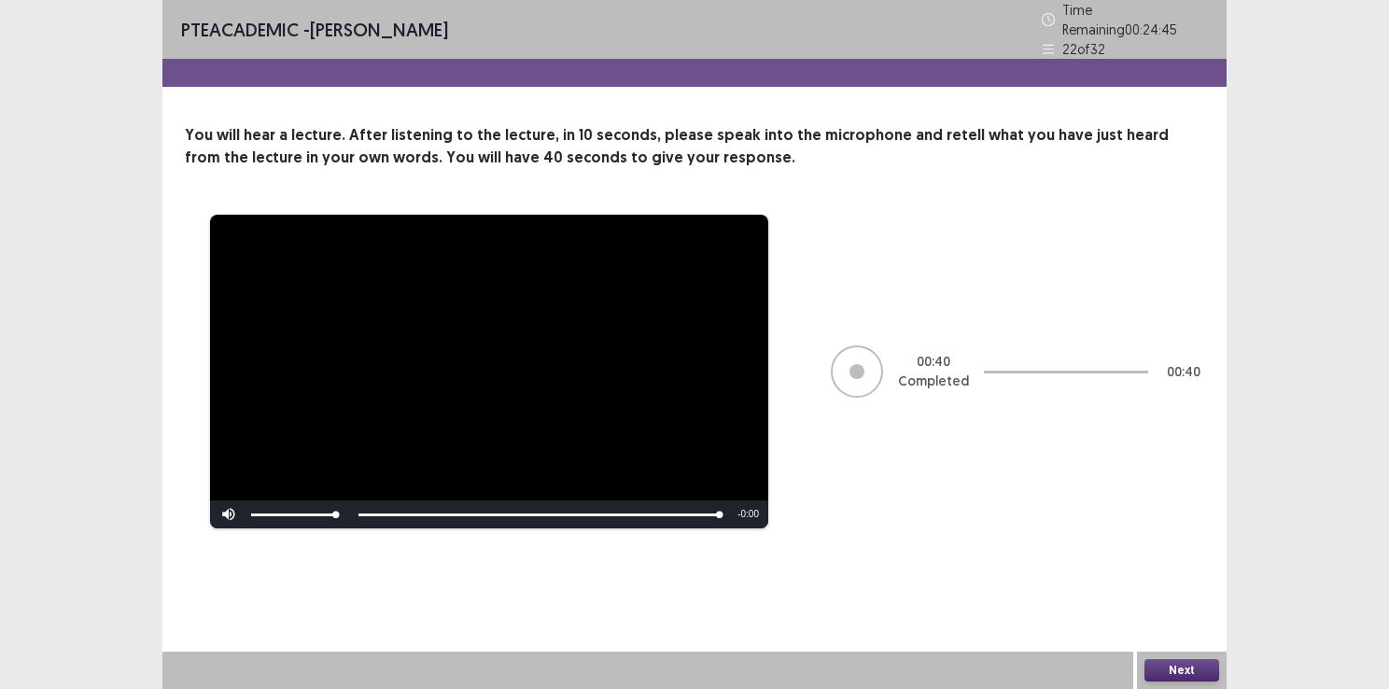
click at [1167, 666] on button "Next" at bounding box center [1181, 670] width 75 height 22
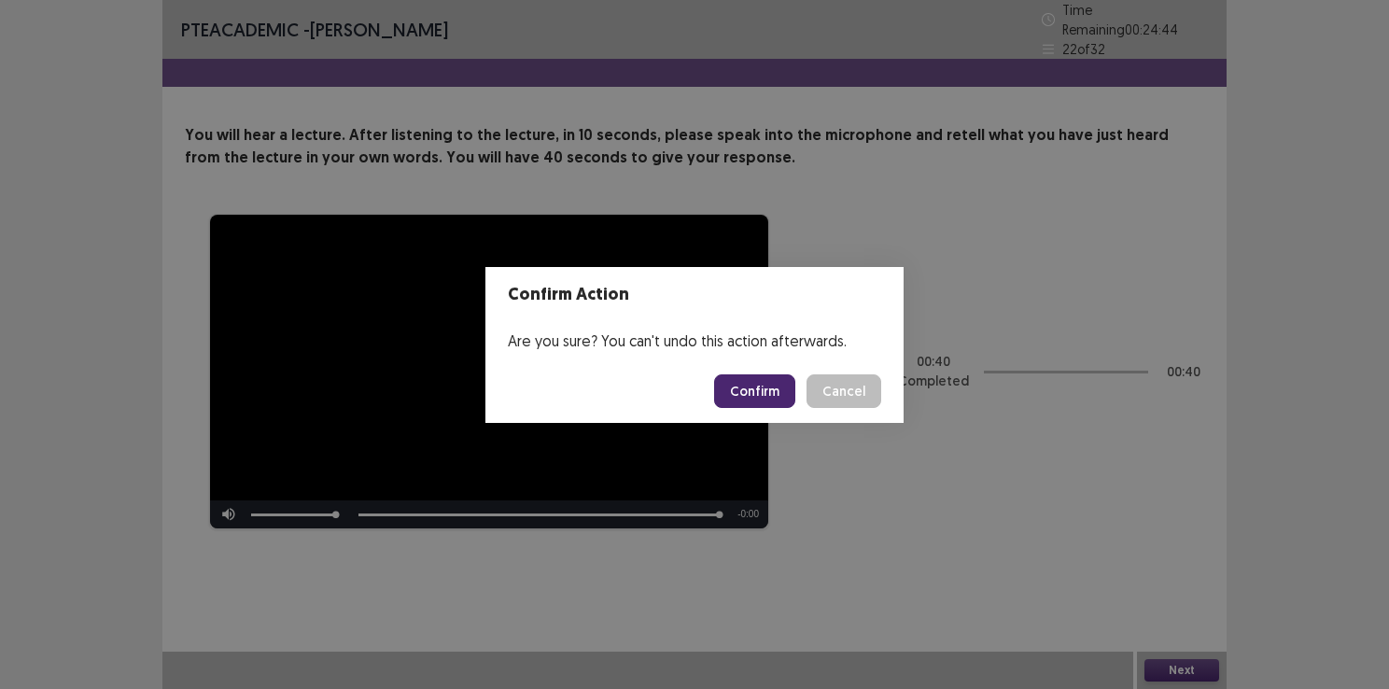
click at [765, 383] on button "Confirm" at bounding box center [754, 391] width 81 height 34
